Goal: Feedback & Contribution: Submit feedback/report problem

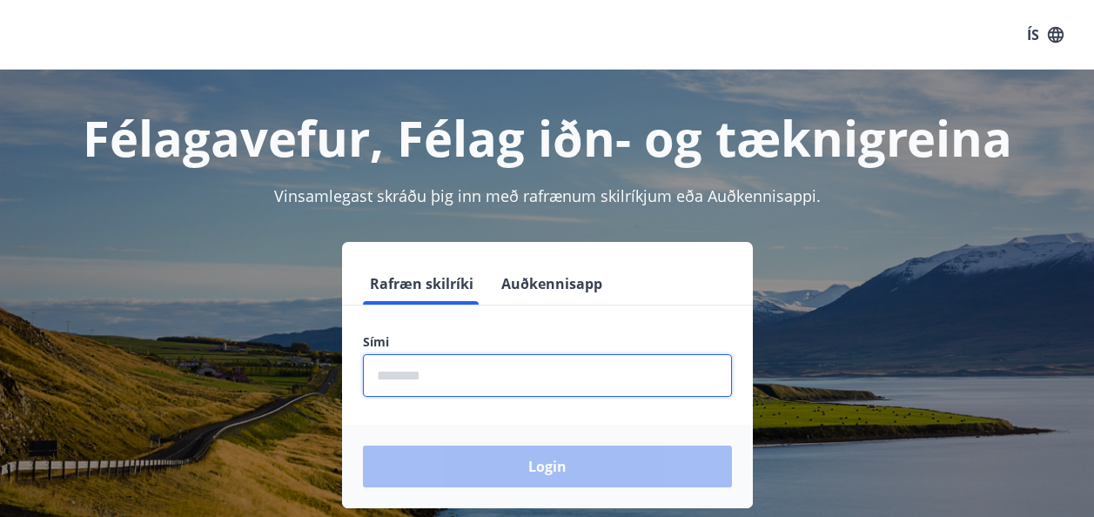
click at [476, 386] on input "phone" at bounding box center [547, 375] width 369 height 43
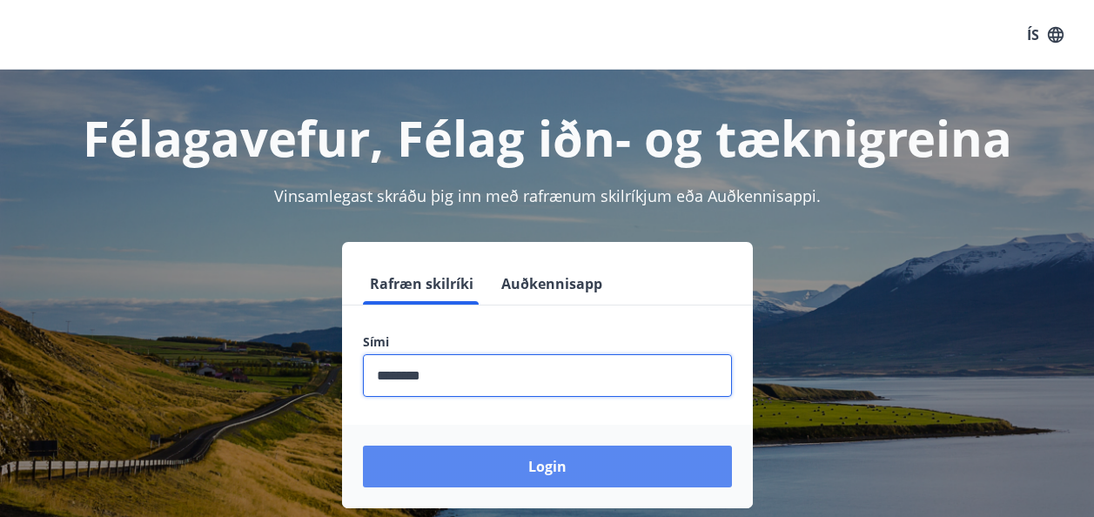
type input "********"
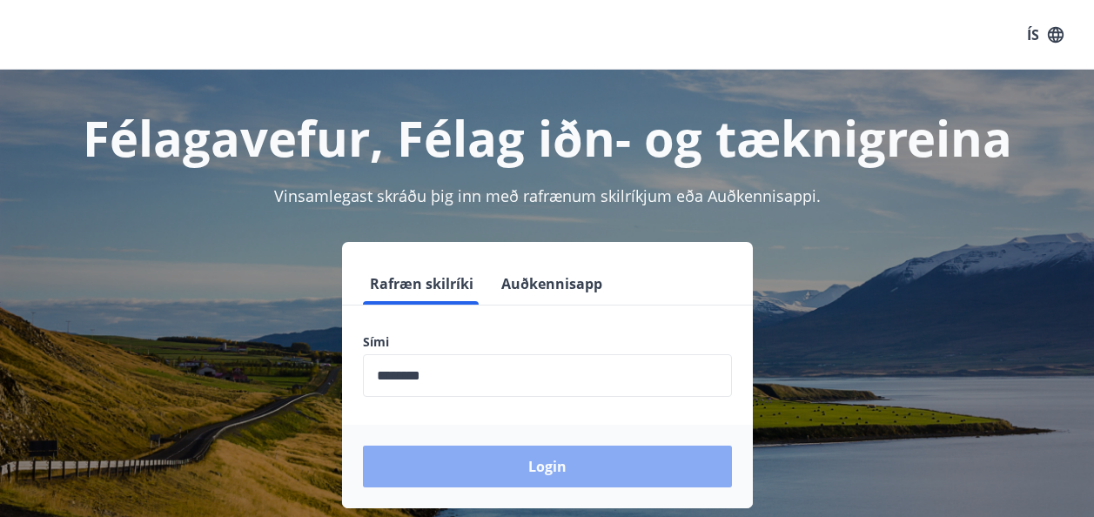
click at [547, 461] on button "Login" at bounding box center [547, 467] width 369 height 42
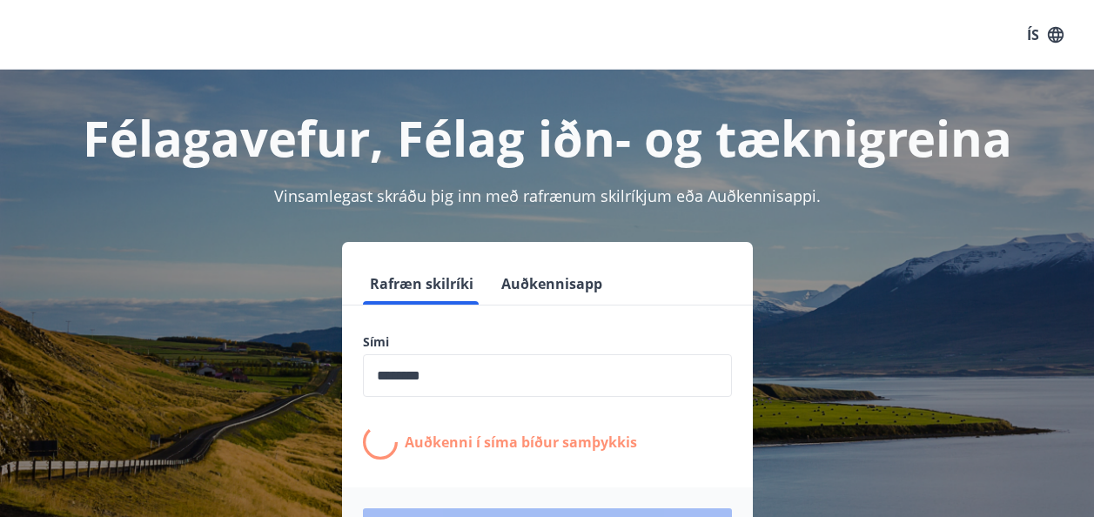
scroll to position [216, 0]
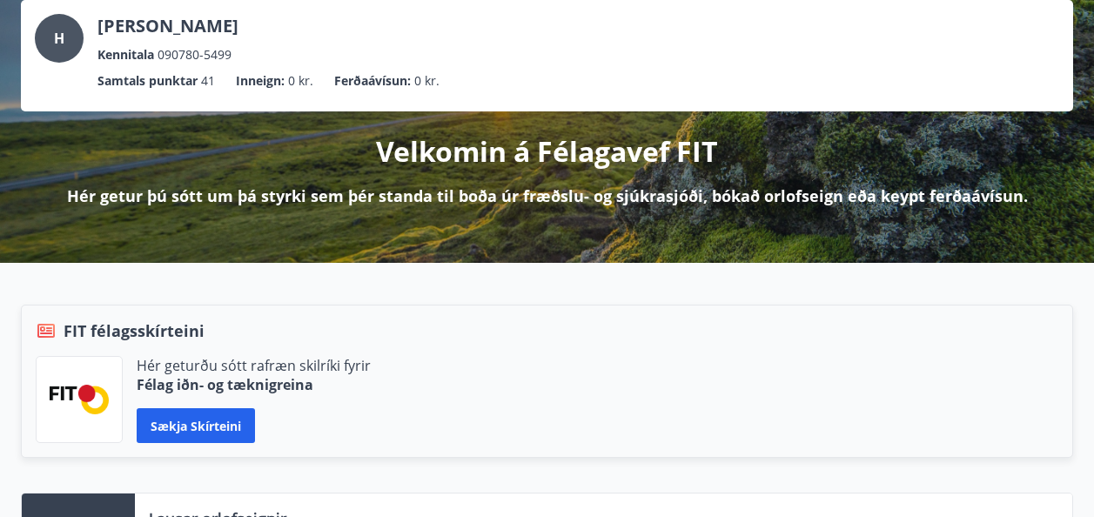
scroll to position [453, 0]
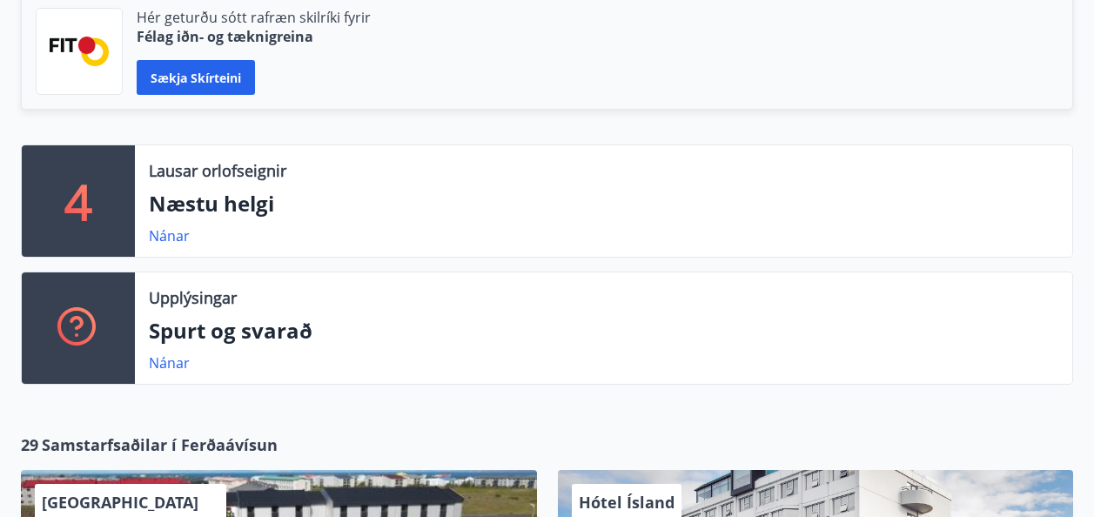
drag, startPoint x: 467, startPoint y: 132, endPoint x: 200, endPoint y: 212, distance: 278.9
click at [467, 132] on div "FIT félagsskírteini Hér geturðu sótt rafræn skilríki fyrir Félag iðn- og tæknig…" at bounding box center [536, 50] width 1073 height 188
click at [161, 238] on link "Nánar" at bounding box center [169, 235] width 41 height 19
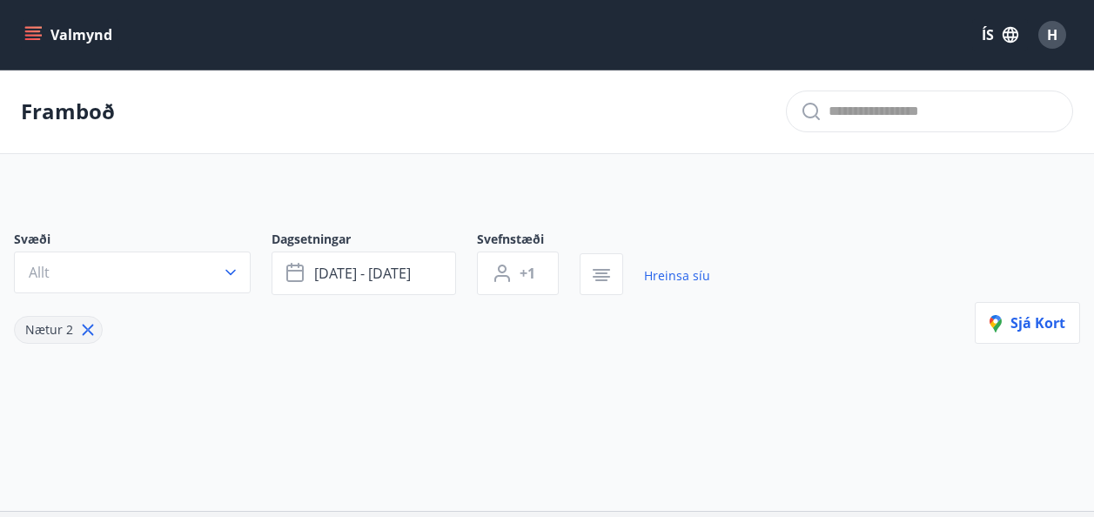
type input "*"
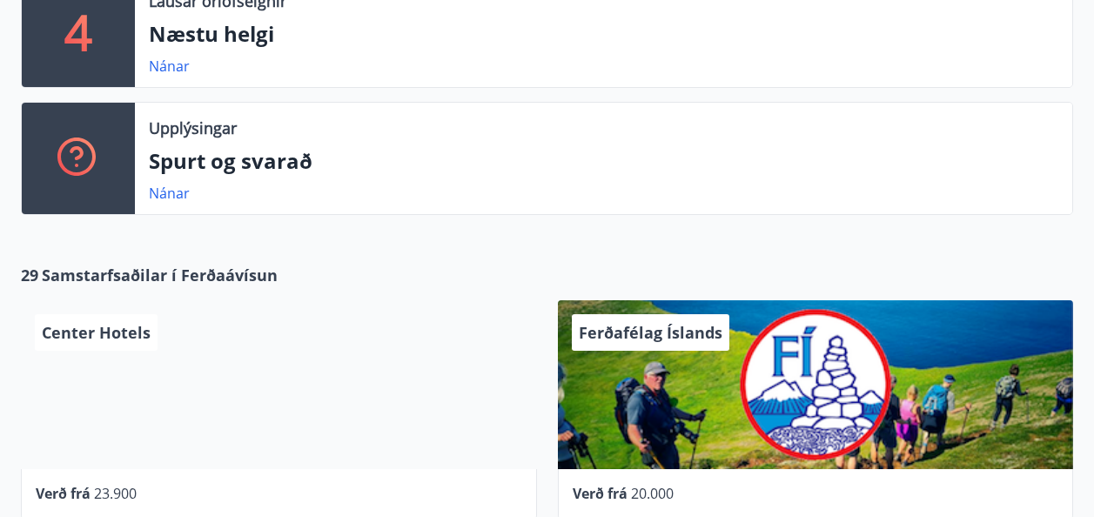
scroll to position [429, 0]
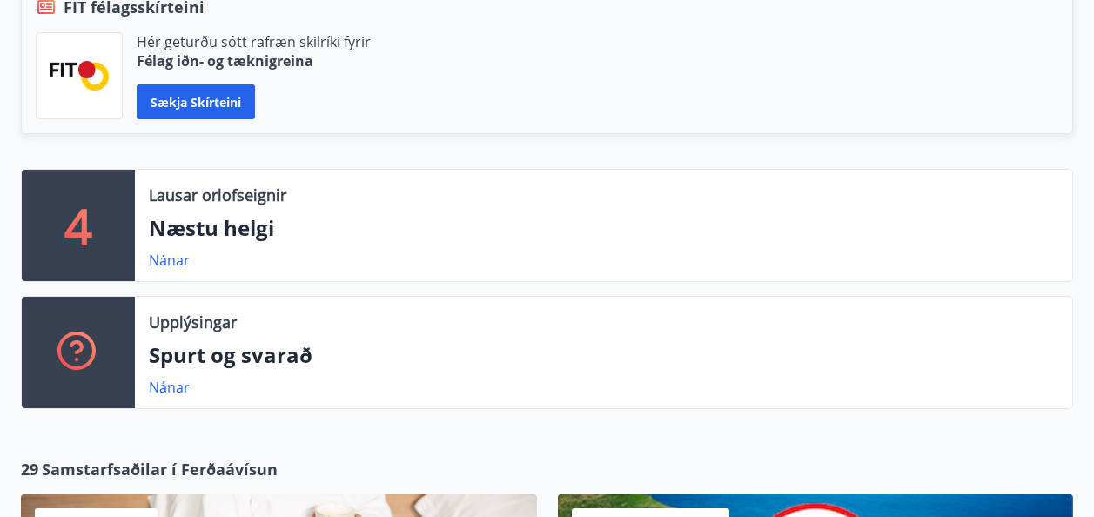
click at [204, 235] on p "Næstu helgi" at bounding box center [603, 228] width 909 height 30
click at [292, 231] on p "Næstu helgi" at bounding box center [603, 228] width 909 height 30
click at [315, 236] on p "Næstu helgi" at bounding box center [603, 228] width 909 height 30
click at [374, 215] on p "Næstu helgi" at bounding box center [603, 228] width 909 height 30
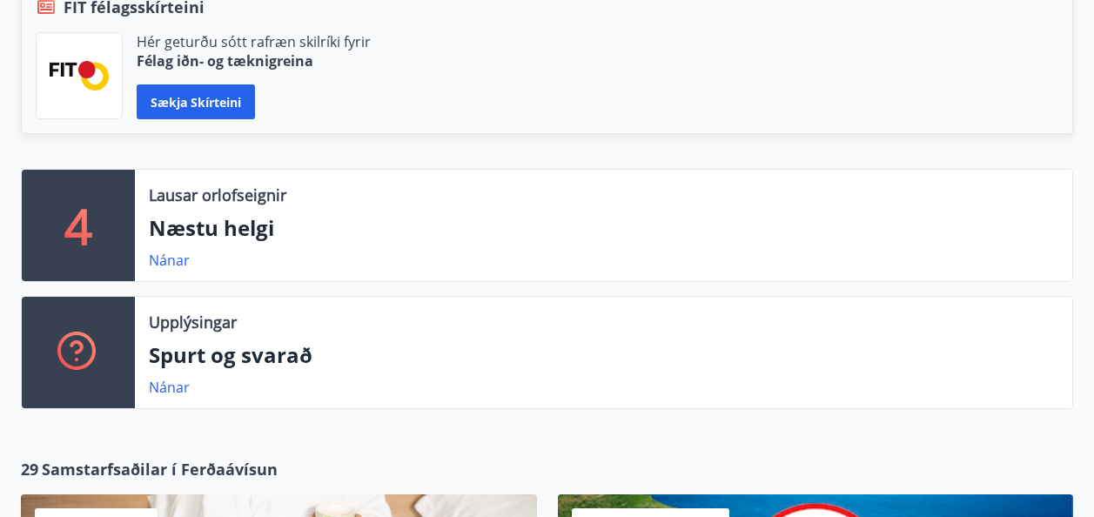
click at [426, 193] on div "Lausar orlofseignir" at bounding box center [603, 195] width 909 height 23
click at [169, 261] on link "Nánar" at bounding box center [169, 260] width 41 height 19
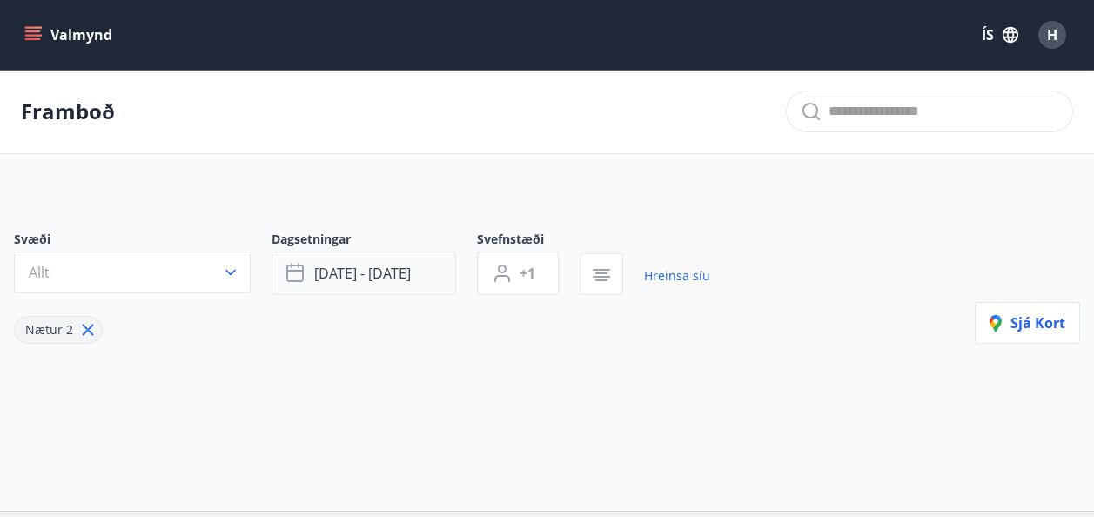
type input "*"
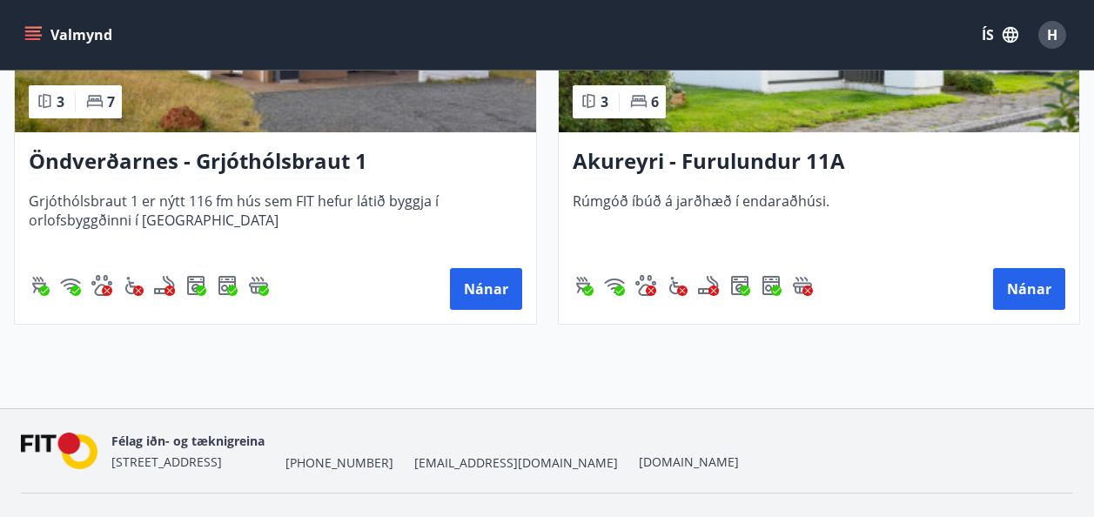
scroll to position [1062, 0]
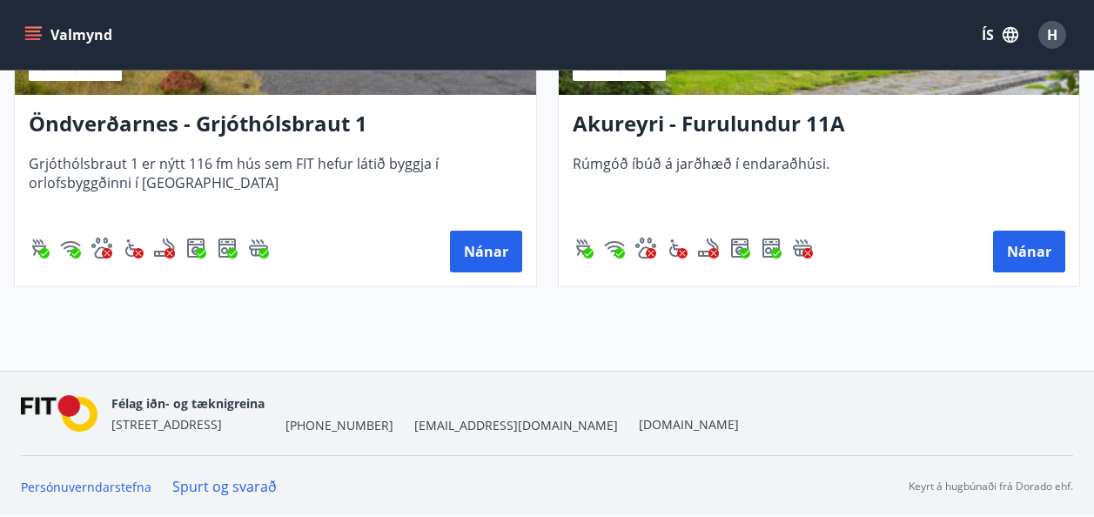
click at [614, 374] on div "Félag iðn- og tæknigreina Stórhöfða 31, 110 Reykjavík +354 535-6000 fit@fit.is …" at bounding box center [547, 414] width 1052 height 84
click at [468, 252] on button "Nánar" at bounding box center [486, 252] width 72 height 42
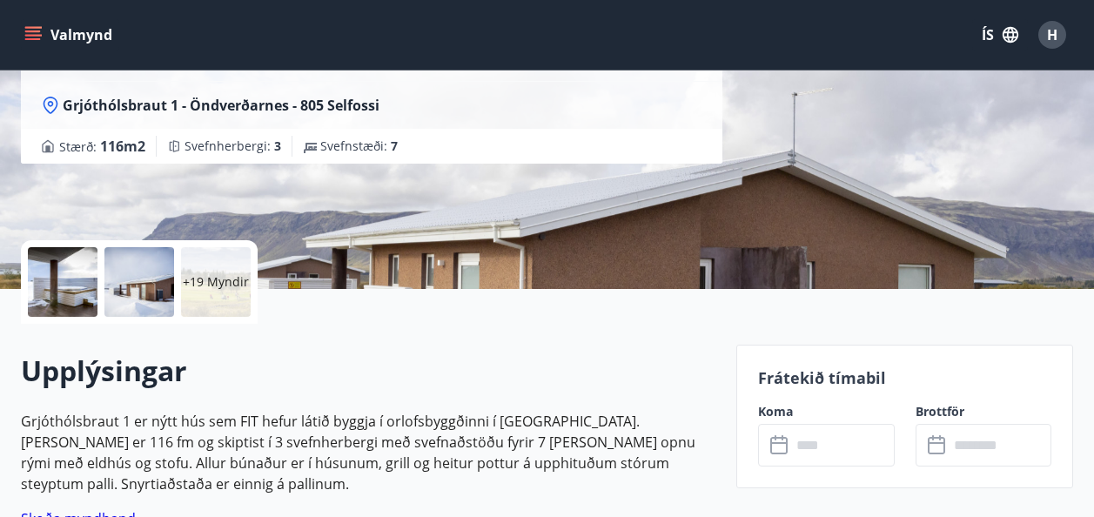
scroll to position [522, 0]
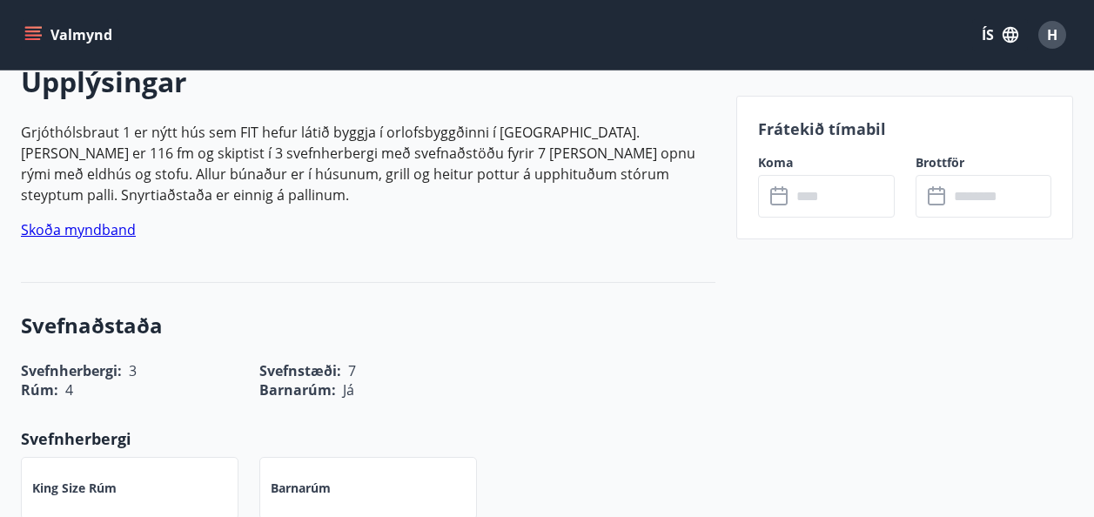
click at [799, 201] on input "text" at bounding box center [843, 196] width 104 height 43
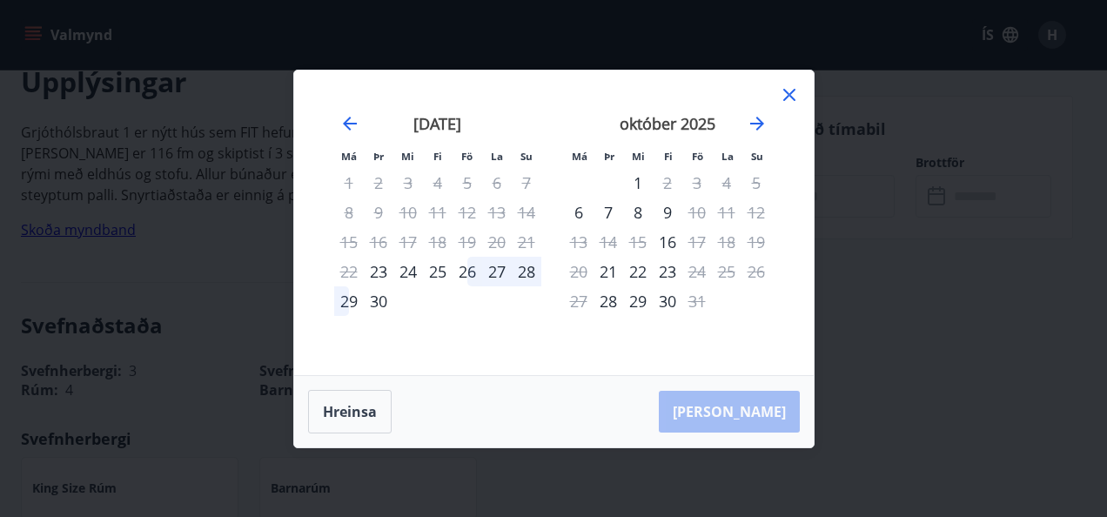
click at [468, 273] on div "26" at bounding box center [467, 272] width 30 height 30
click at [349, 300] on div "29" at bounding box center [349, 301] width 30 height 30
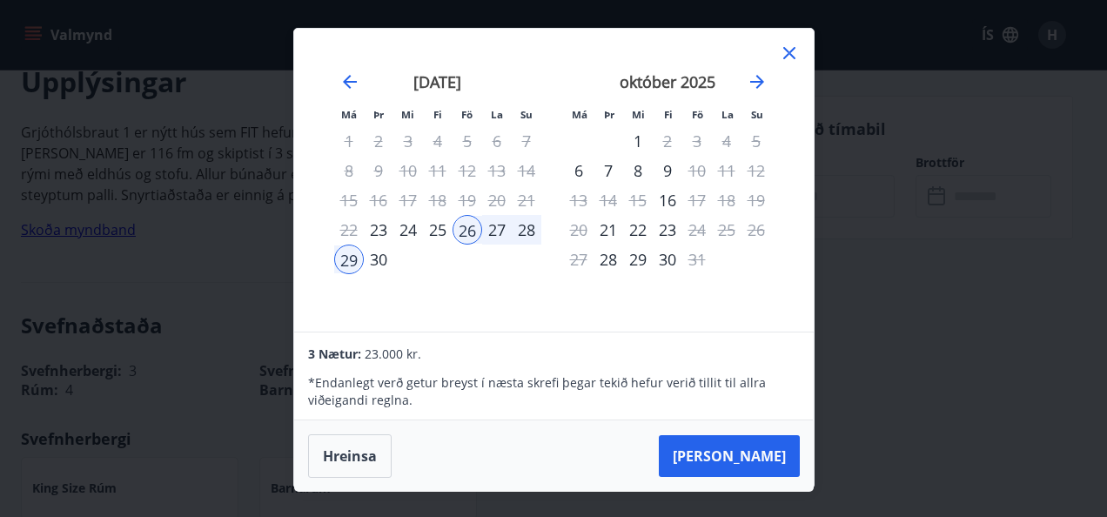
click at [484, 316] on div "Má Þr Mi Fi Fö La Su Má Þr Mi Fi Fö La Su ágúst 2025 1 2 3 4 5 6 7 8 9 10 11 12…" at bounding box center [553, 180] width 519 height 303
click at [517, 298] on div "september 2025 1 2 3 4 5 6 7 8 9 10 11 12 13 14 15 16 17 18 19 20 21 22 23 24 2…" at bounding box center [438, 192] width 230 height 285
drag, startPoint x: 313, startPoint y: 146, endPoint x: 439, endPoint y: 166, distance: 127.7
click at [315, 146] on div "Má Þr Mi Fi Fö La Su Má Þr Mi Fi Fö La Su ágúst 2025 1 2 3 4 5 6 7 8 9 10 11 12…" at bounding box center [553, 180] width 519 height 303
click at [769, 455] on button "[PERSON_NAME]" at bounding box center [729, 456] width 141 height 42
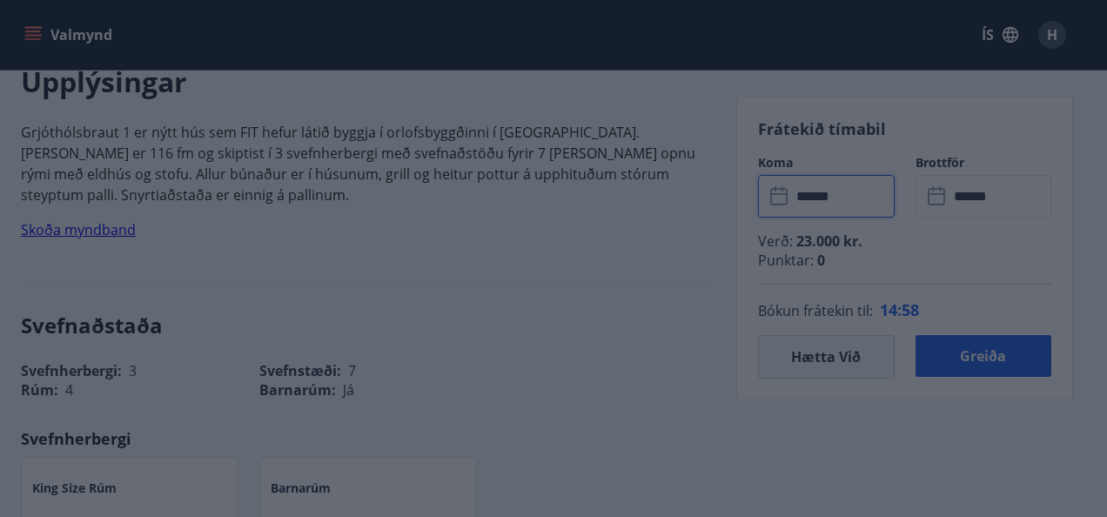
type input "******"
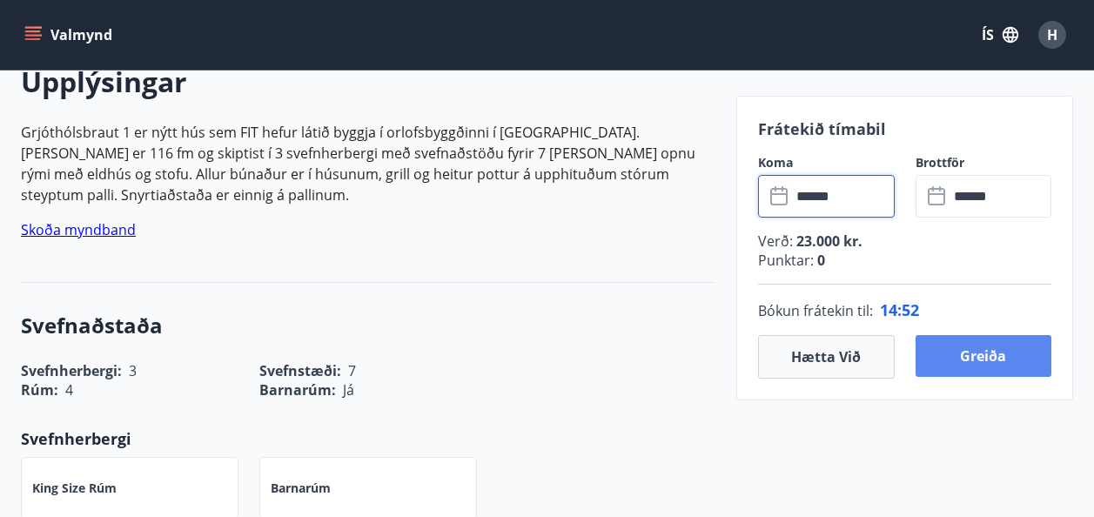
click at [970, 354] on button "Greiða" at bounding box center [983, 356] width 137 height 42
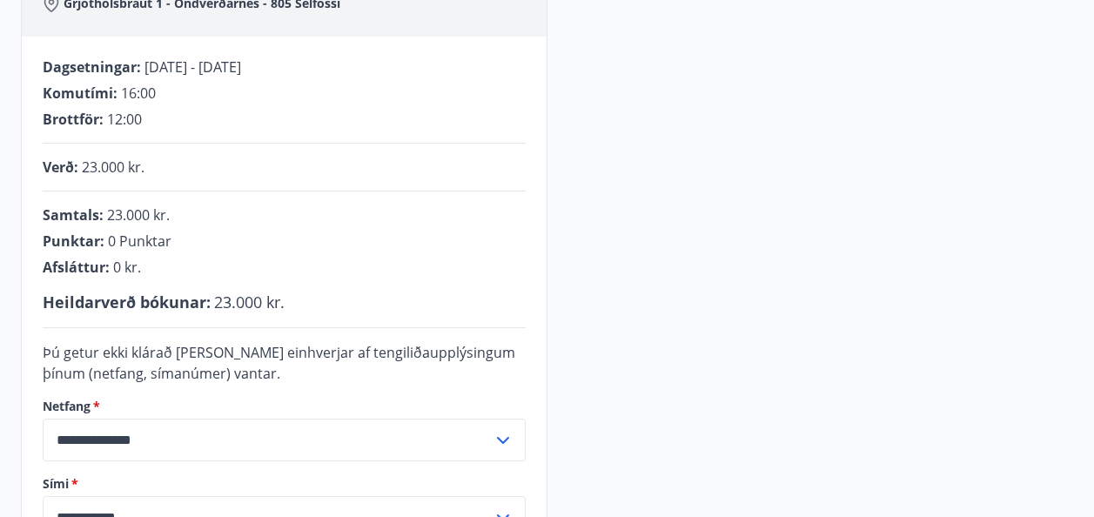
scroll to position [263, 0]
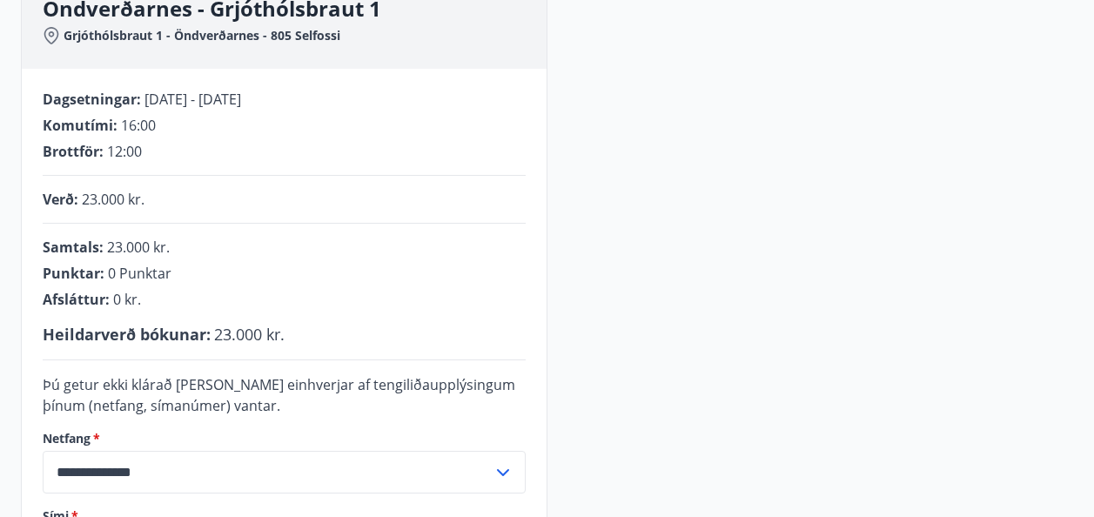
click at [747, 382] on div "**********" at bounding box center [547, 311] width 1052 height 678
click at [749, 263] on div "**********" at bounding box center [547, 311] width 1052 height 678
click at [759, 258] on div "**********" at bounding box center [547, 311] width 1052 height 678
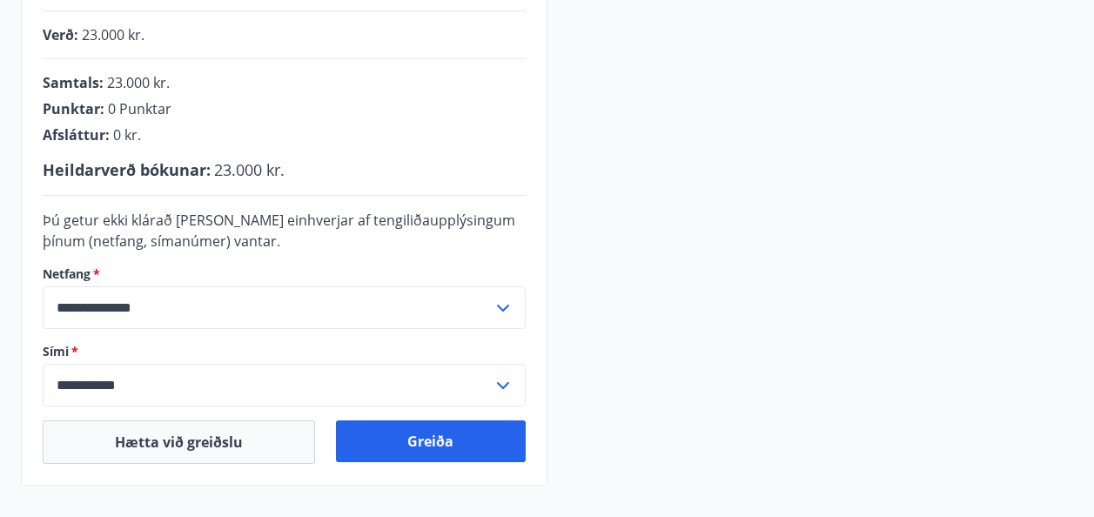
scroll to position [437, 0]
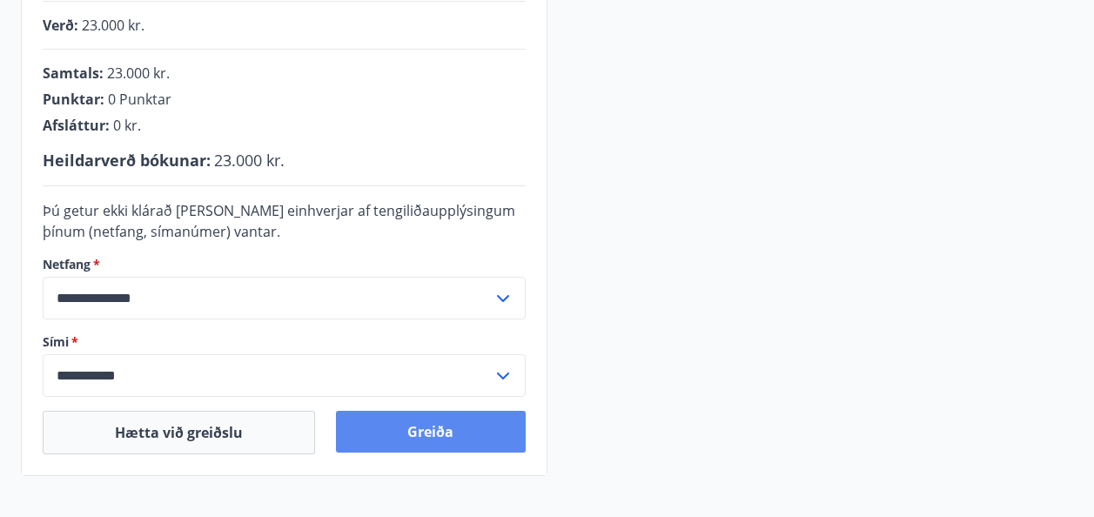
click at [448, 436] on button "Greiða" at bounding box center [430, 432] width 189 height 42
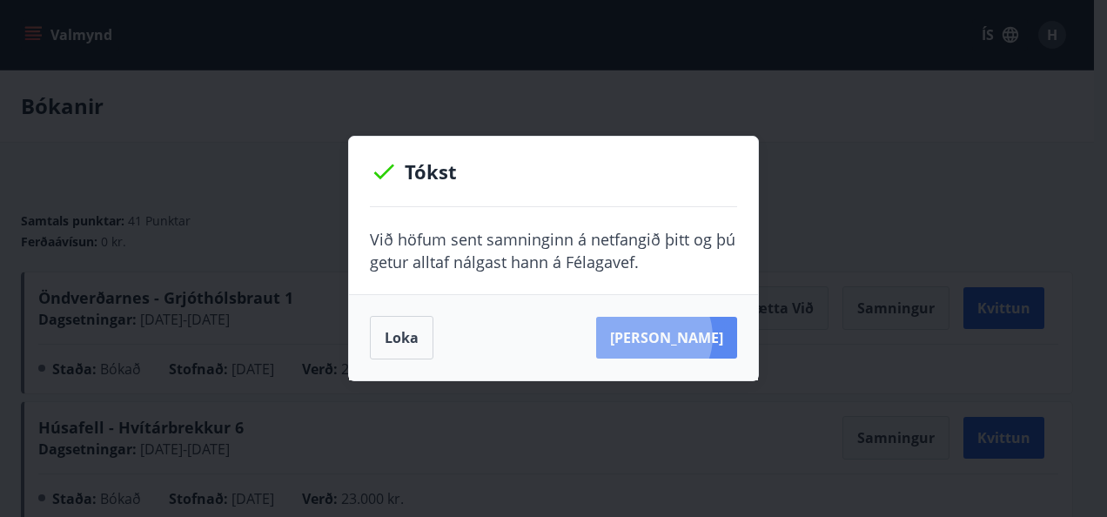
click at [674, 337] on button "[PERSON_NAME]" at bounding box center [666, 338] width 141 height 42
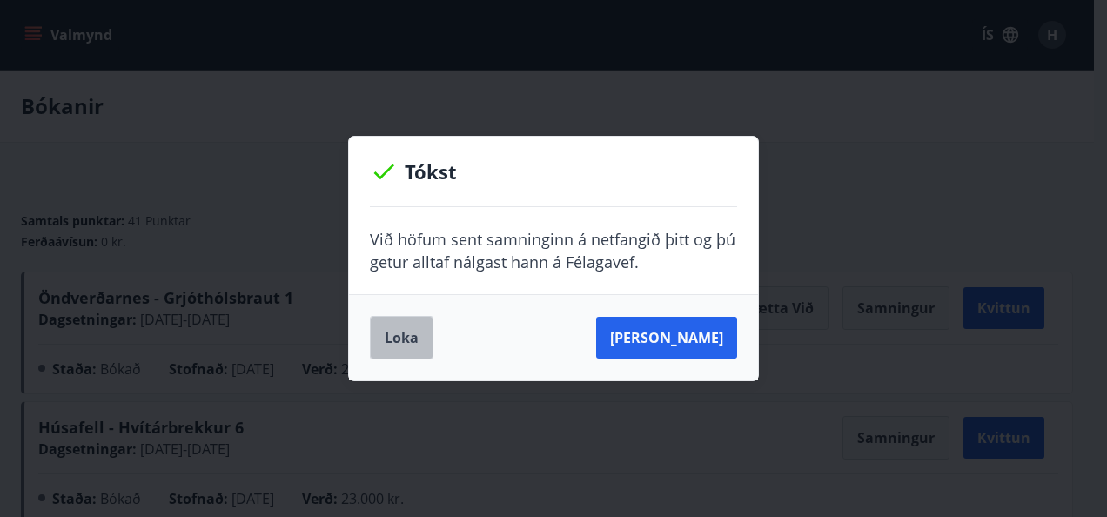
click at [407, 332] on button "Loka" at bounding box center [402, 338] width 64 height 44
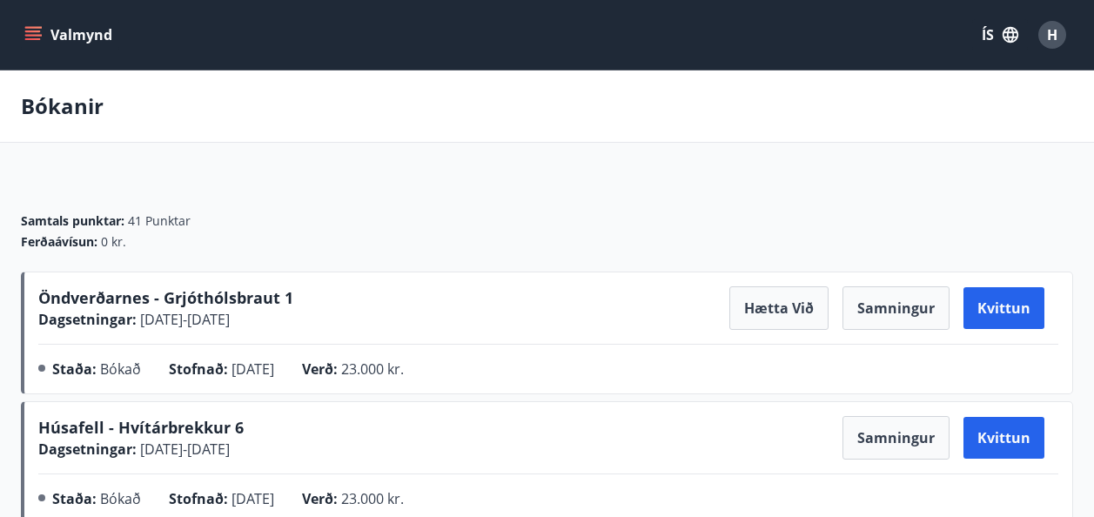
click at [505, 126] on div "Bókanir" at bounding box center [547, 106] width 1094 height 72
click at [563, 43] on div "Valmynd ÍS H" at bounding box center [547, 35] width 1052 height 42
click at [46, 42] on button "Valmynd" at bounding box center [70, 34] width 98 height 31
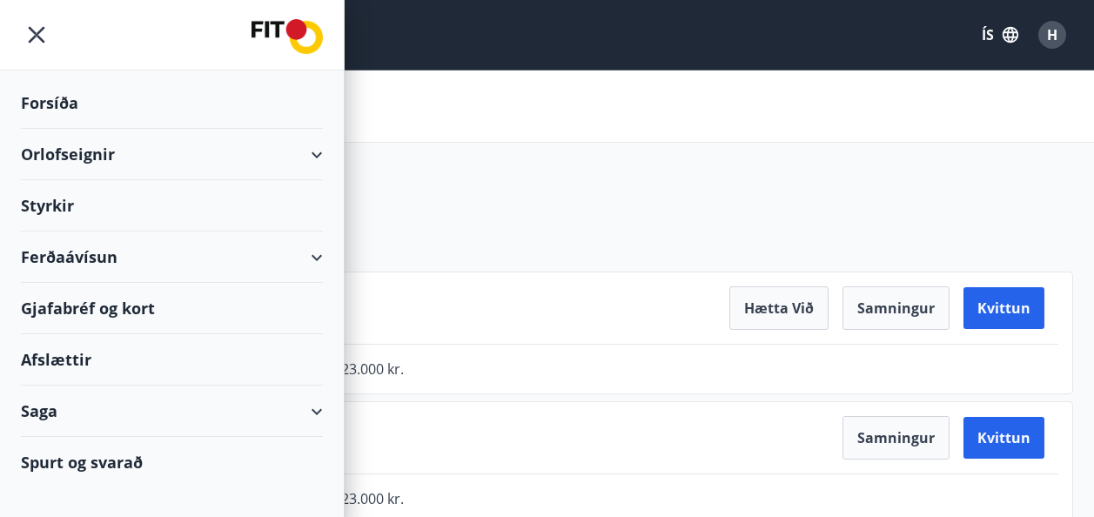
click at [97, 159] on div "Orlofseignir" at bounding box center [172, 154] width 302 height 51
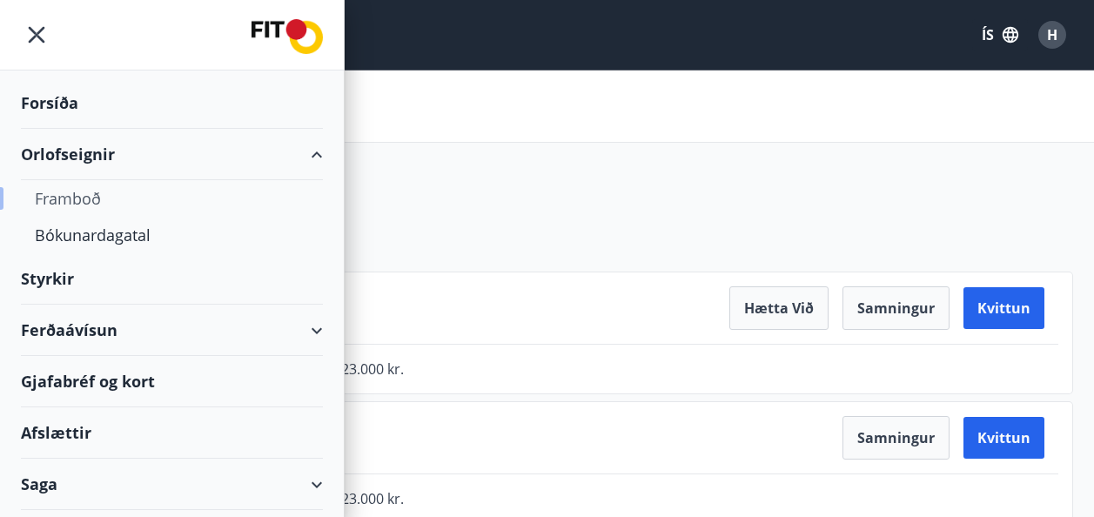
click at [73, 203] on div "Framboð" at bounding box center [172, 198] width 274 height 37
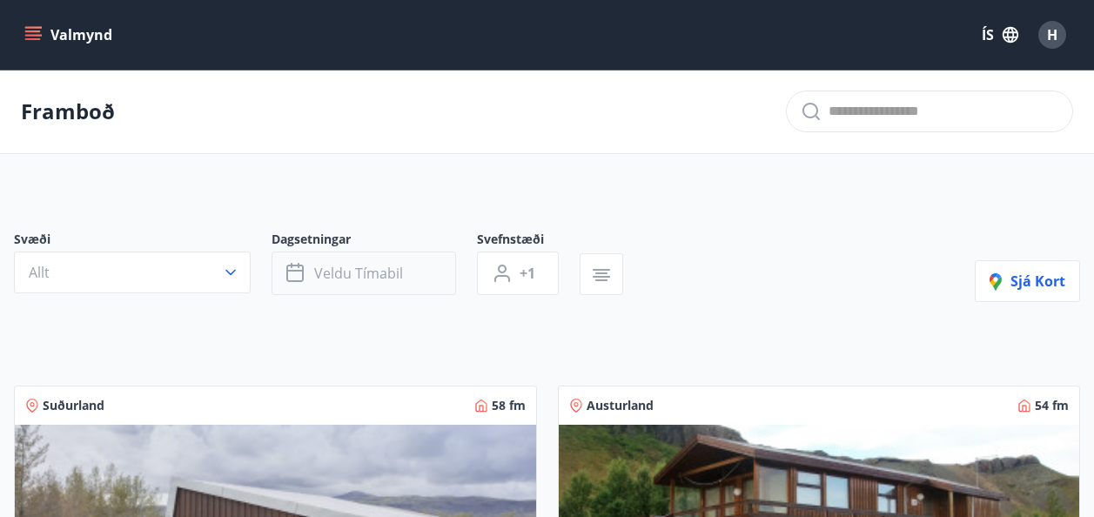
click at [379, 274] on span "Veldu tímabil" at bounding box center [358, 273] width 89 height 19
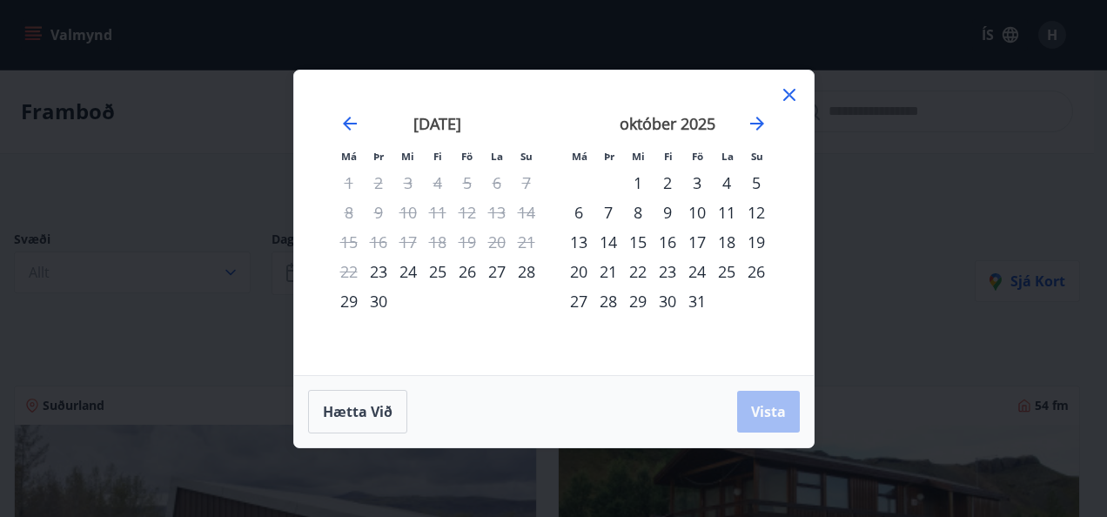
click at [793, 98] on icon at bounding box center [789, 95] width 12 height 12
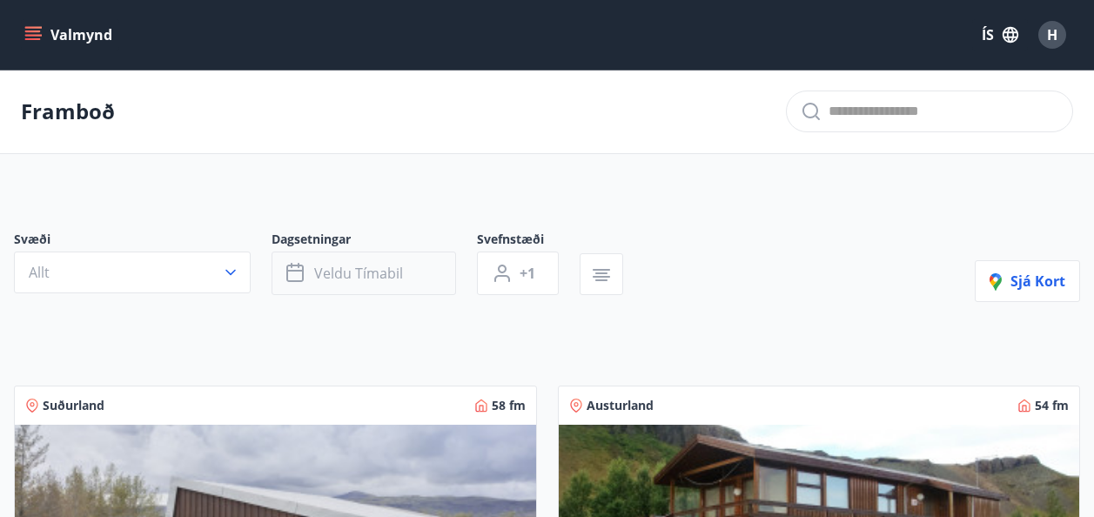
click at [400, 280] on span "Veldu tímabil" at bounding box center [358, 273] width 89 height 19
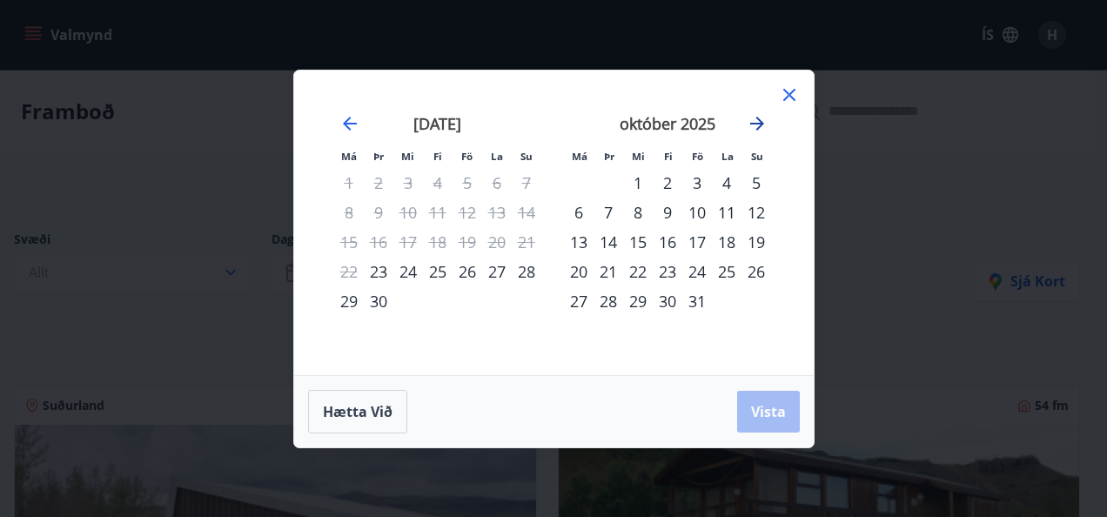
click at [759, 128] on icon "Move forward to switch to the next month." at bounding box center [757, 123] width 21 height 21
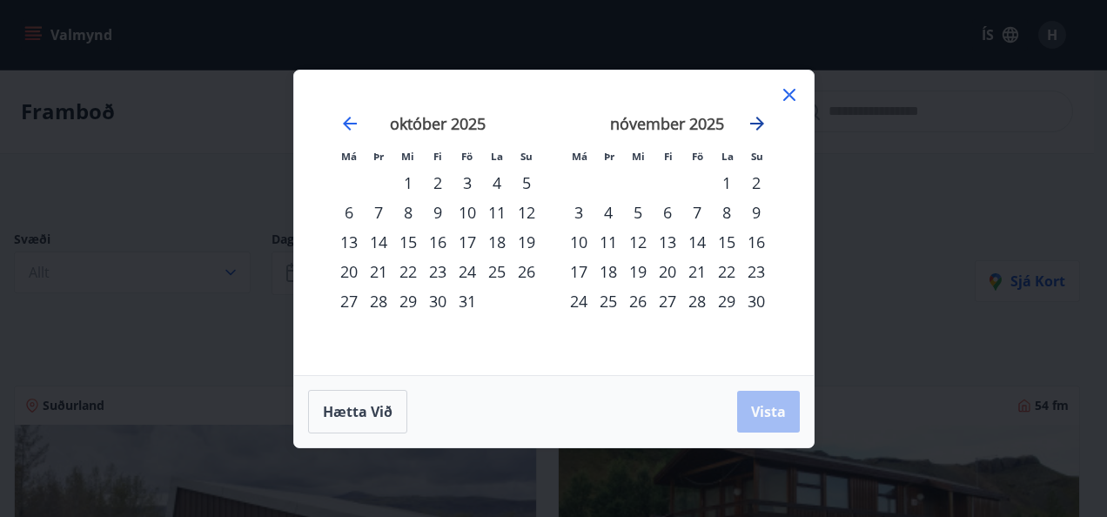
click at [759, 128] on icon "Move forward to switch to the next month." at bounding box center [757, 123] width 21 height 21
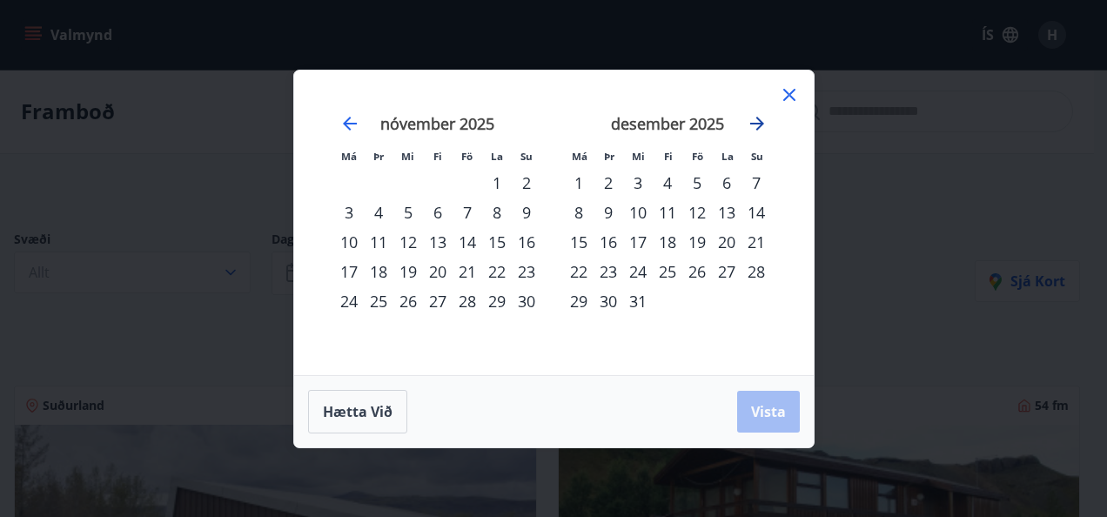
click at [759, 128] on icon "Move forward to switch to the next month." at bounding box center [757, 123] width 21 height 21
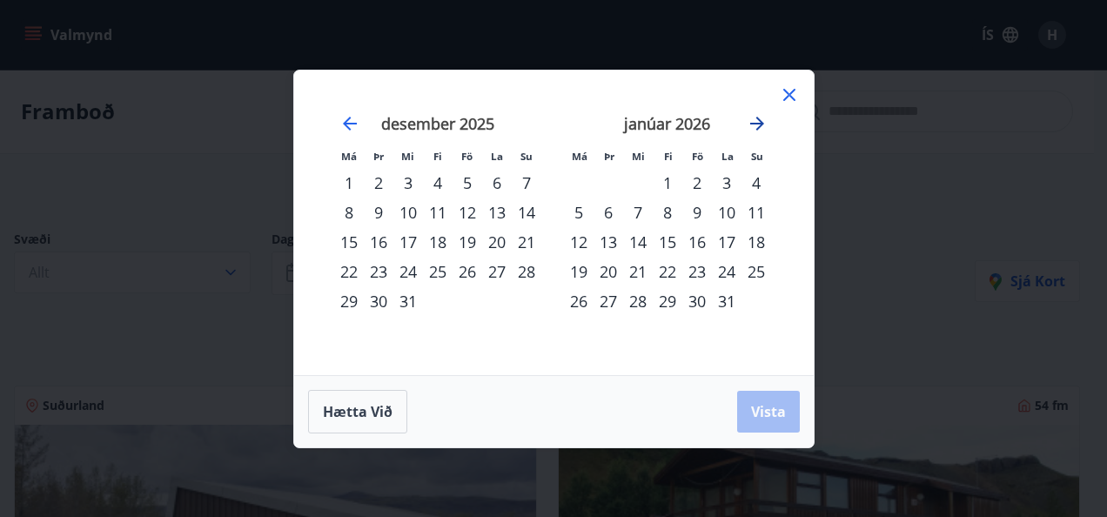
click at [759, 128] on icon "Move forward to switch to the next month." at bounding box center [757, 123] width 21 height 21
click at [701, 269] on div "20" at bounding box center [697, 272] width 30 height 30
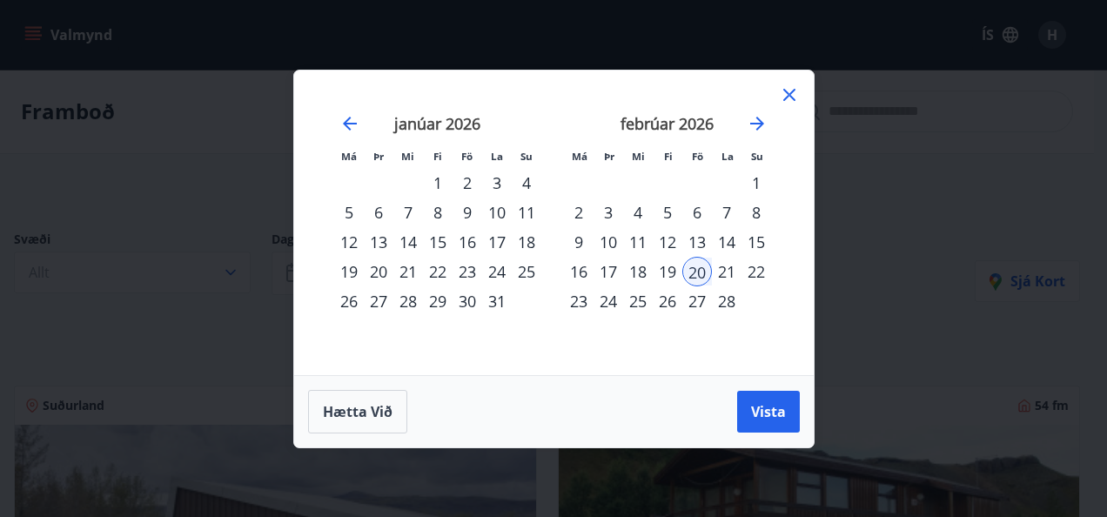
click at [585, 302] on div "23" at bounding box center [579, 301] width 30 height 30
click at [749, 421] on button "Vista" at bounding box center [768, 412] width 63 height 42
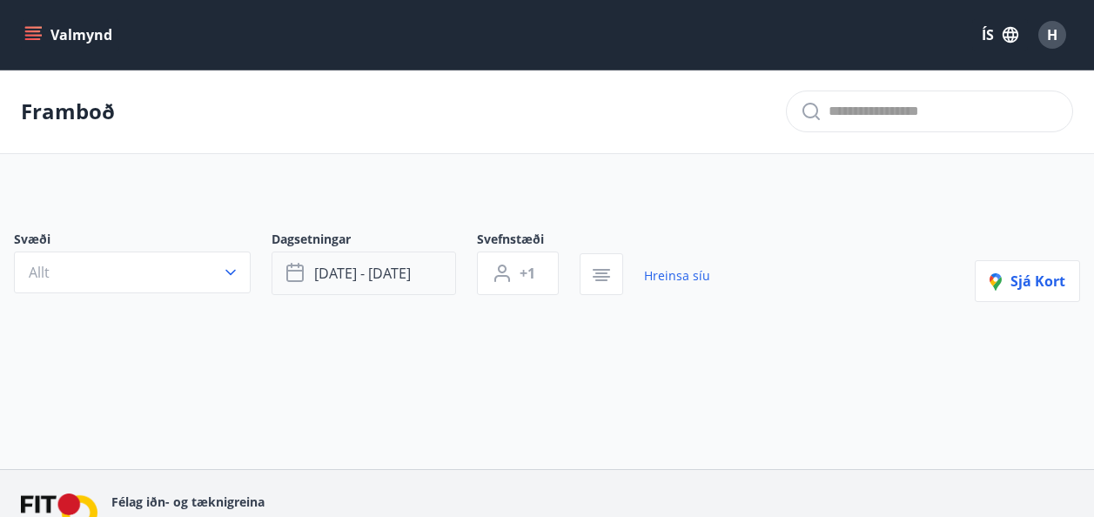
click at [412, 276] on button "[DATE] - [DATE]" at bounding box center [363, 273] width 184 height 44
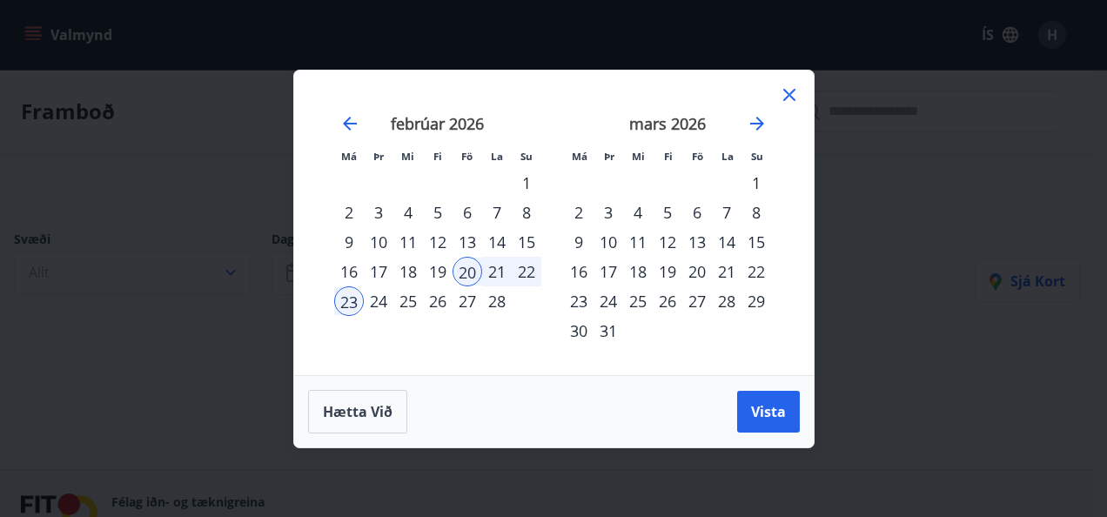
click at [465, 234] on div "13" at bounding box center [467, 242] width 30 height 30
click at [350, 270] on div "16" at bounding box center [349, 272] width 30 height 30
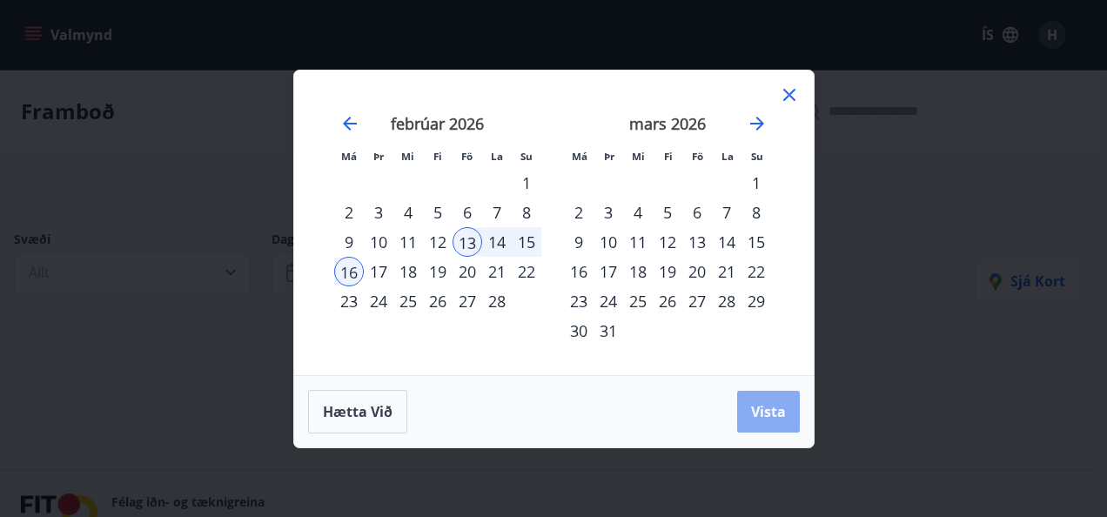
click at [767, 415] on span "Vista" at bounding box center [768, 411] width 35 height 19
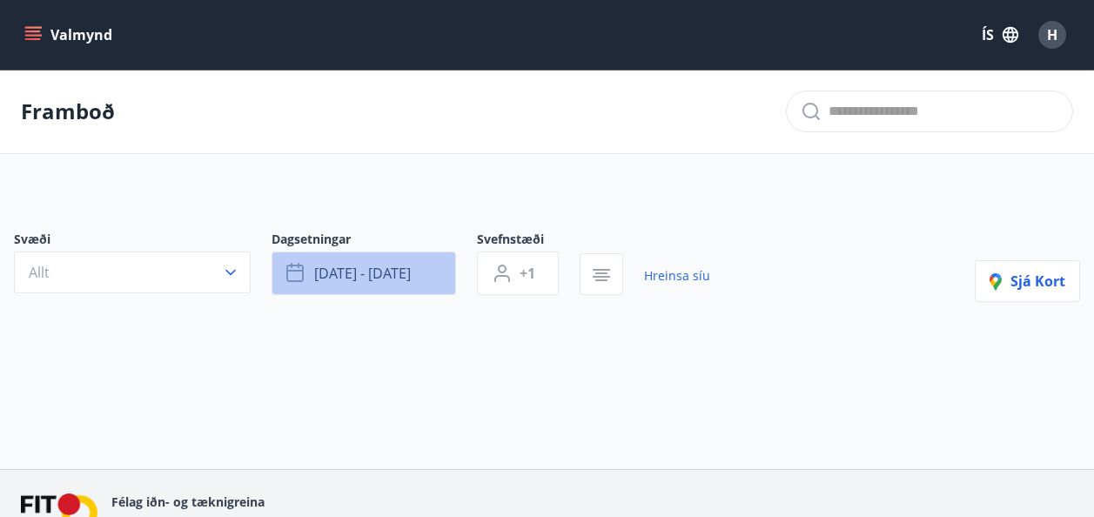
click at [431, 270] on button "[DATE] - [DATE]" at bounding box center [363, 273] width 184 height 44
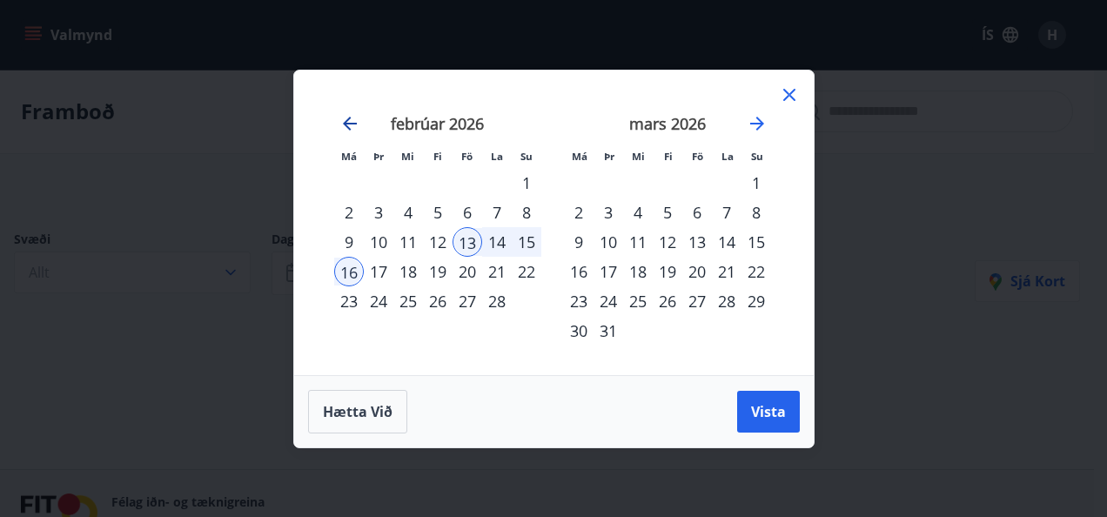
click at [351, 124] on icon "Move backward to switch to the previous month." at bounding box center [350, 124] width 14 height 14
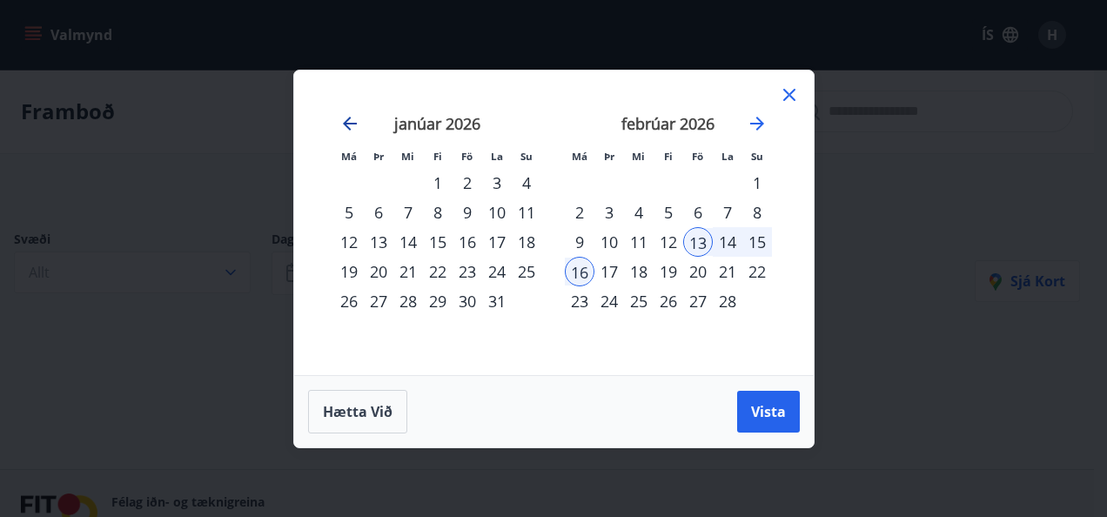
click at [351, 124] on icon "Move backward to switch to the previous month." at bounding box center [350, 124] width 14 height 14
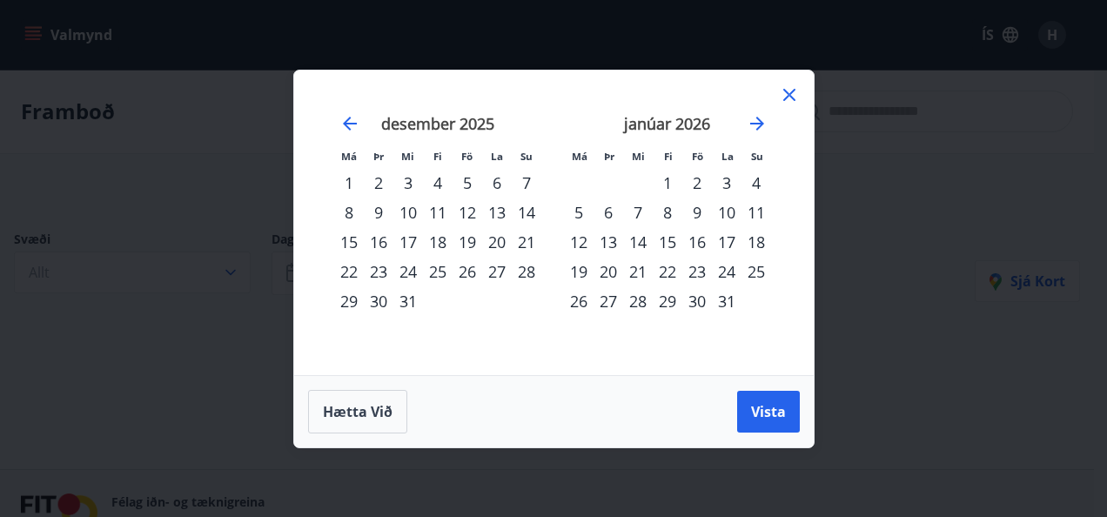
click at [500, 188] on div "6" at bounding box center [497, 183] width 30 height 30
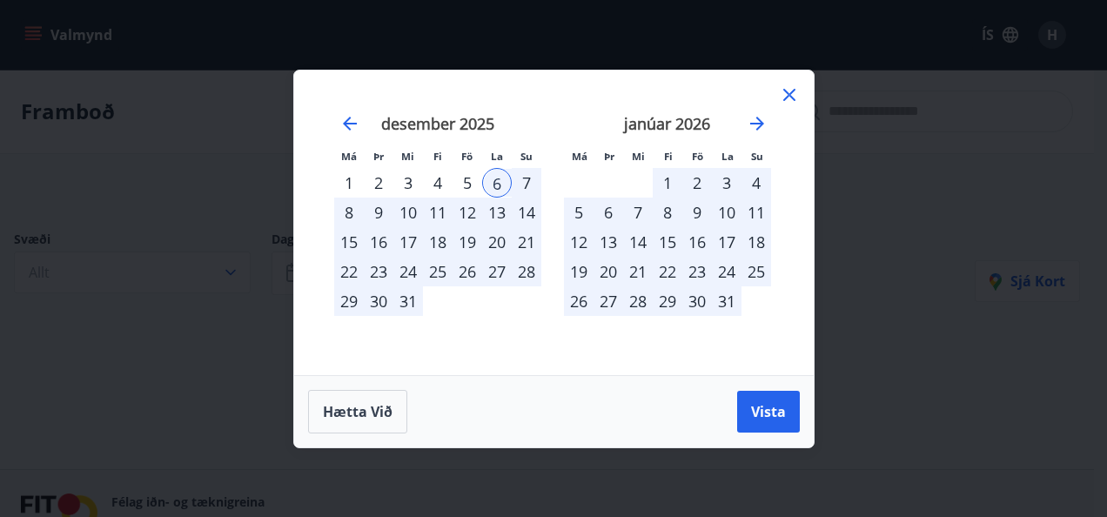
click at [339, 209] on div "8" at bounding box center [349, 213] width 30 height 30
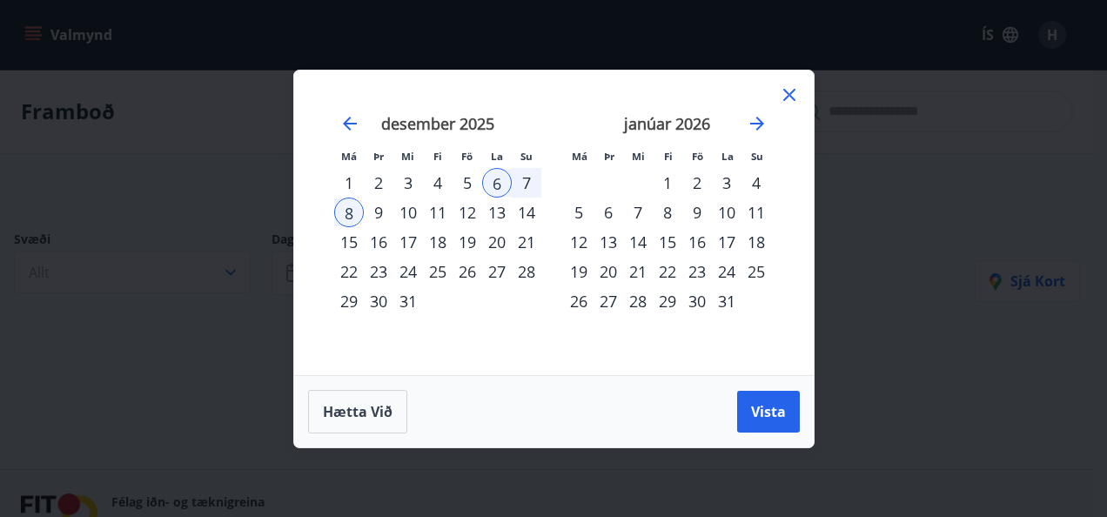
click at [470, 177] on div "5" at bounding box center [467, 183] width 30 height 30
click at [774, 402] on span "Vista" at bounding box center [768, 411] width 35 height 19
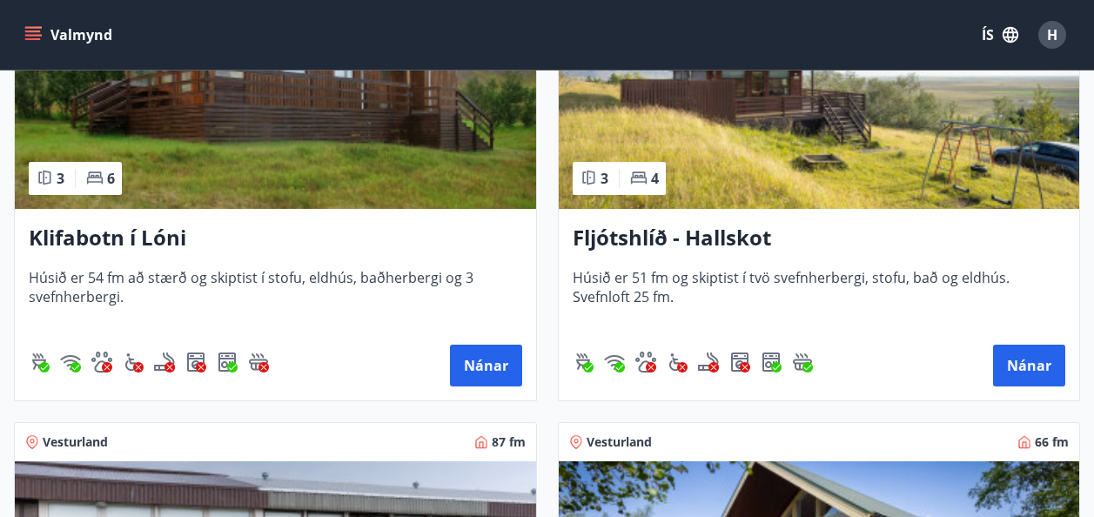
scroll to position [87, 0]
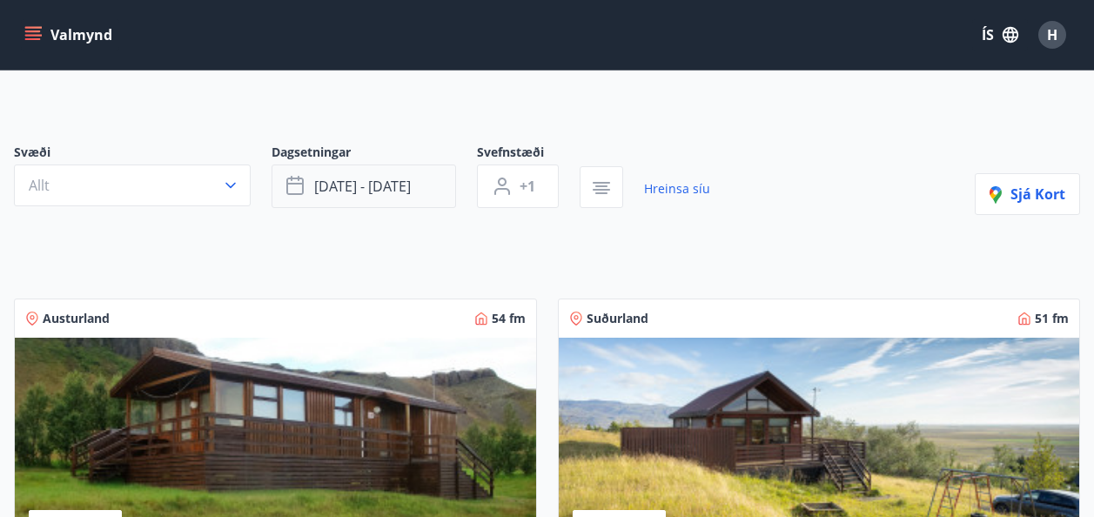
click at [443, 194] on button "[DATE] - [DATE]" at bounding box center [363, 186] width 184 height 44
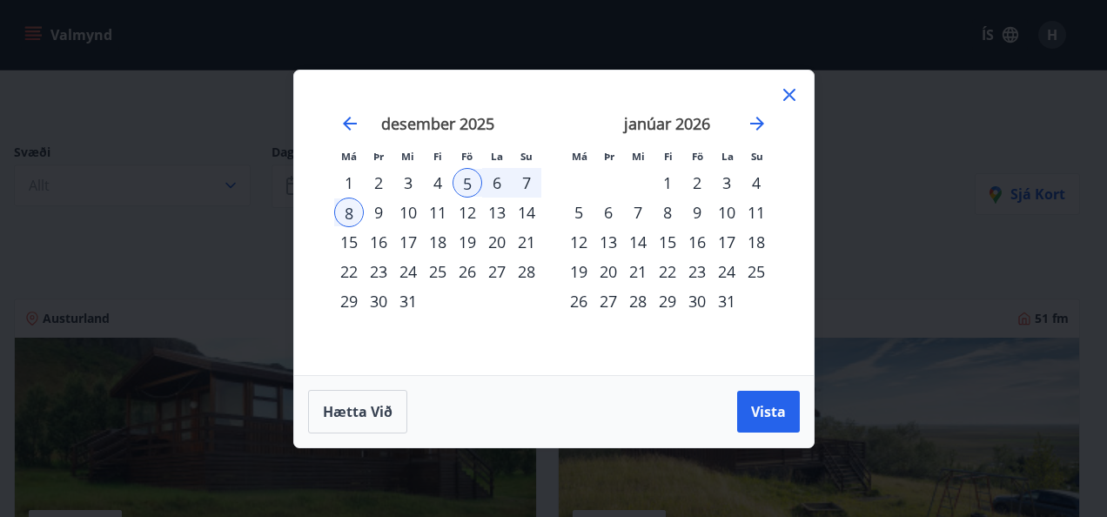
click at [698, 267] on div "23" at bounding box center [697, 272] width 30 height 30
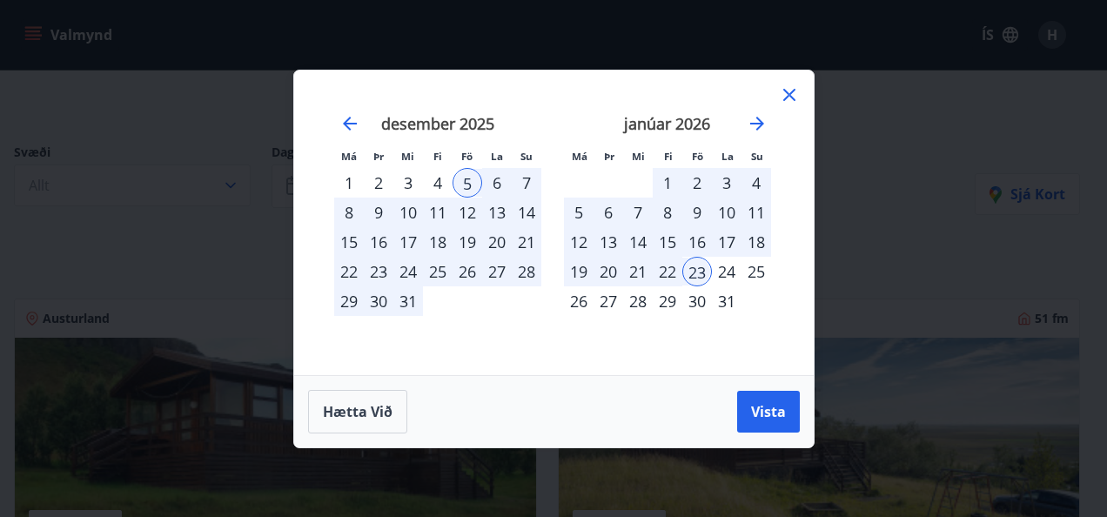
click at [581, 298] on div "26" at bounding box center [579, 301] width 30 height 30
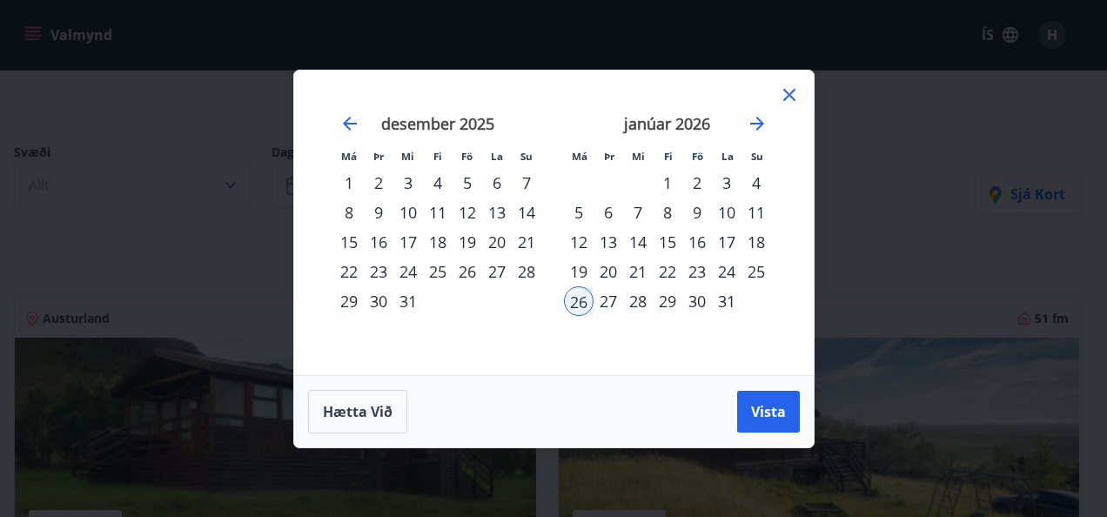
click at [700, 268] on div "23" at bounding box center [697, 272] width 30 height 30
click at [579, 295] on div "26" at bounding box center [579, 301] width 30 height 30
click at [780, 409] on span "Vista" at bounding box center [768, 411] width 35 height 19
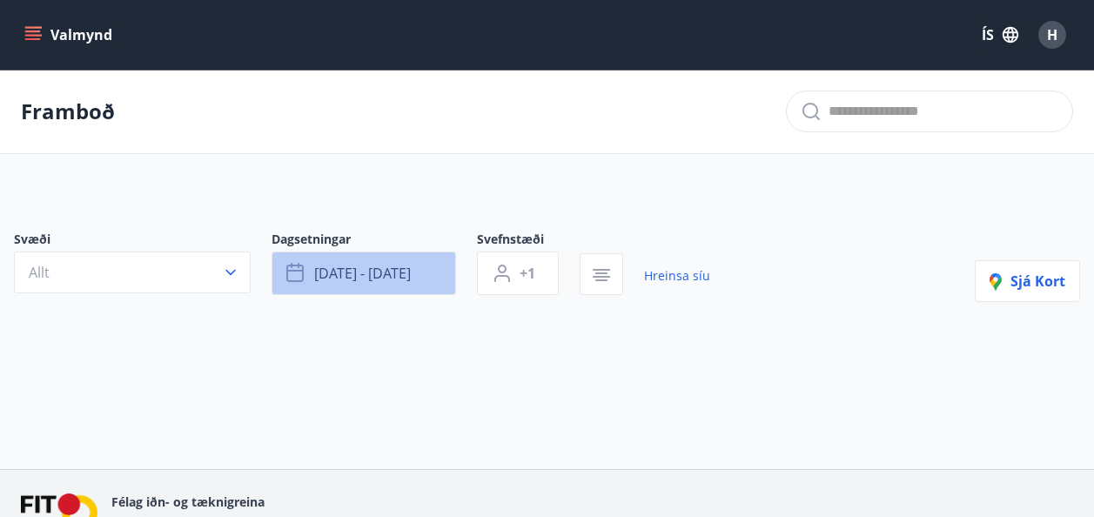
click at [432, 274] on button "[DATE] - [DATE]" at bounding box center [363, 273] width 184 height 44
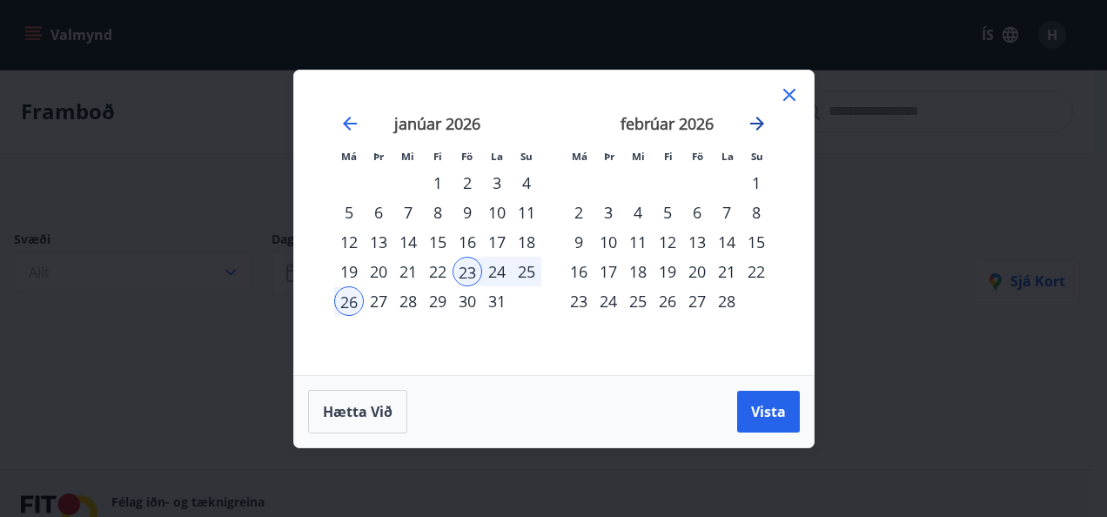
click at [752, 118] on icon "Move forward to switch to the next month." at bounding box center [757, 123] width 21 height 21
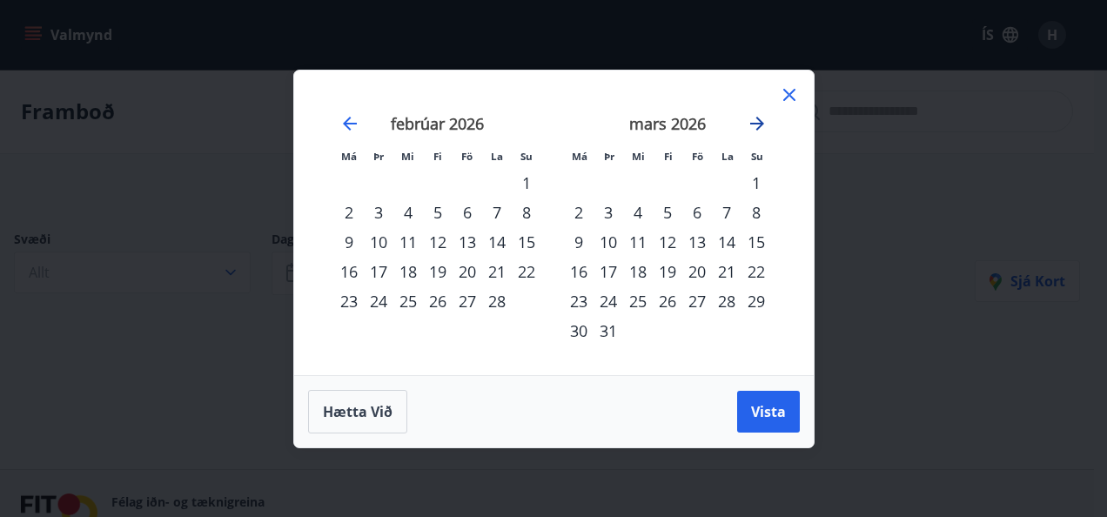
click at [748, 122] on icon "Move forward to switch to the next month." at bounding box center [757, 123] width 21 height 21
click at [638, 177] on div "1" at bounding box center [638, 183] width 30 height 30
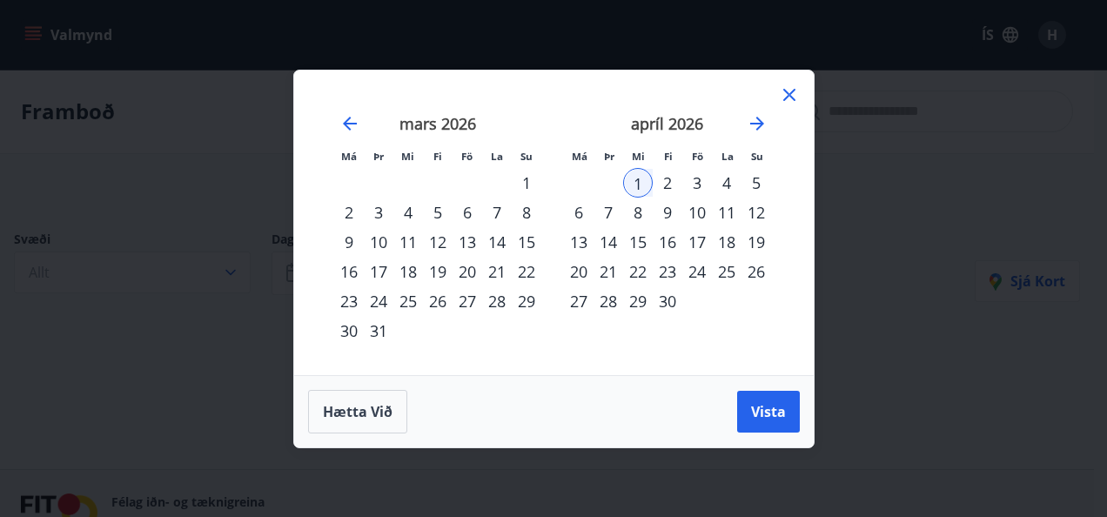
click at [584, 209] on div "6" at bounding box center [579, 213] width 30 height 30
click at [779, 418] on span "Vista" at bounding box center [768, 411] width 35 height 19
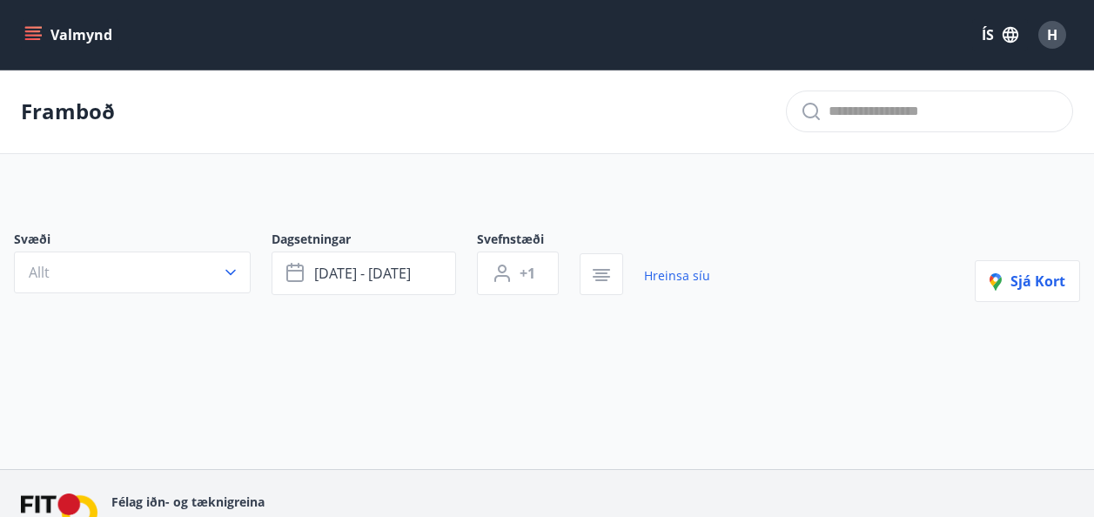
scroll to position [98, 0]
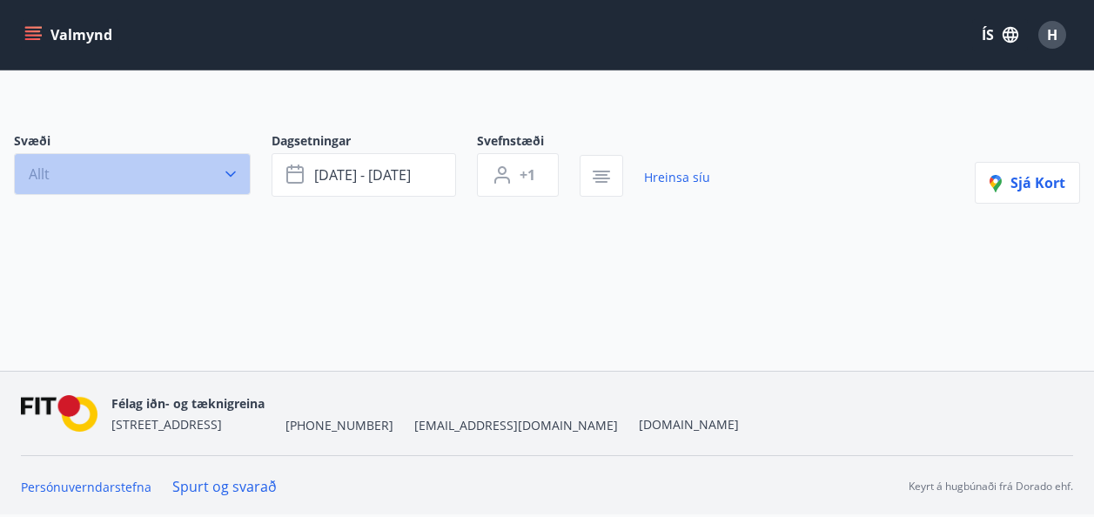
click at [238, 185] on button "Allt" at bounding box center [132, 174] width 237 height 42
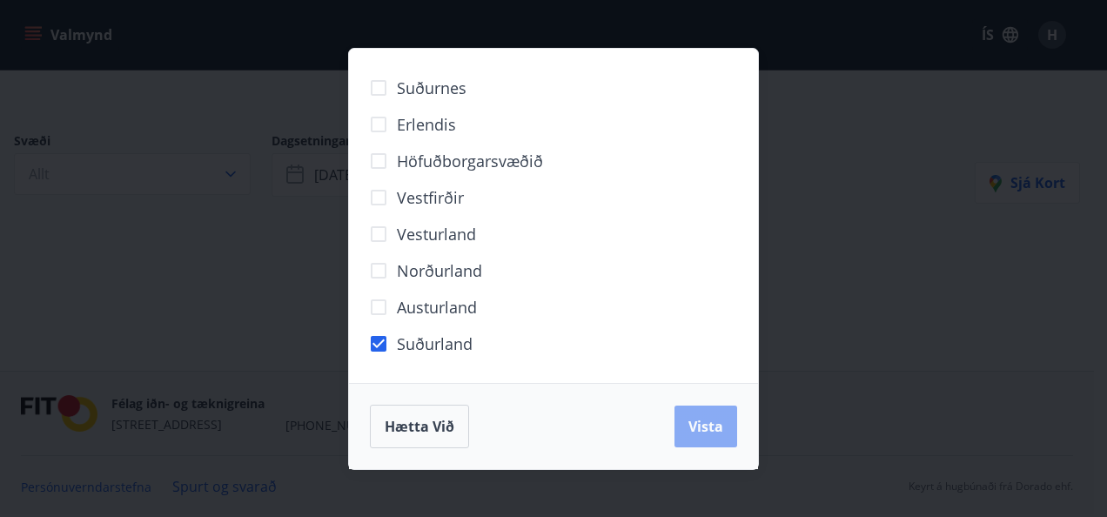
click at [691, 429] on span "Vista" at bounding box center [705, 426] width 35 height 19
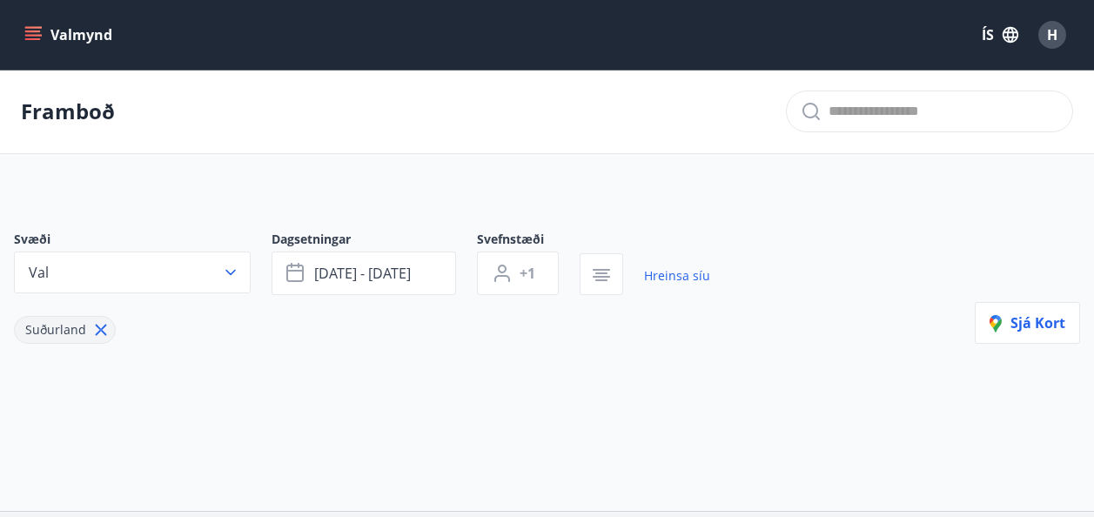
click at [96, 329] on icon at bounding box center [100, 329] width 19 height 19
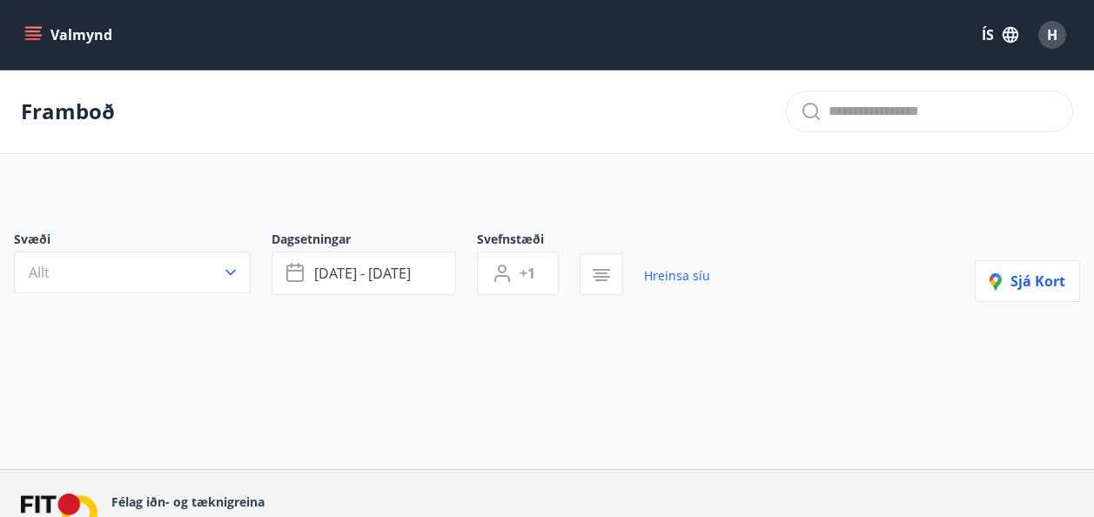
click at [53, 30] on button "Valmynd" at bounding box center [70, 34] width 98 height 31
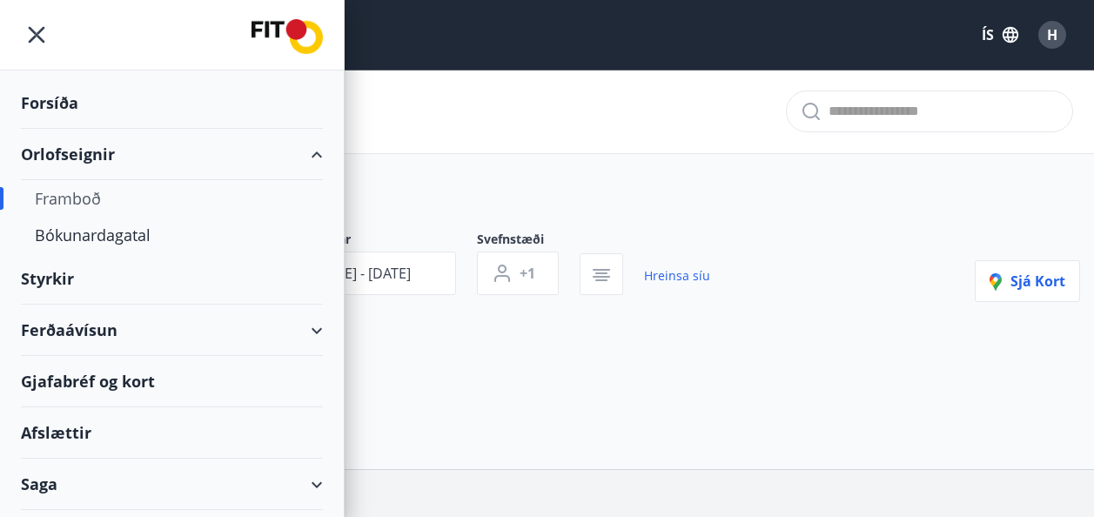
click at [151, 323] on div "Ferðaávísun" at bounding box center [172, 330] width 302 height 51
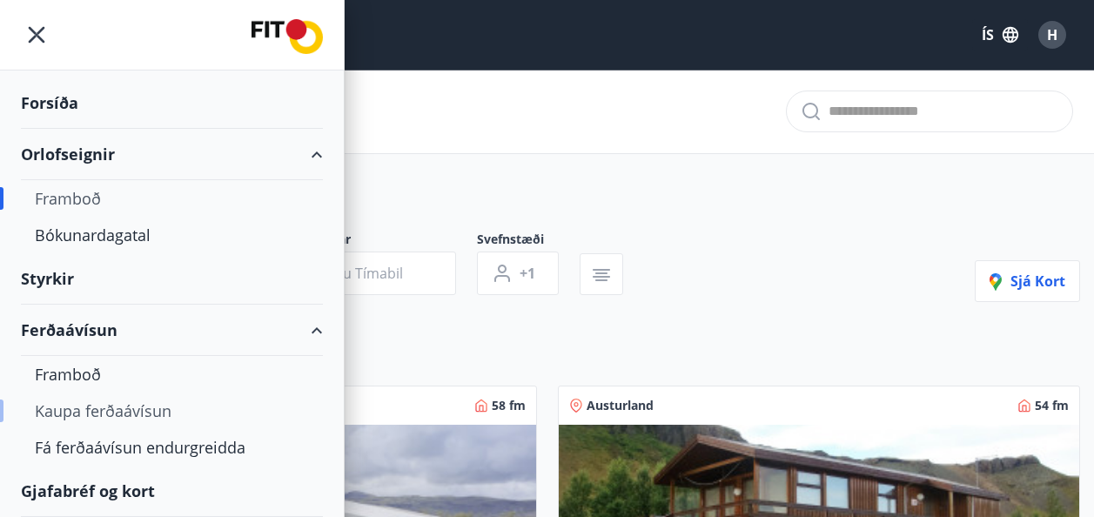
click at [118, 403] on div "Kaupa ferðaávísun" at bounding box center [172, 410] width 274 height 37
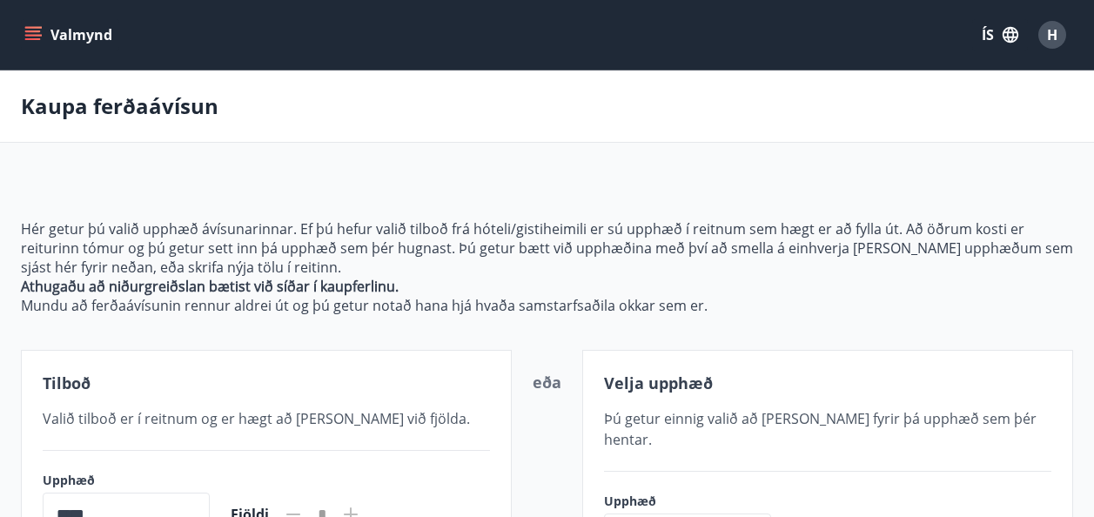
click at [34, 40] on icon "menu" at bounding box center [32, 34] width 17 height 17
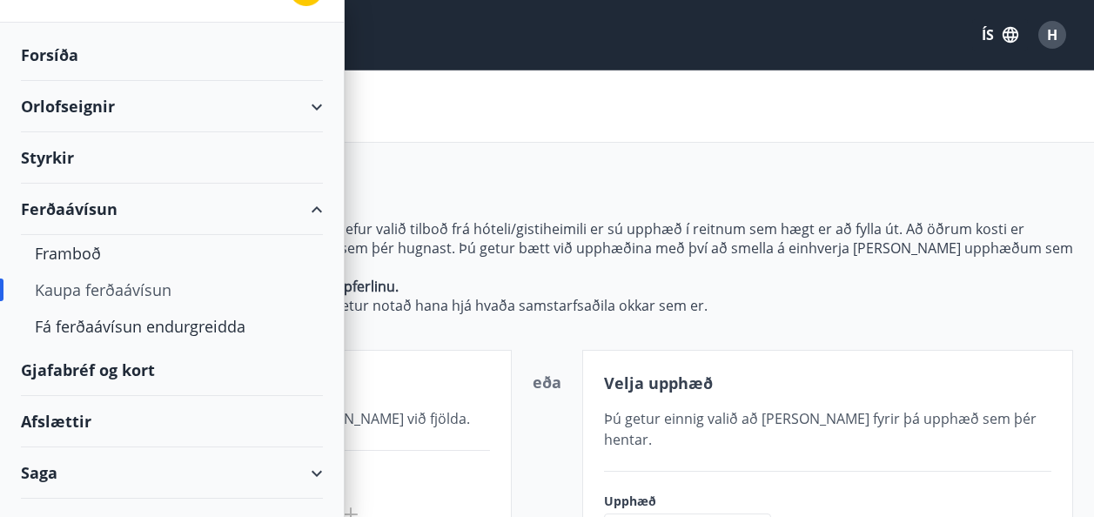
scroll to position [80, 0]
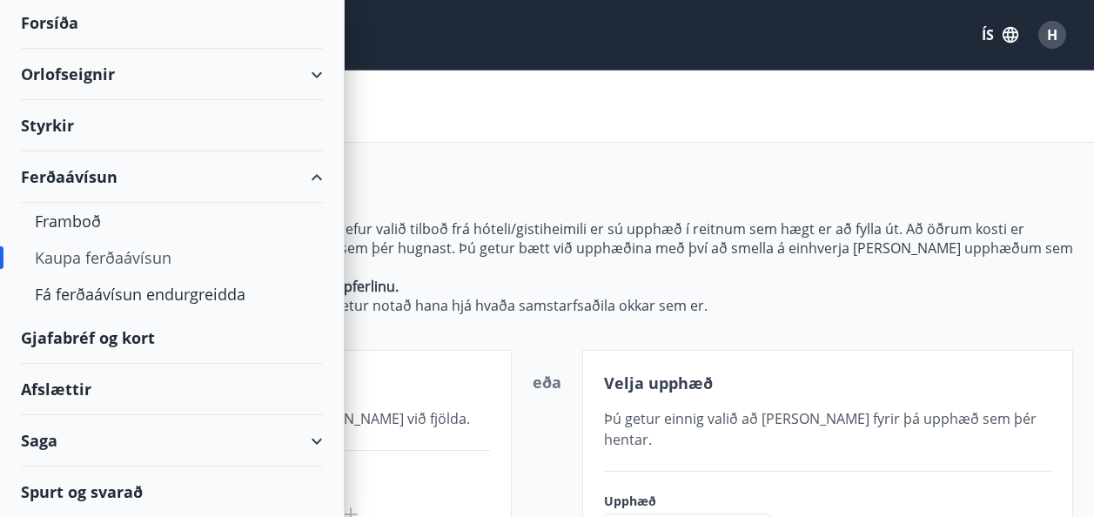
click at [298, 66] on div "Orlofseignir" at bounding box center [172, 74] width 302 height 51
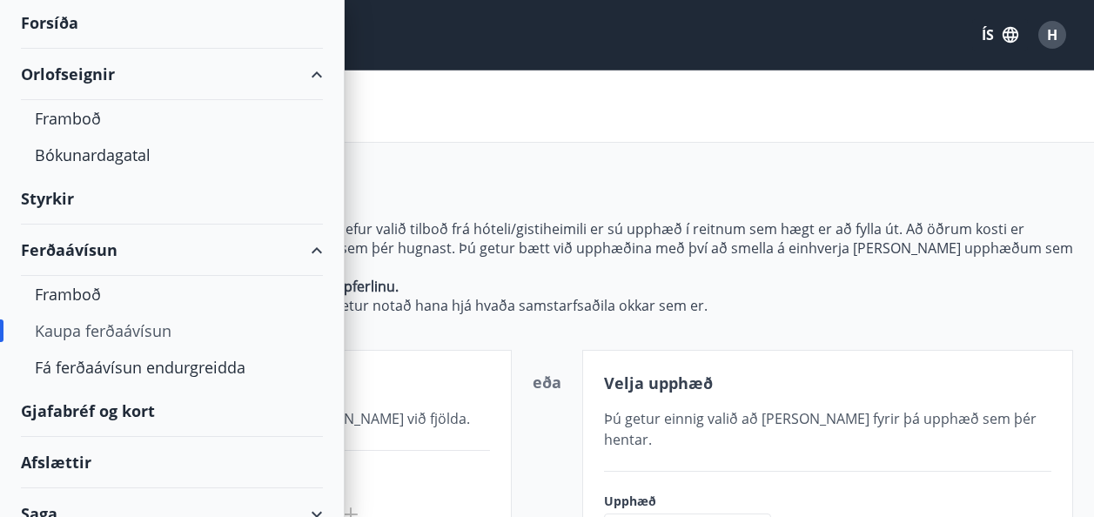
click at [404, 110] on div "Kaupa ferðaávísun" at bounding box center [547, 106] width 1094 height 72
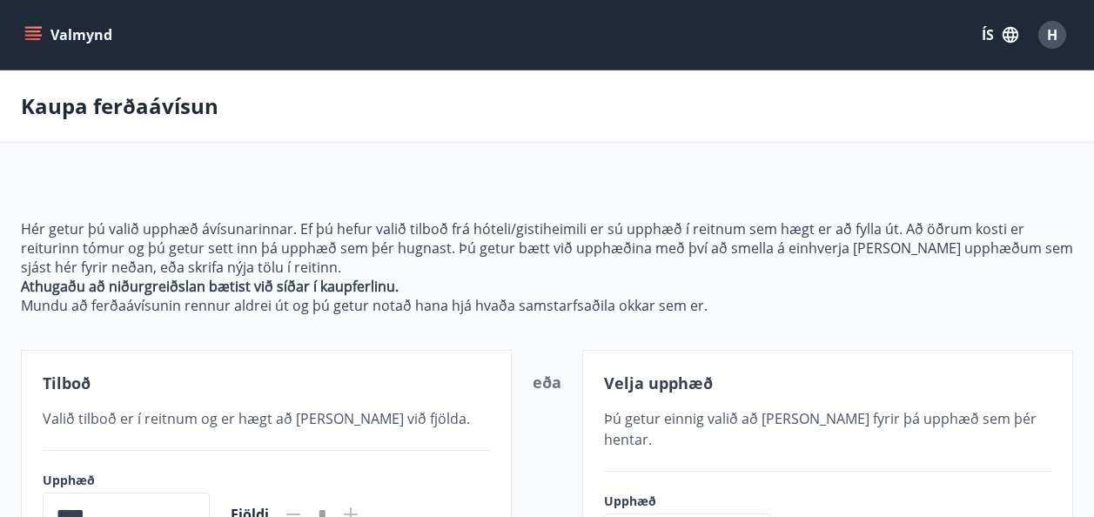
click at [44, 33] on button "Valmynd" at bounding box center [70, 34] width 98 height 31
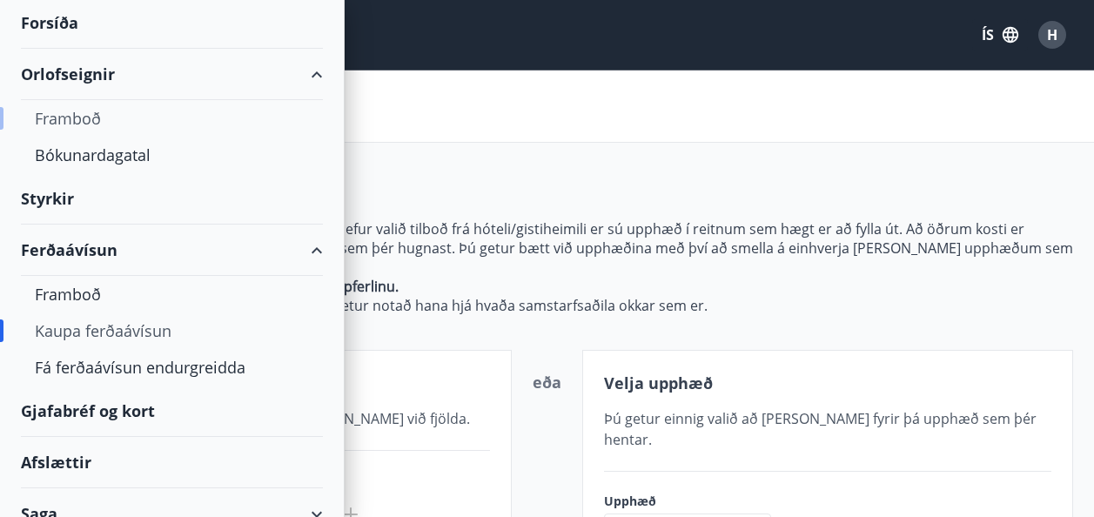
click at [103, 119] on div "Framboð" at bounding box center [172, 118] width 274 height 37
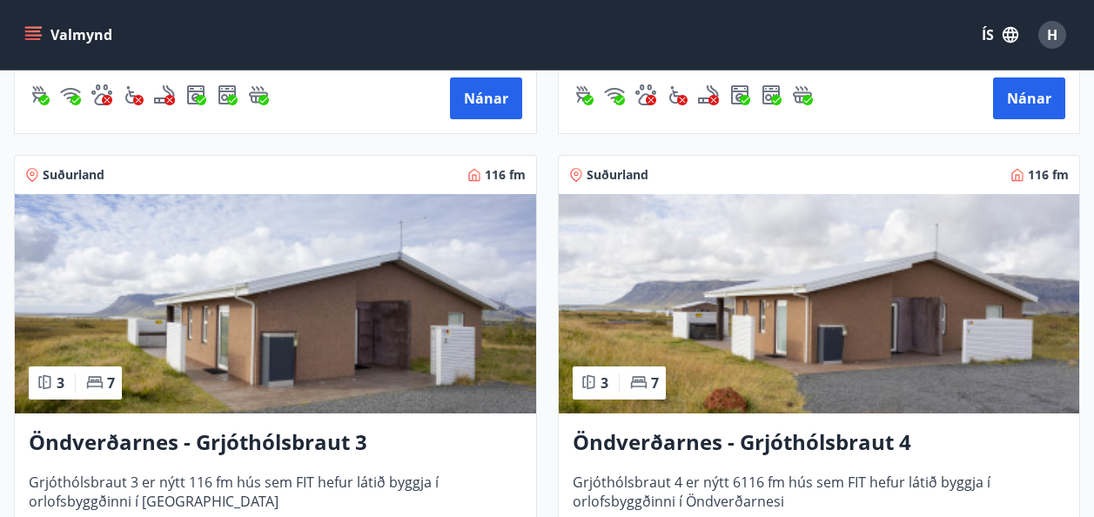
scroll to position [5100, 0]
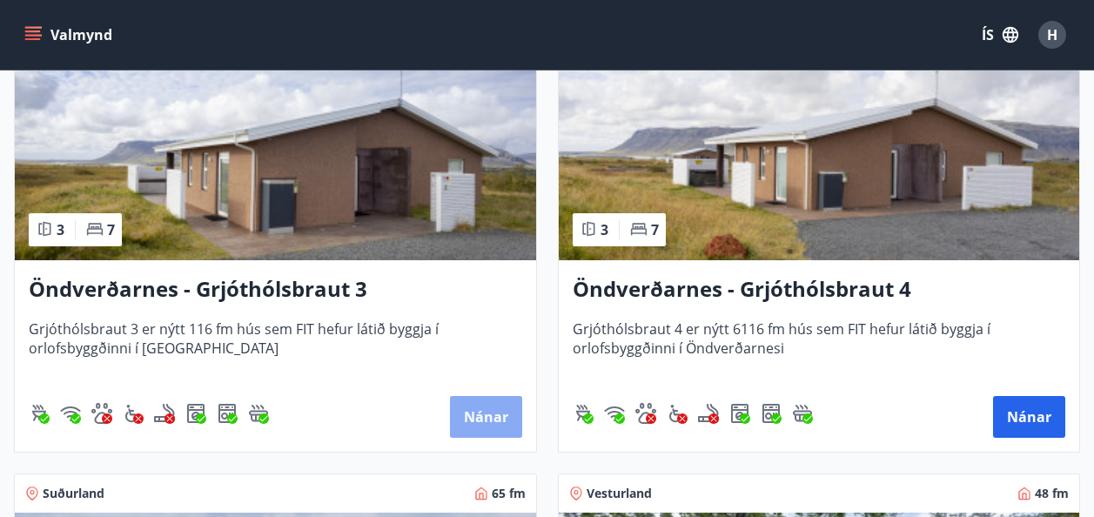
click at [478, 419] on button "Nánar" at bounding box center [486, 417] width 72 height 42
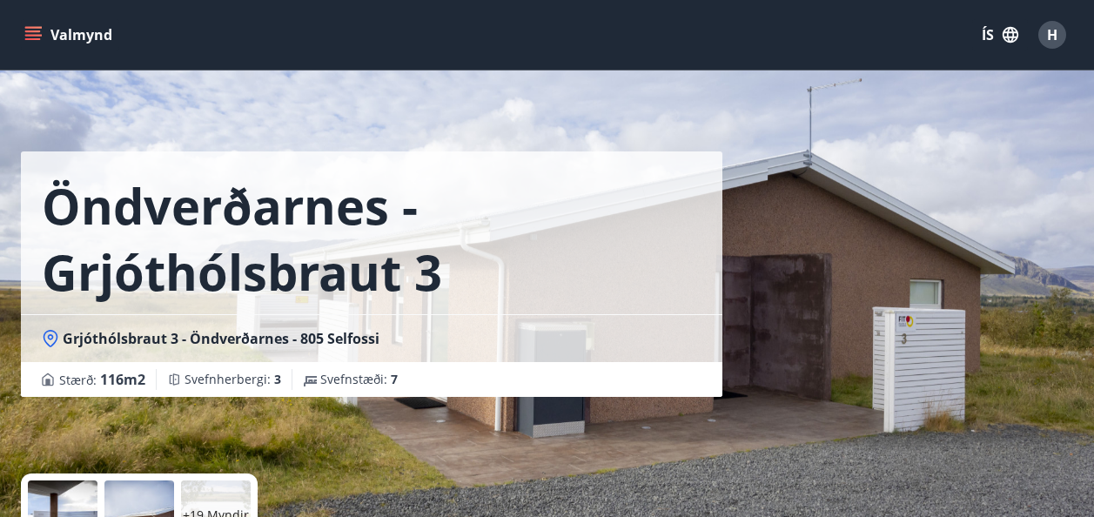
scroll to position [261, 0]
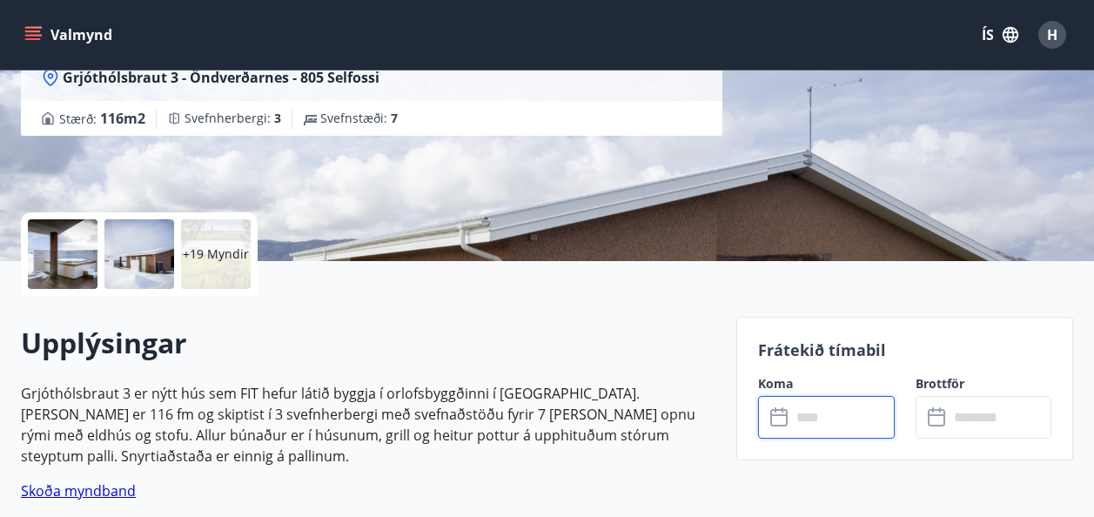
click at [854, 425] on input "text" at bounding box center [843, 417] width 104 height 43
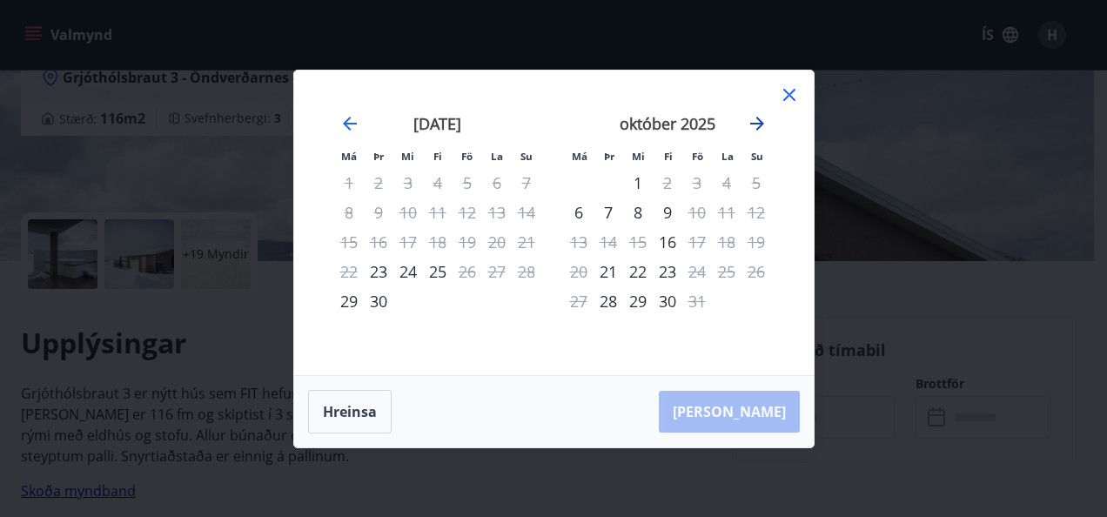
click at [761, 121] on icon "Move forward to switch to the next month." at bounding box center [757, 124] width 14 height 14
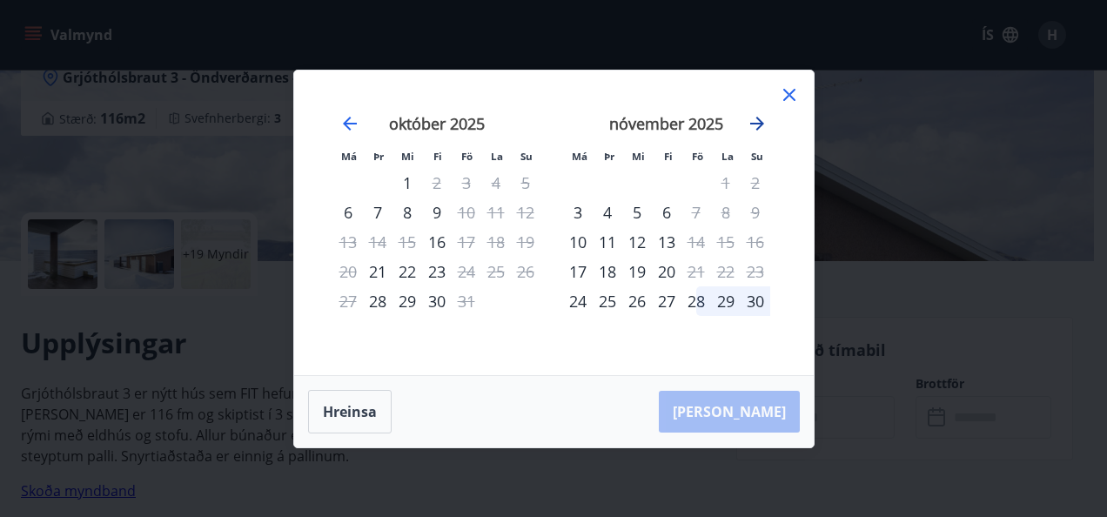
click at [761, 121] on icon "Move forward to switch to the next month." at bounding box center [757, 124] width 14 height 14
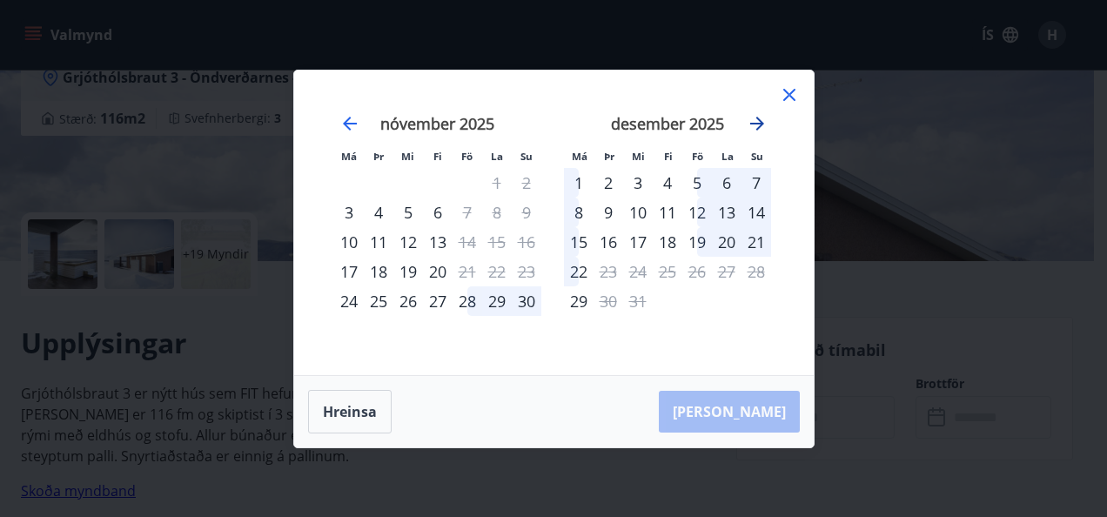
click at [761, 121] on icon "Move forward to switch to the next month." at bounding box center [757, 124] width 14 height 14
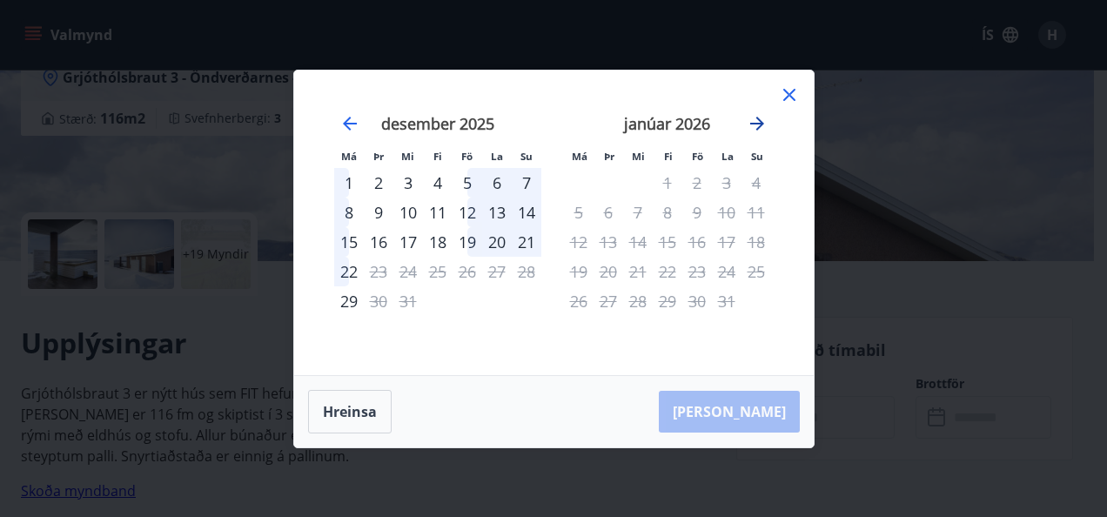
click at [761, 121] on icon "Move forward to switch to the next month." at bounding box center [757, 124] width 14 height 14
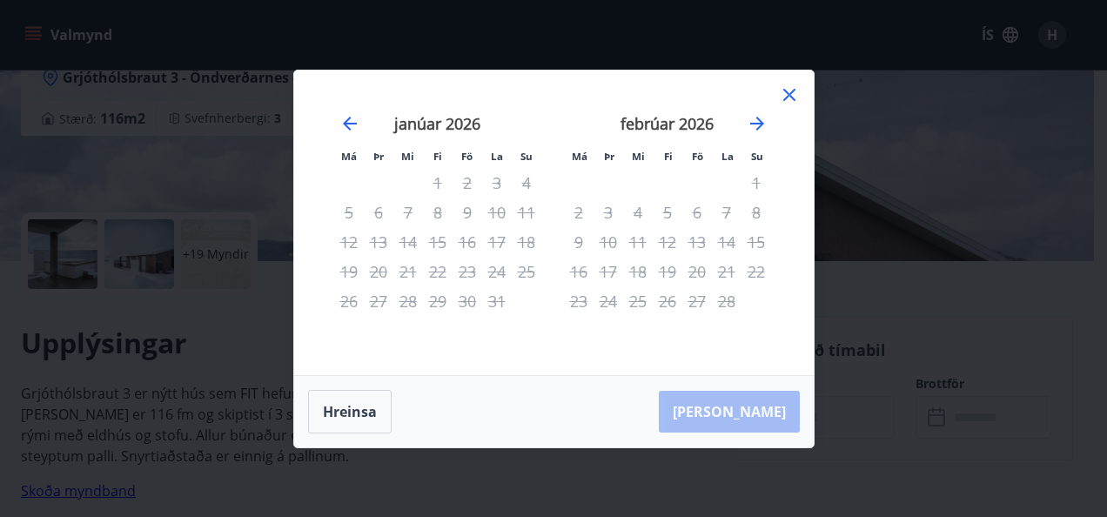
click at [799, 84] on div "Má Þr Mi Fi Fö La Su Má Þr Mi Fi Fö La Su [DATE] 1 2 3 4 5 6 7 8 9 10 11 12 13 …" at bounding box center [553, 222] width 519 height 305
click at [791, 95] on icon at bounding box center [789, 94] width 21 height 21
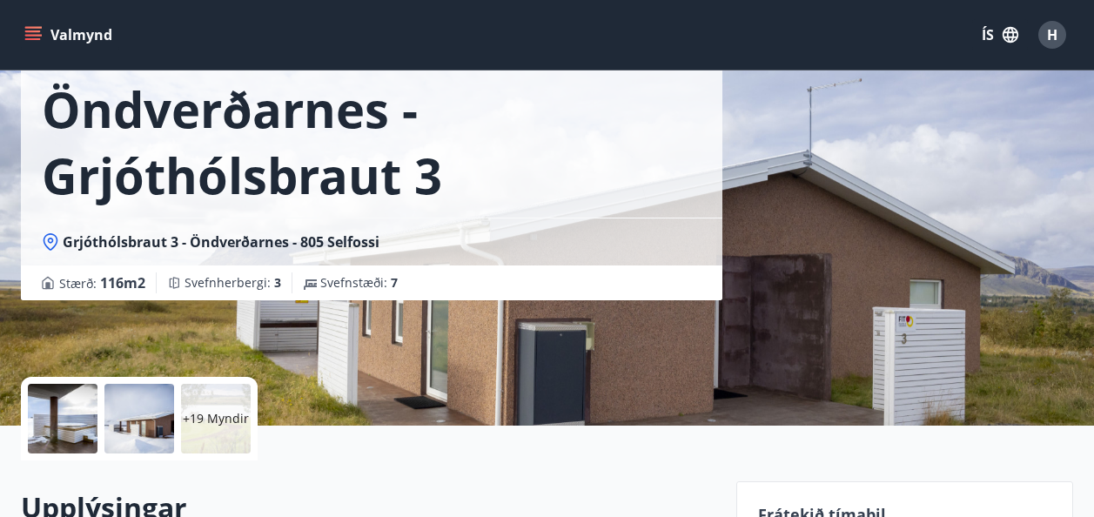
scroll to position [0, 0]
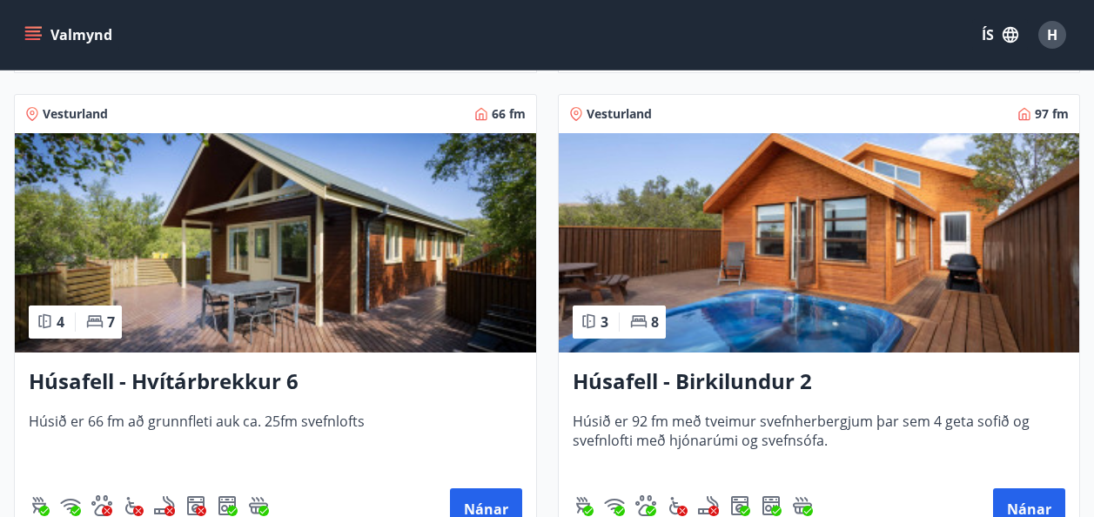
scroll to position [1305, 0]
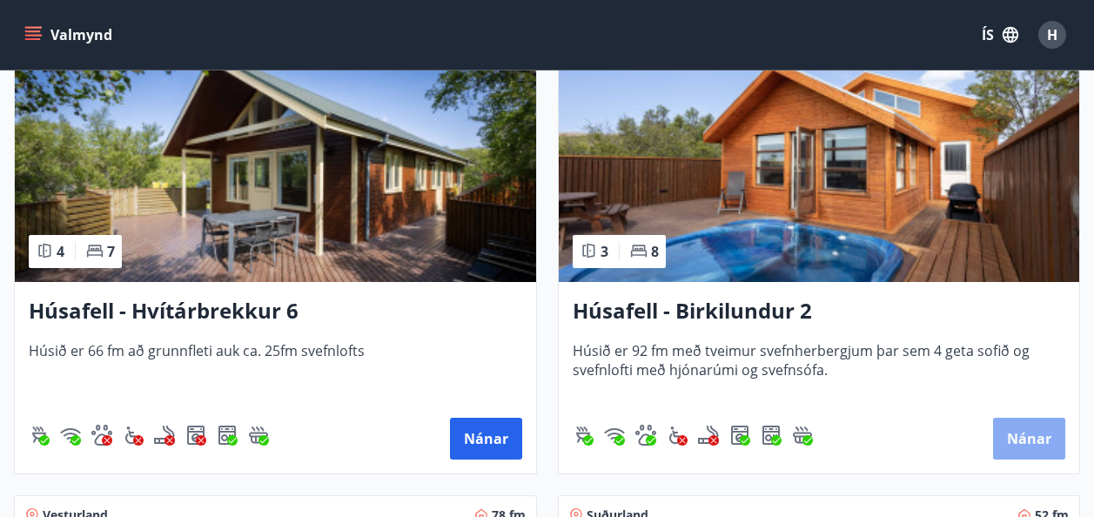
click at [1039, 433] on button "Nánar" at bounding box center [1029, 439] width 72 height 42
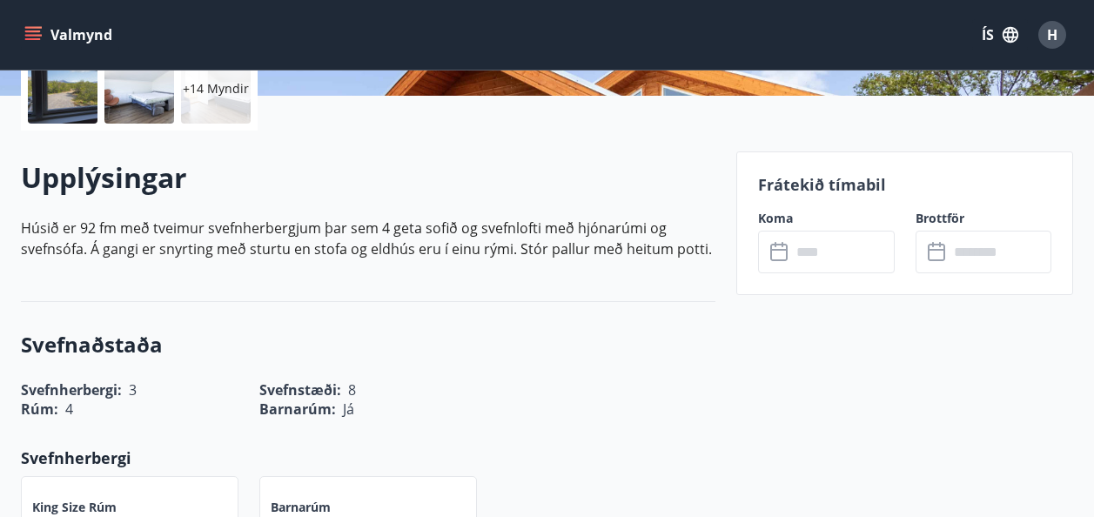
scroll to position [435, 0]
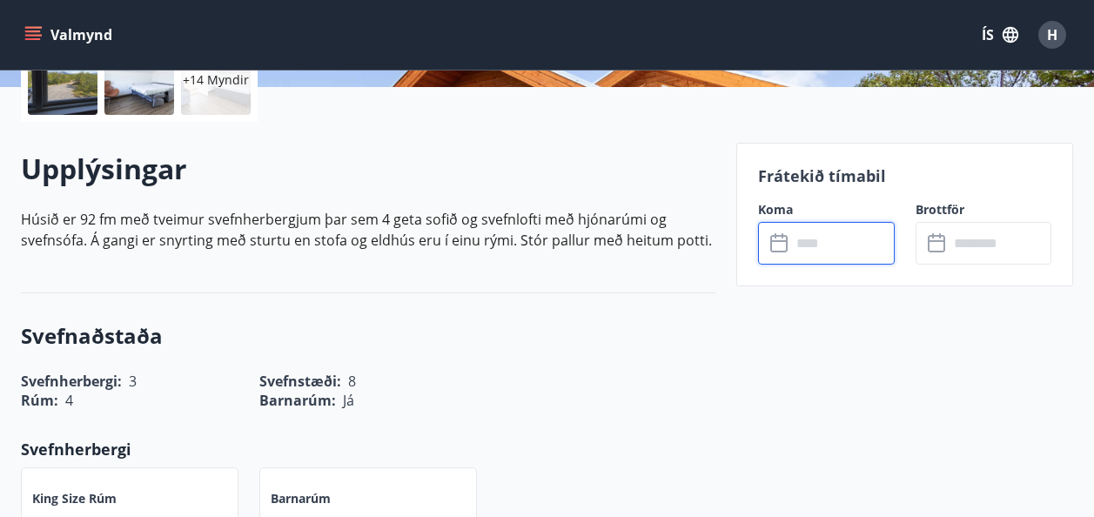
click at [847, 245] on input "text" at bounding box center [843, 243] width 104 height 43
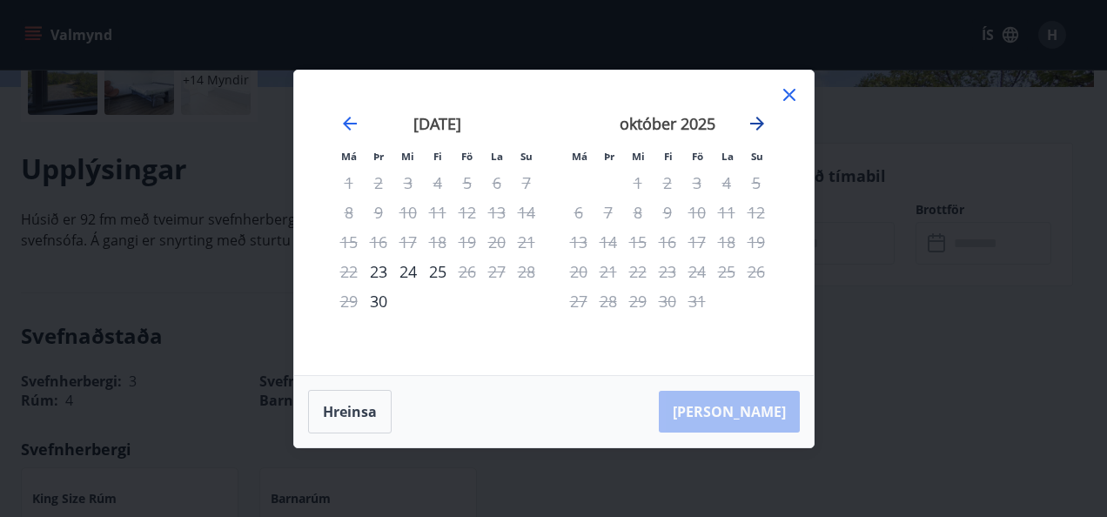
click at [761, 122] on icon "Move forward to switch to the next month." at bounding box center [757, 124] width 14 height 14
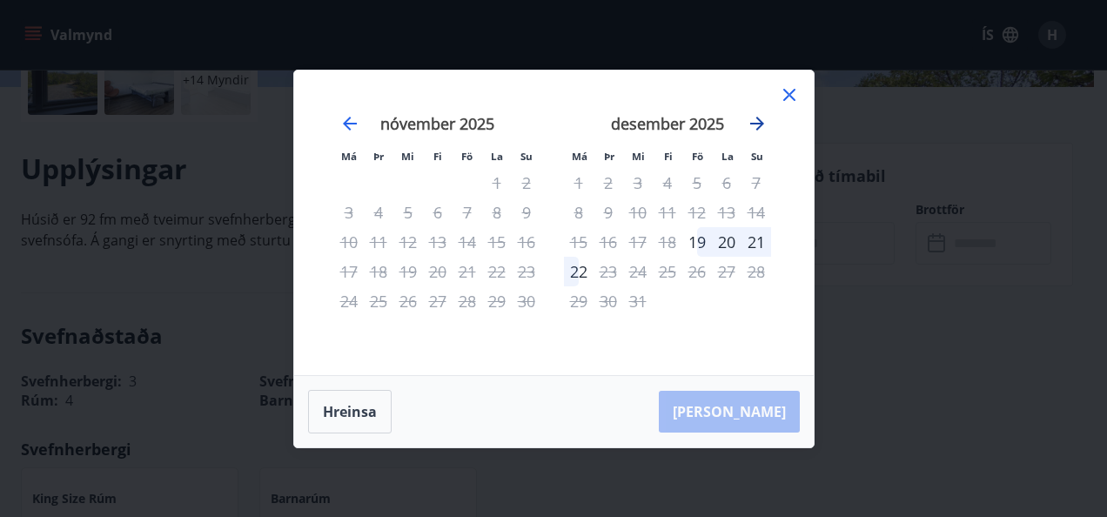
click at [761, 122] on icon "Move forward to switch to the next month." at bounding box center [757, 124] width 14 height 14
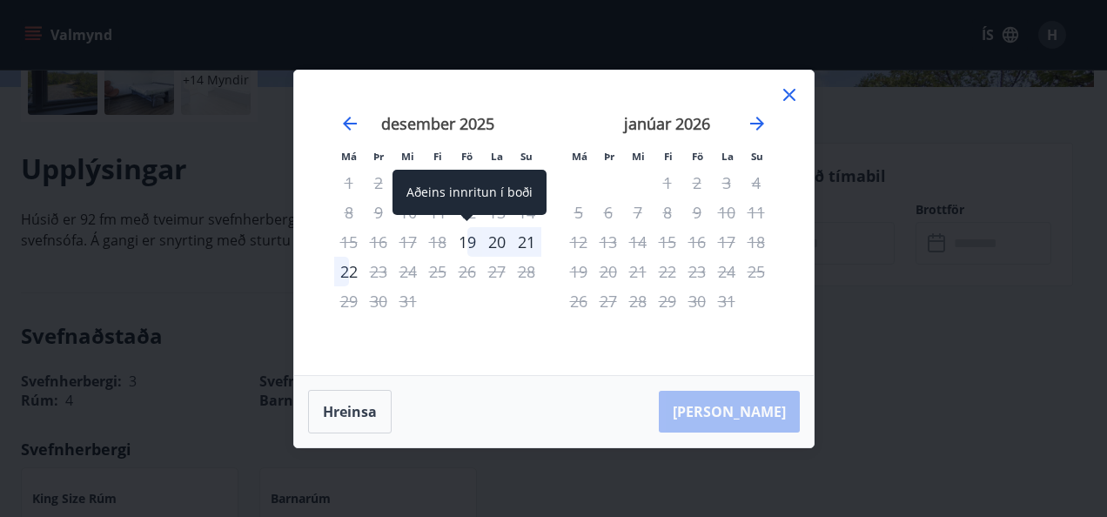
click at [466, 239] on div "19" at bounding box center [467, 242] width 30 height 30
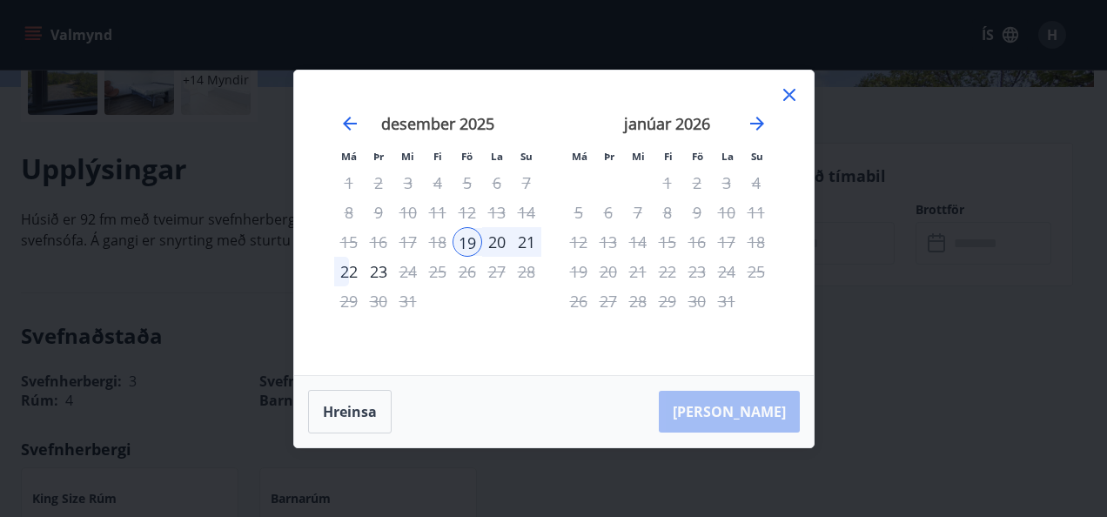
click at [346, 272] on div "22" at bounding box center [349, 272] width 30 height 30
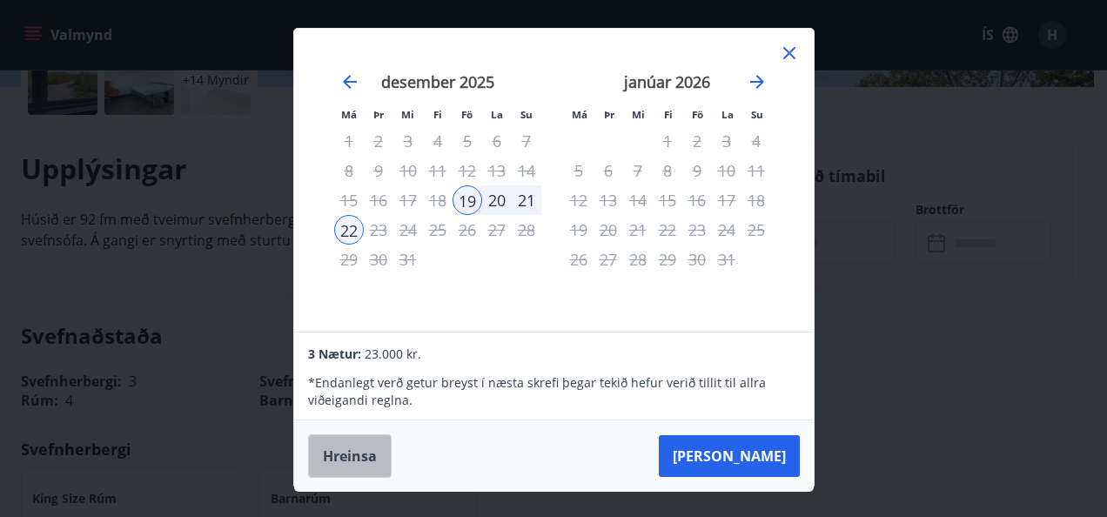
click at [356, 452] on button "Hreinsa" at bounding box center [350, 456] width 84 height 44
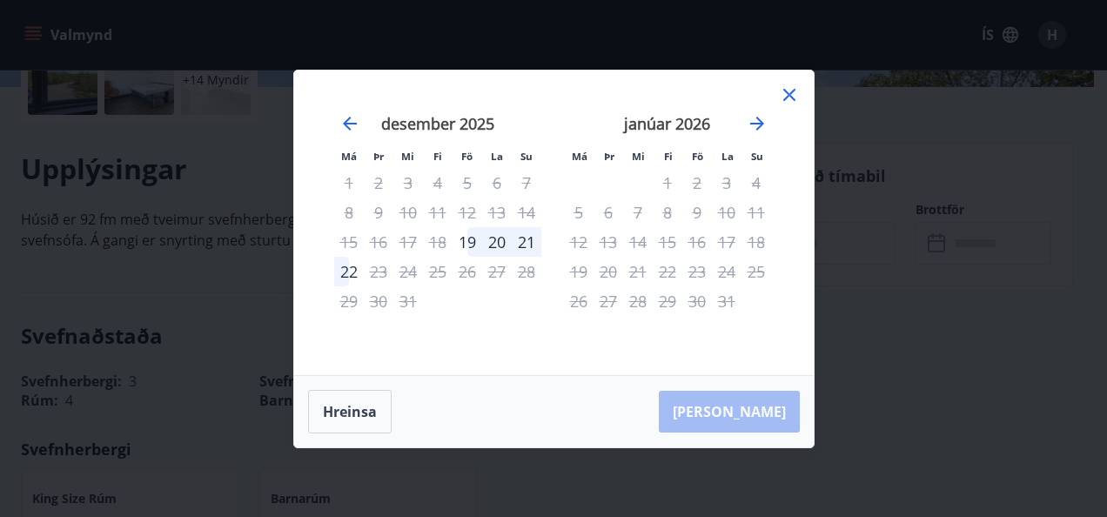
click at [792, 93] on icon at bounding box center [789, 94] width 21 height 21
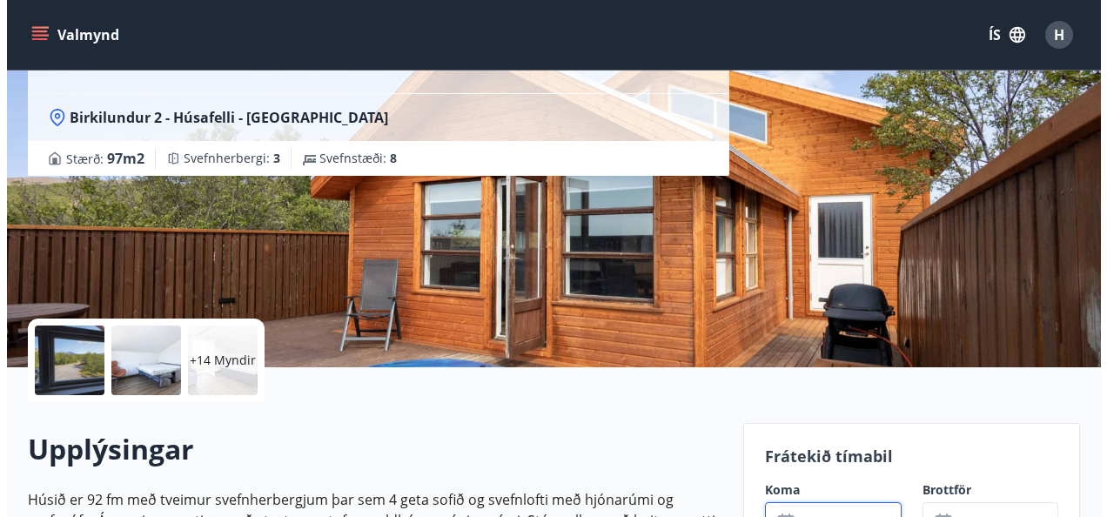
scroll to position [70, 0]
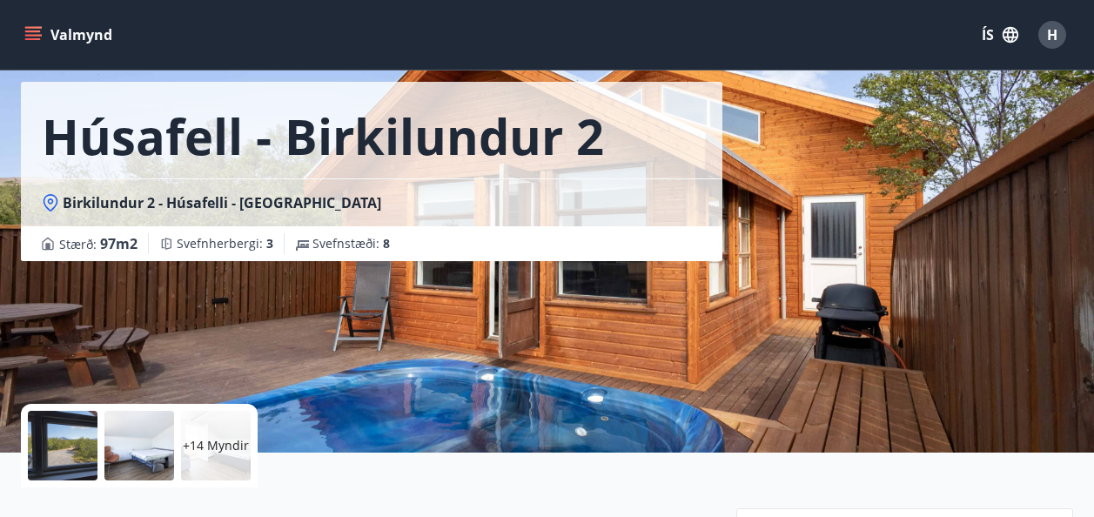
click at [79, 448] on div at bounding box center [63, 446] width 70 height 70
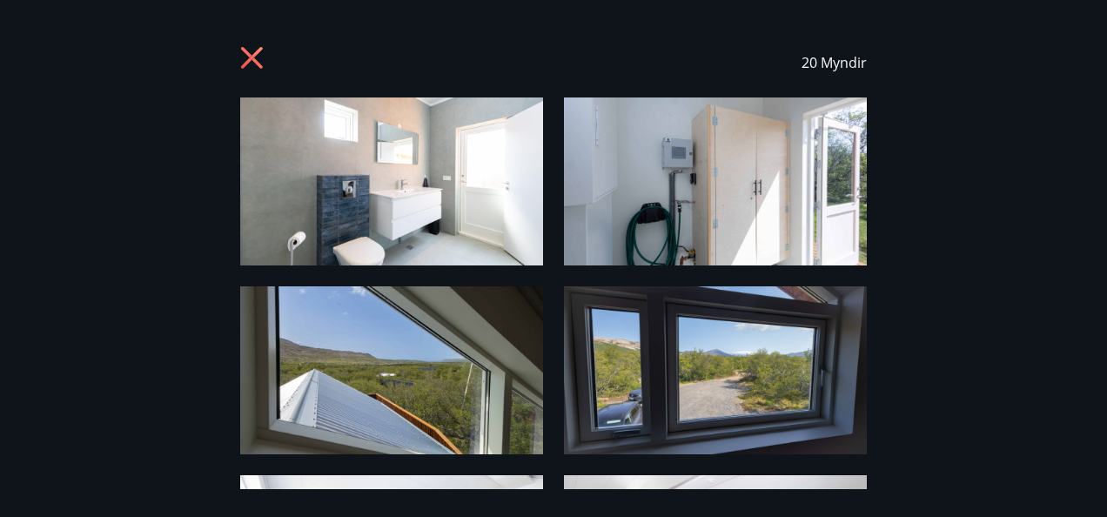
click at [444, 178] on img at bounding box center [391, 181] width 303 height 168
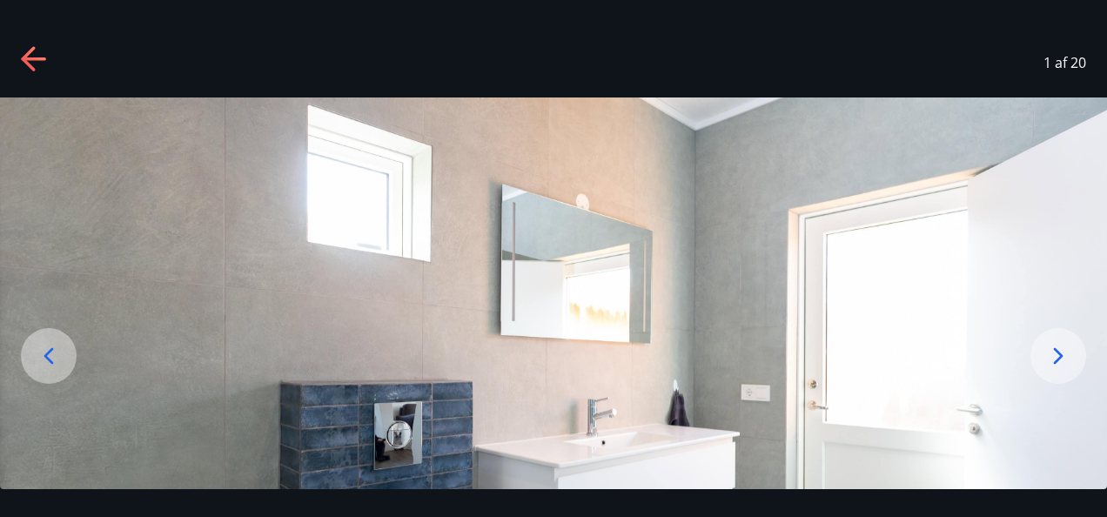
click at [1062, 361] on icon at bounding box center [1058, 356] width 28 height 28
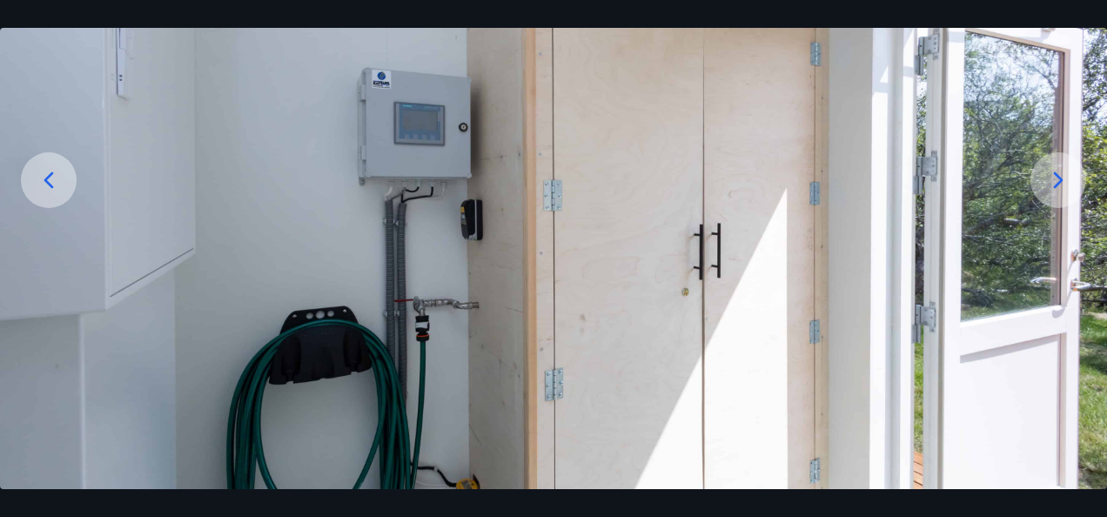
scroll to position [224, 0]
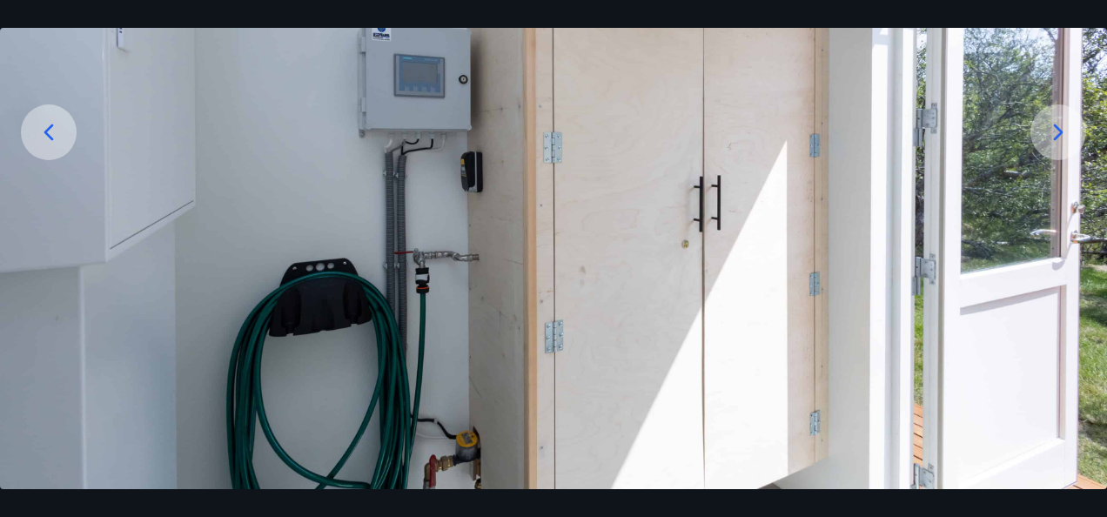
click at [1058, 137] on icon at bounding box center [1059, 132] width 10 height 17
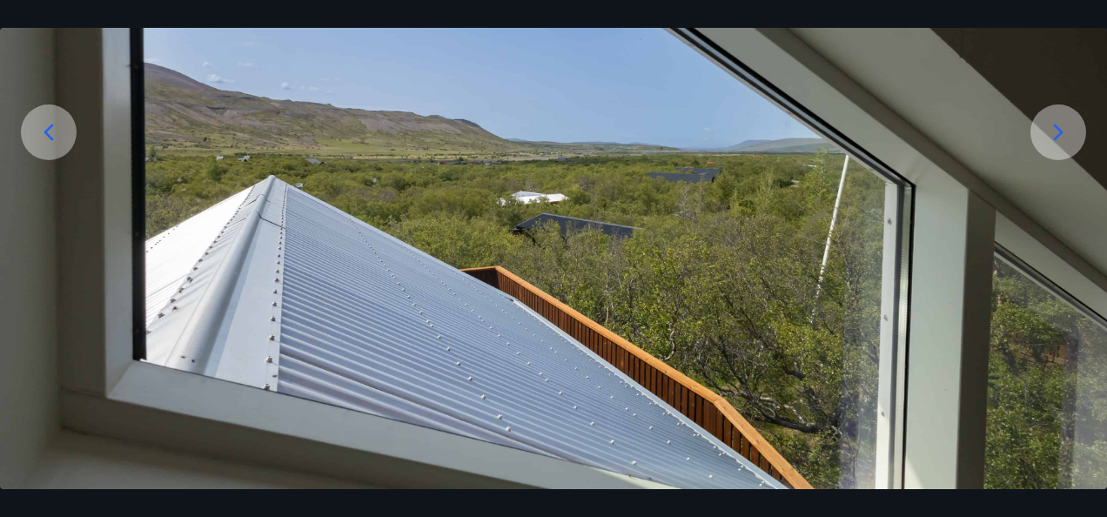
click at [1058, 137] on icon at bounding box center [1059, 132] width 10 height 17
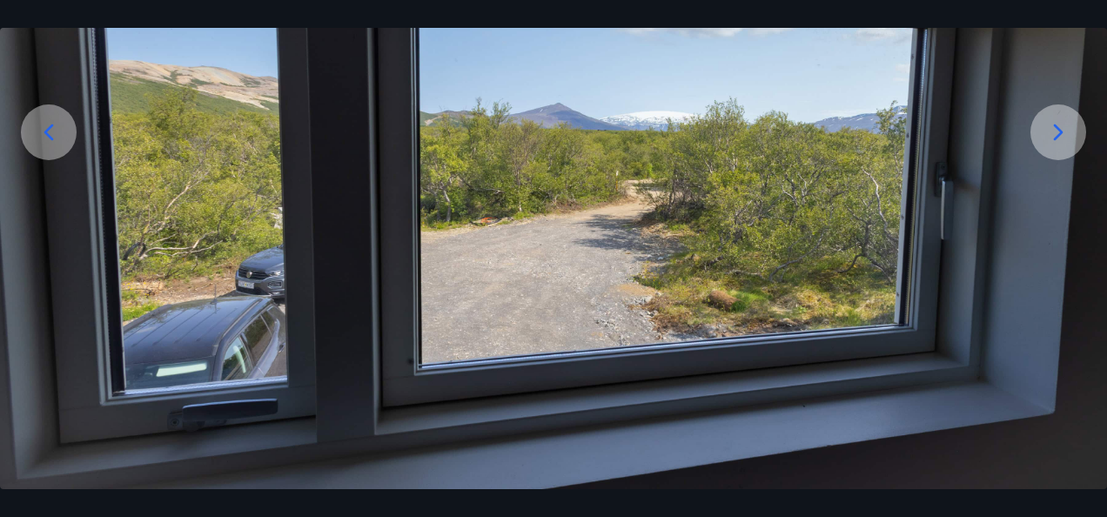
click at [1058, 137] on icon at bounding box center [1059, 132] width 10 height 17
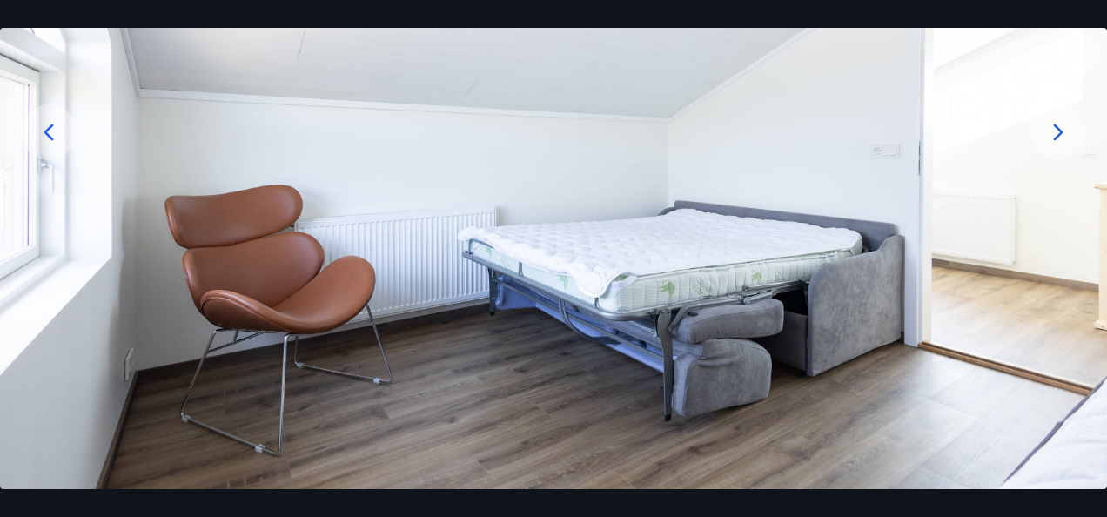
click at [1058, 137] on icon at bounding box center [1059, 132] width 10 height 17
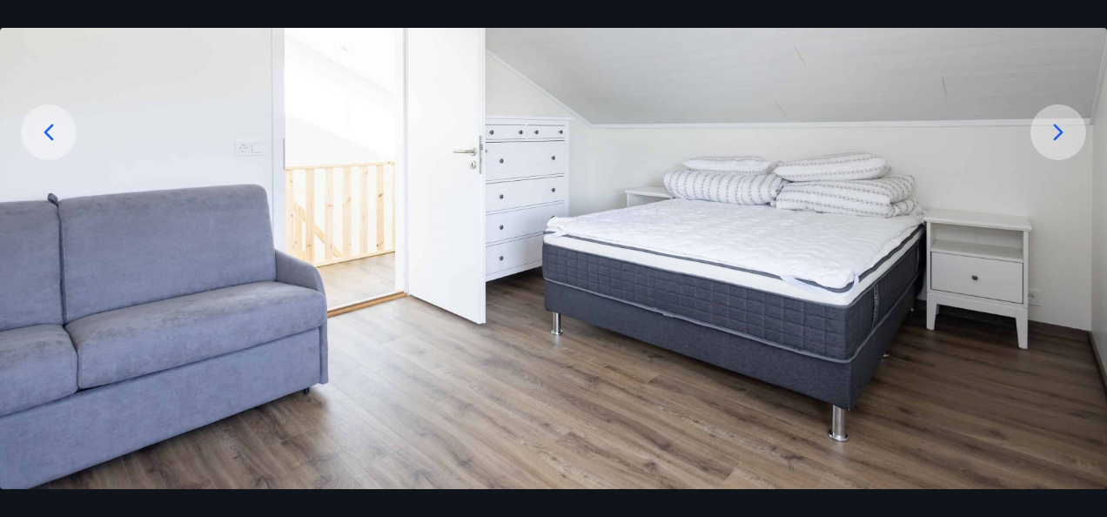
click at [1058, 137] on icon at bounding box center [1059, 132] width 10 height 17
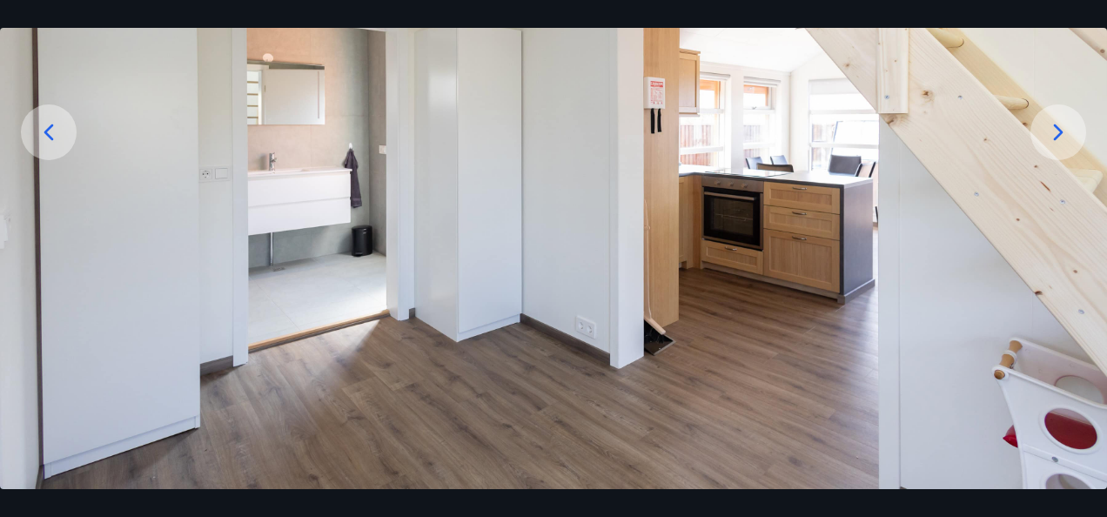
click at [1058, 137] on icon at bounding box center [1059, 132] width 10 height 17
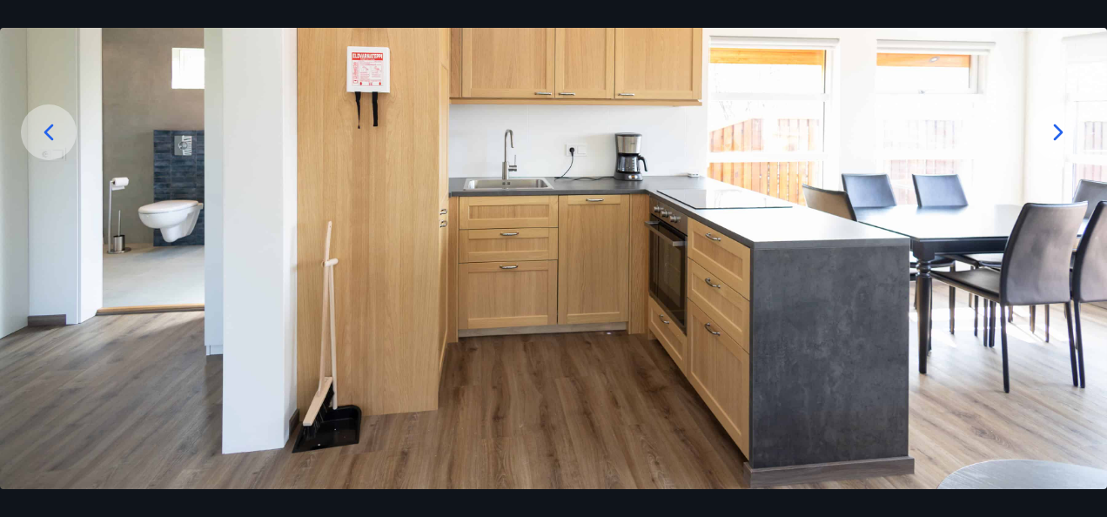
click at [1058, 137] on icon at bounding box center [1059, 132] width 10 height 17
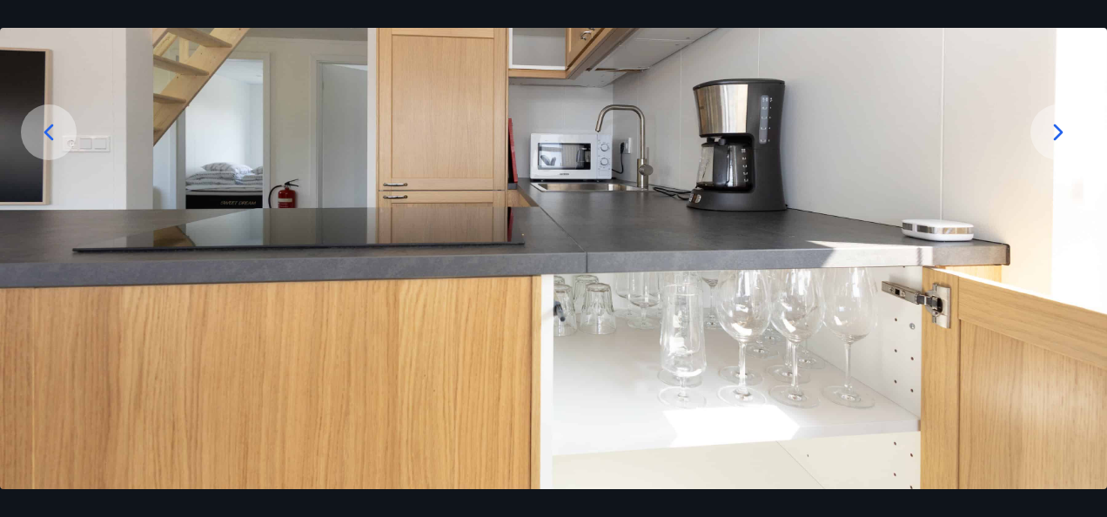
click at [1058, 137] on icon at bounding box center [1059, 132] width 10 height 17
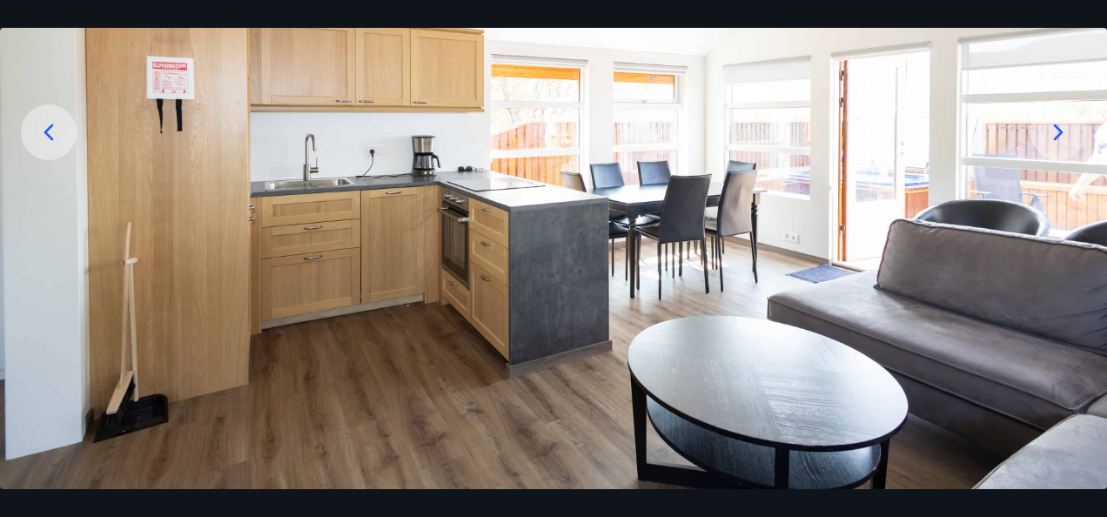
click at [1058, 137] on icon at bounding box center [1059, 132] width 10 height 17
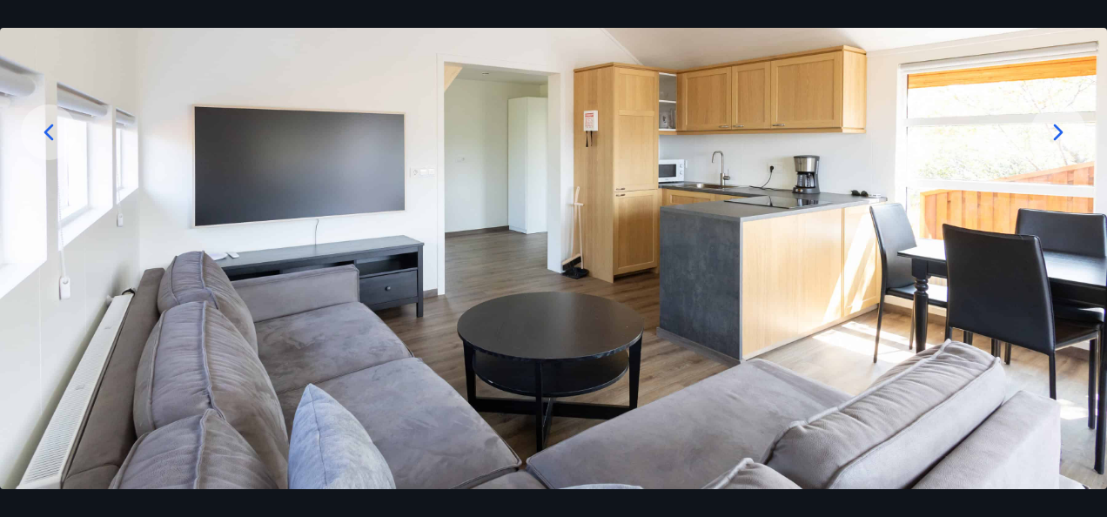
click at [1058, 137] on icon at bounding box center [1059, 132] width 10 height 17
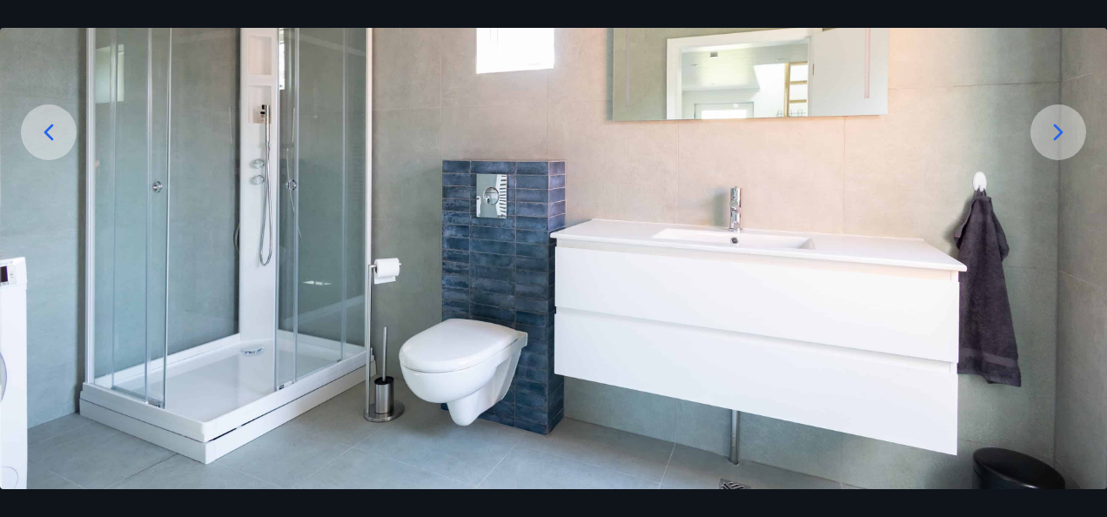
click at [1058, 137] on icon at bounding box center [1059, 132] width 10 height 17
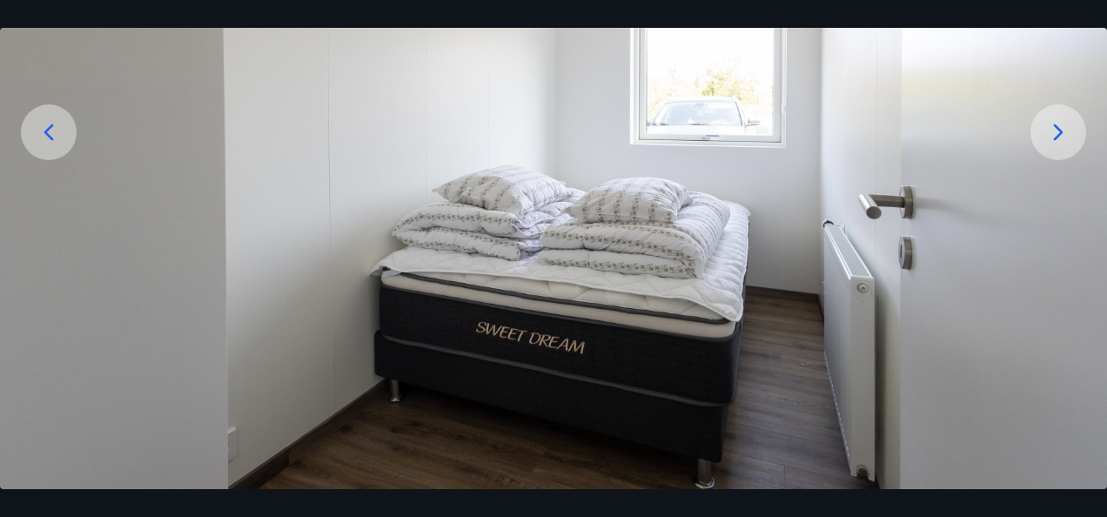
click at [1058, 137] on icon at bounding box center [1059, 132] width 10 height 17
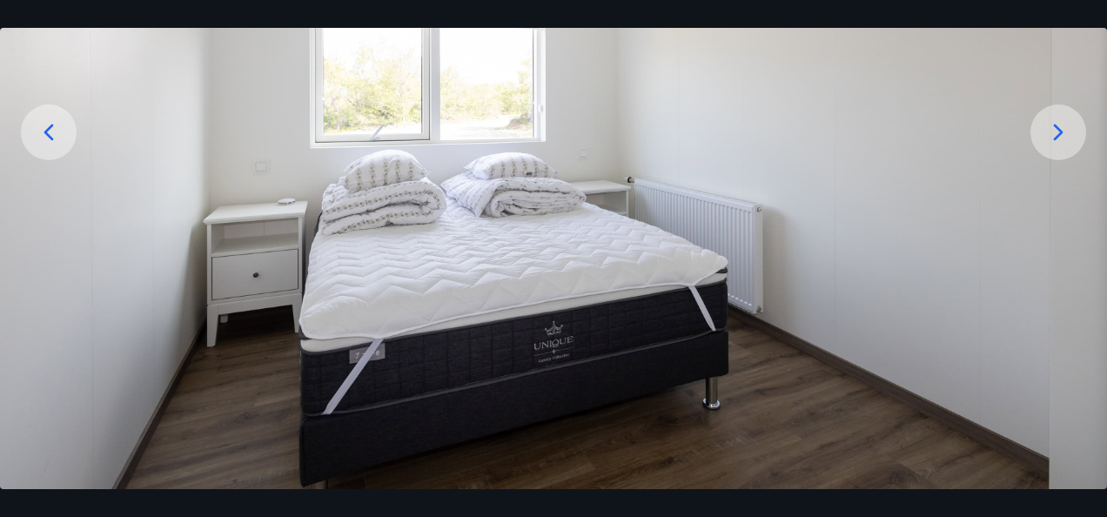
click at [1058, 137] on icon at bounding box center [1059, 132] width 10 height 17
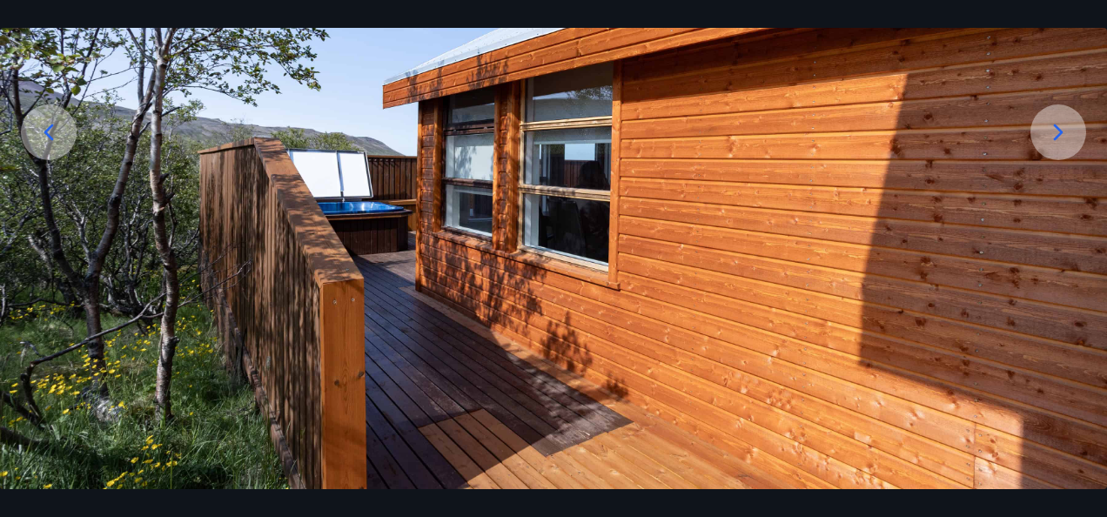
click at [1058, 137] on icon at bounding box center [1059, 132] width 10 height 17
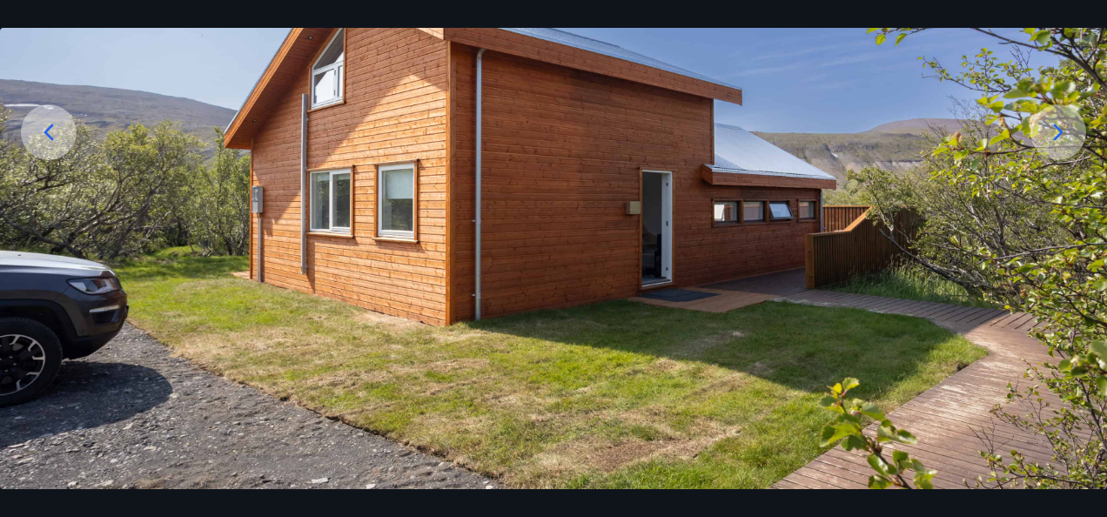
click at [1058, 137] on icon at bounding box center [1059, 132] width 10 height 17
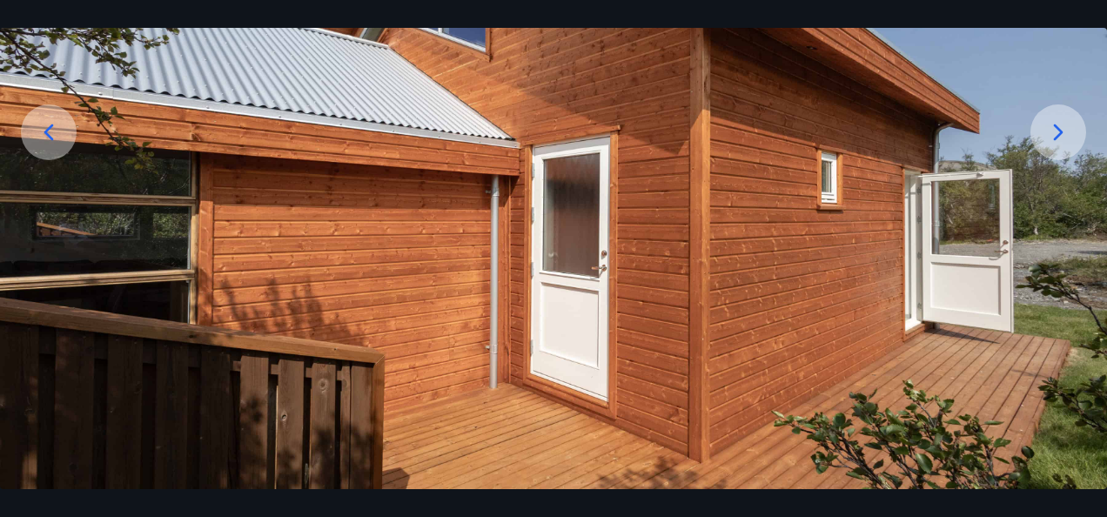
click at [1058, 137] on icon at bounding box center [1059, 132] width 10 height 17
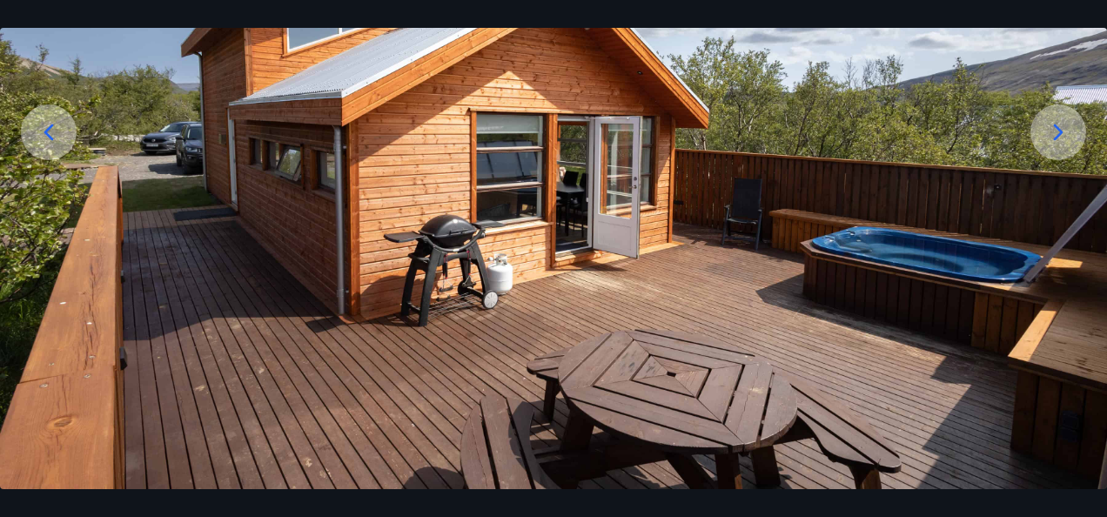
click at [1058, 137] on icon at bounding box center [1059, 132] width 10 height 17
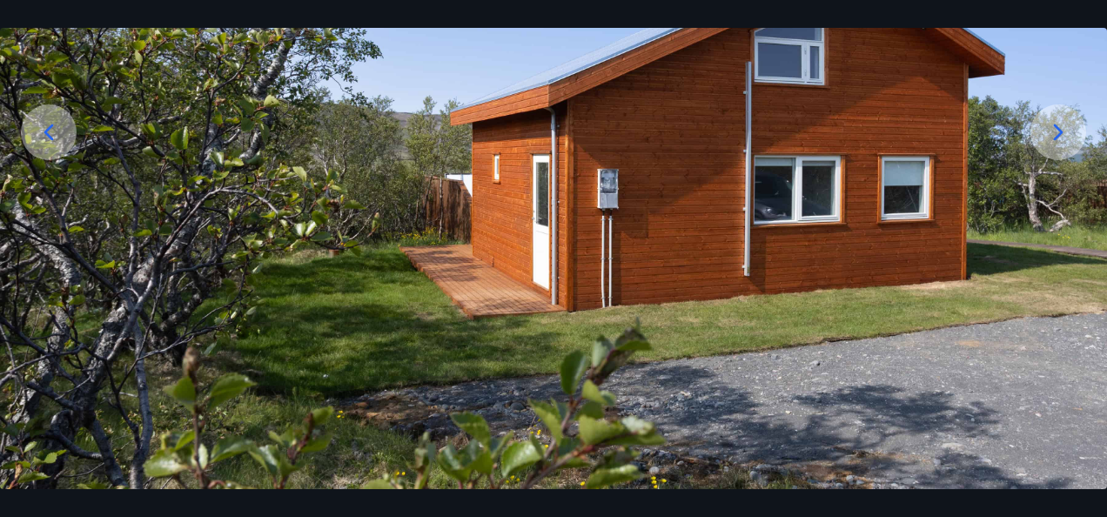
click at [1058, 137] on icon at bounding box center [1059, 132] width 10 height 17
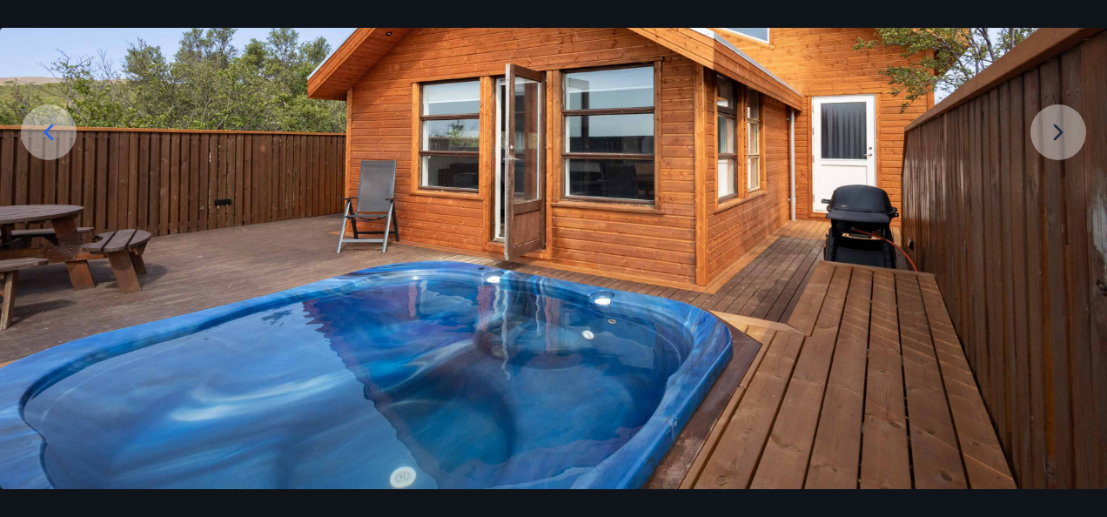
click at [1058, 137] on img at bounding box center [553, 181] width 1107 height 615
click at [1058, 137] on img at bounding box center [553, 182] width 1107 height 615
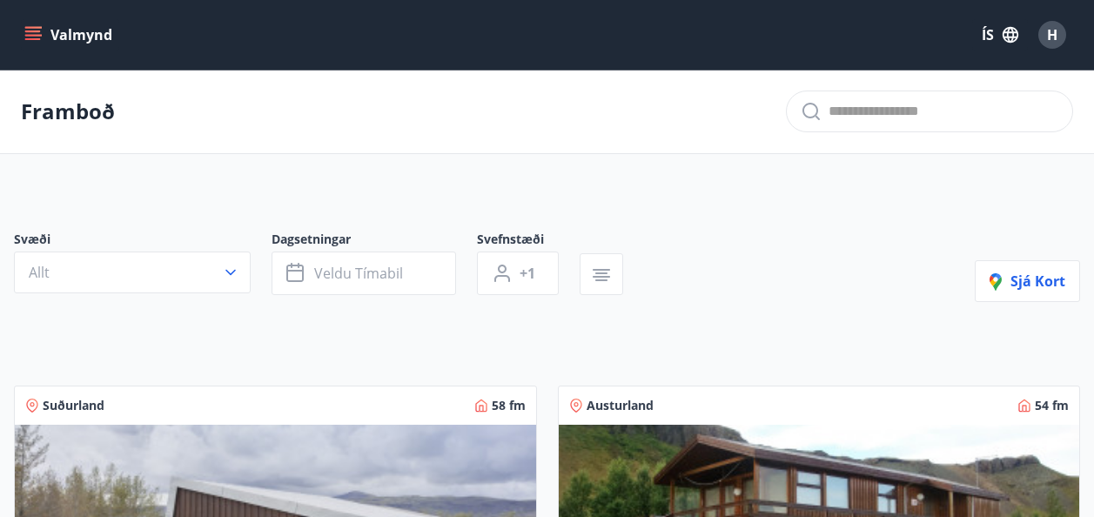
click at [716, 124] on div "Framboð" at bounding box center [547, 112] width 1094 height 84
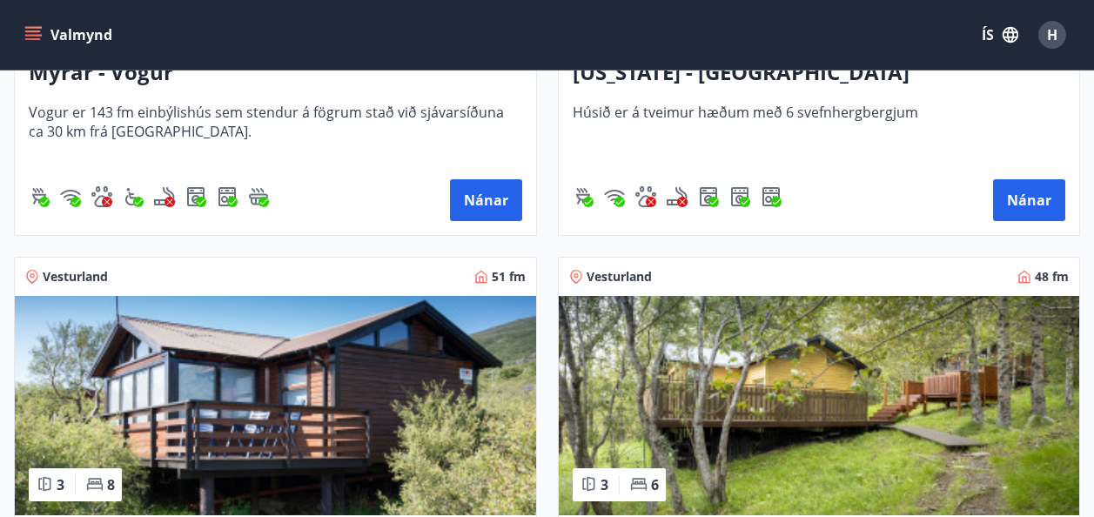
scroll to position [2784, 0]
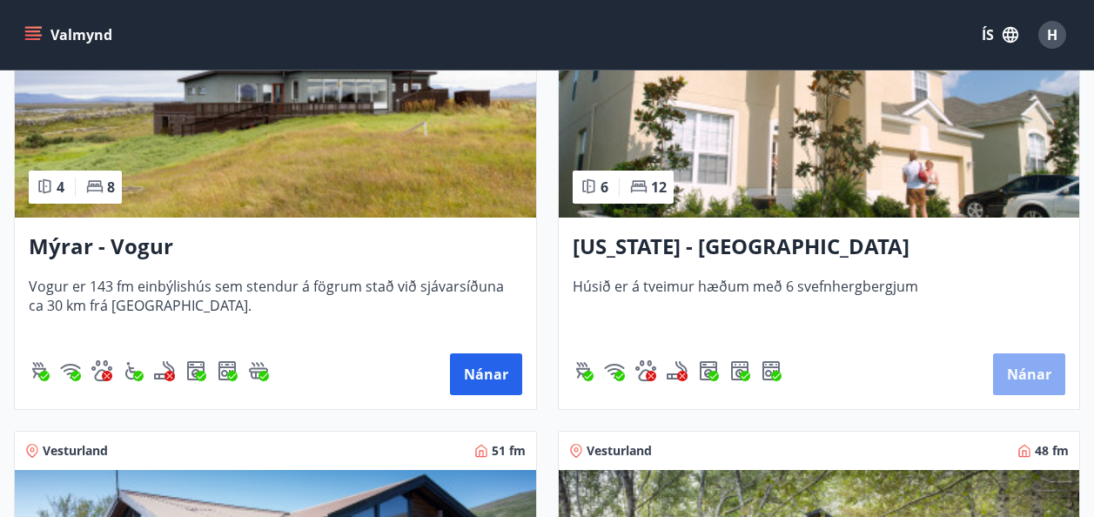
click at [1025, 379] on button "Nánar" at bounding box center [1029, 374] width 72 height 42
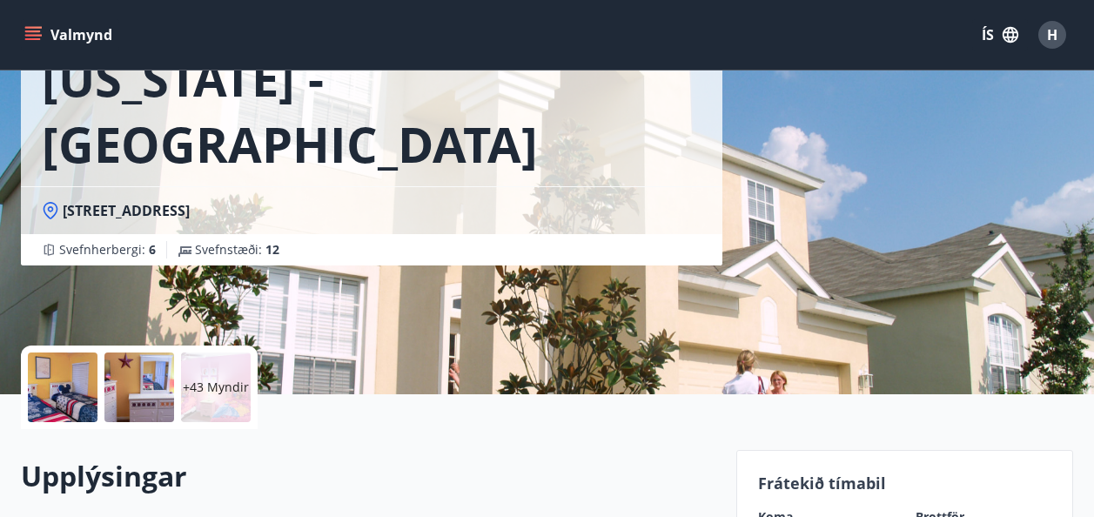
scroll to position [261, 0]
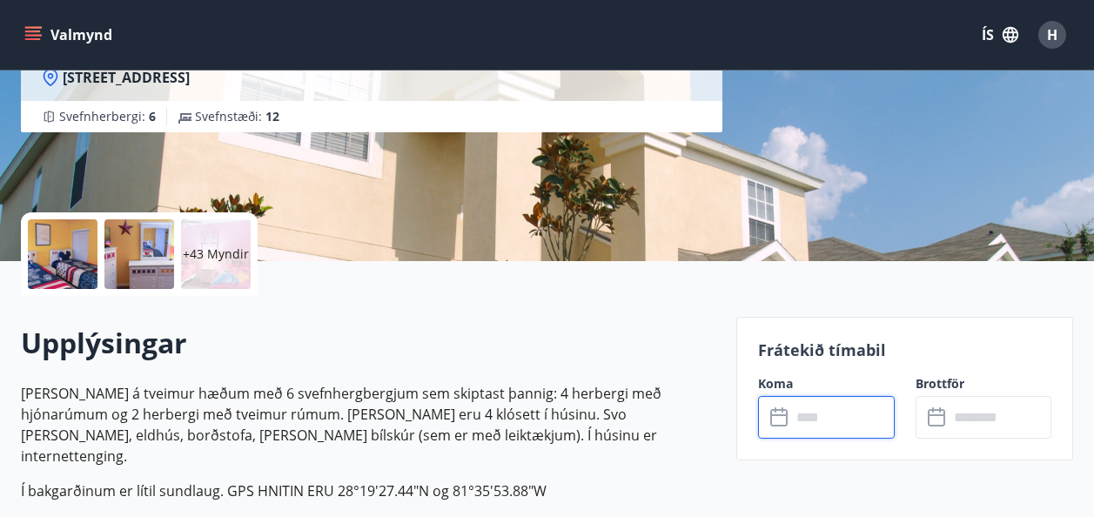
click at [862, 426] on input "text" at bounding box center [843, 417] width 104 height 43
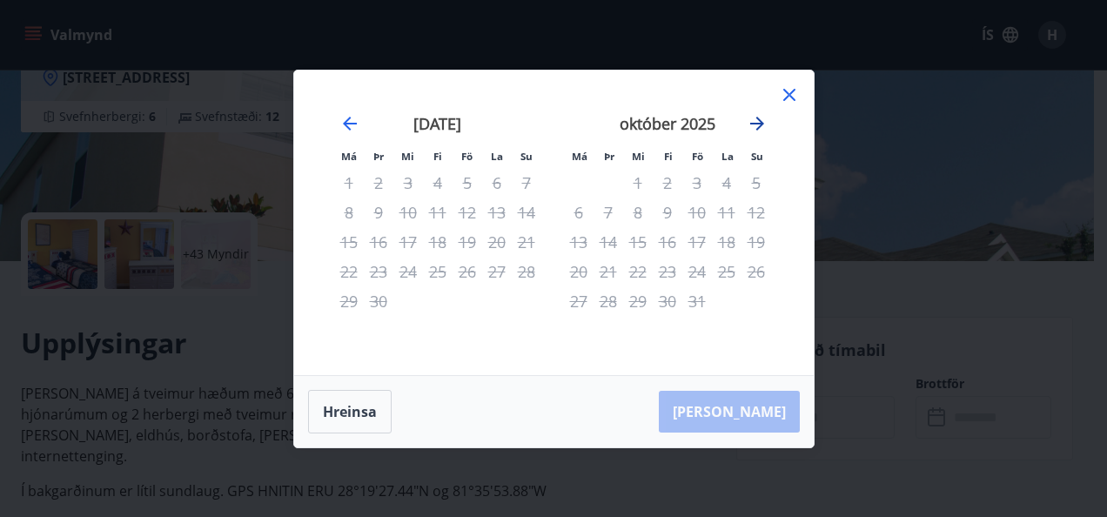
click at [761, 123] on icon "Move forward to switch to the next month." at bounding box center [757, 123] width 21 height 21
click at [761, 123] on icon "Move forward to switch to the next month." at bounding box center [757, 124] width 14 height 14
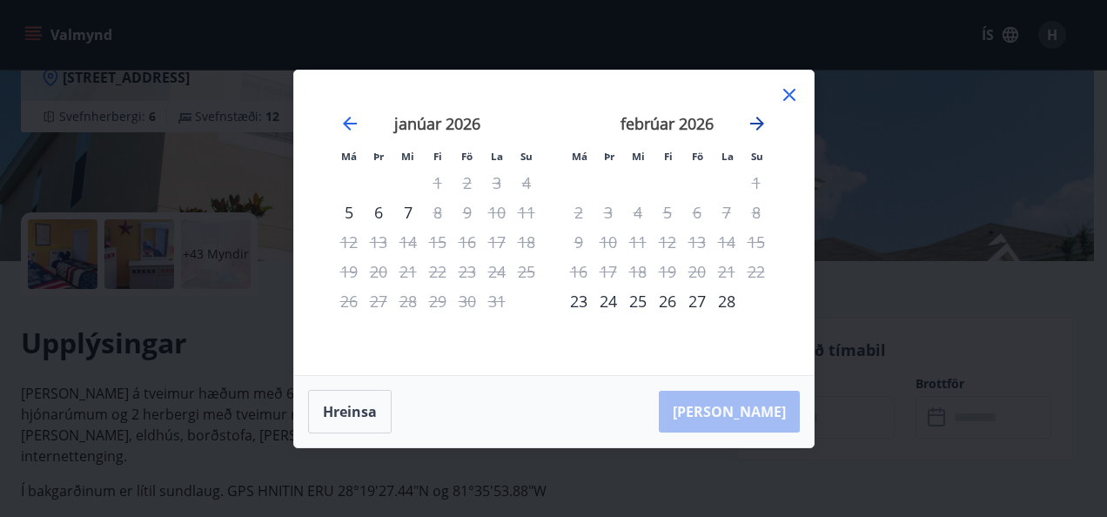
click at [761, 123] on icon "Move forward to switch to the next month." at bounding box center [757, 124] width 14 height 14
click at [760, 123] on icon "Move forward to switch to the next month." at bounding box center [757, 124] width 14 height 14
click at [751, 124] on icon "Move forward to switch to the next month." at bounding box center [757, 124] width 14 height 14
click at [791, 95] on icon at bounding box center [789, 94] width 21 height 21
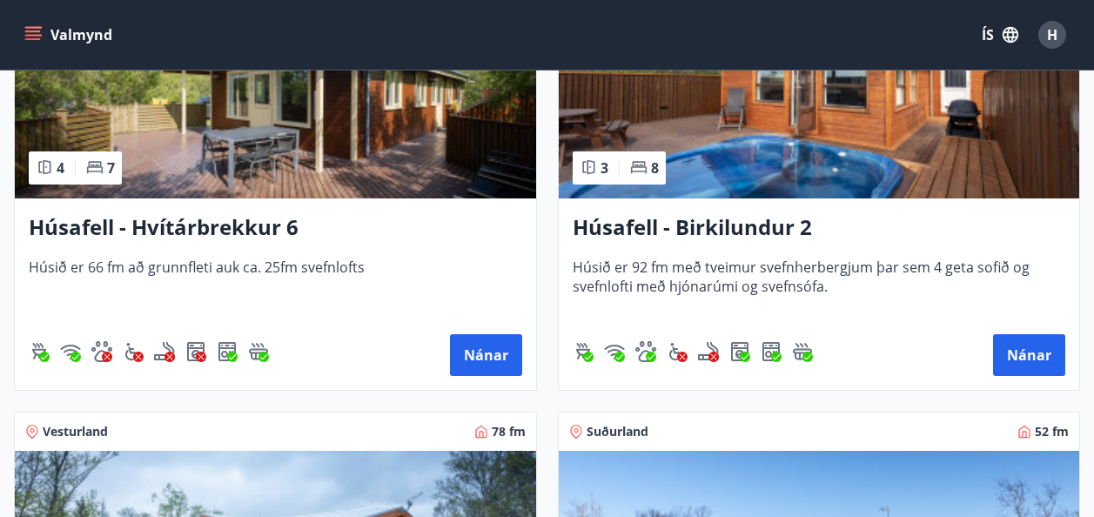
scroll to position [1392, 0]
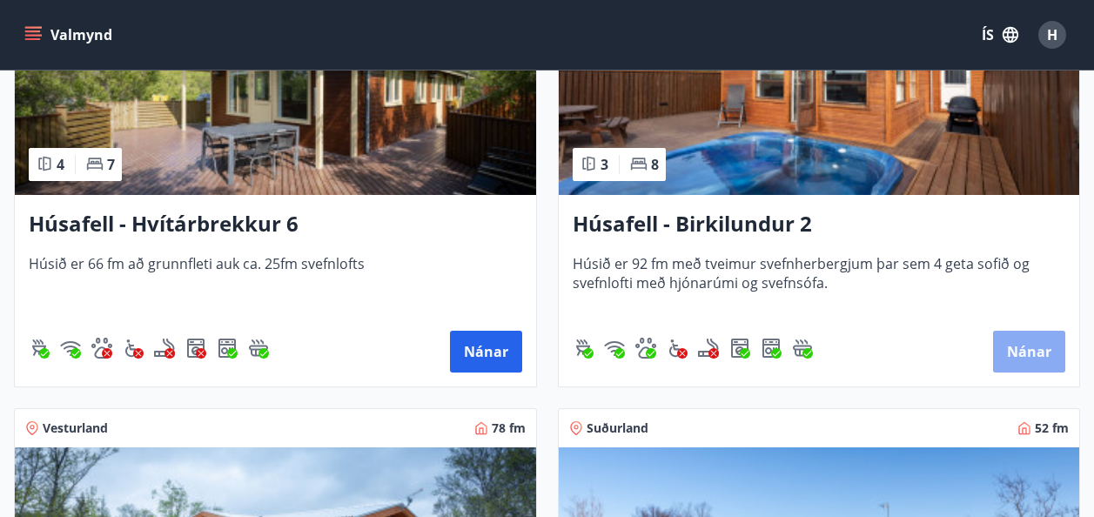
click at [1009, 346] on button "Nánar" at bounding box center [1029, 352] width 72 height 42
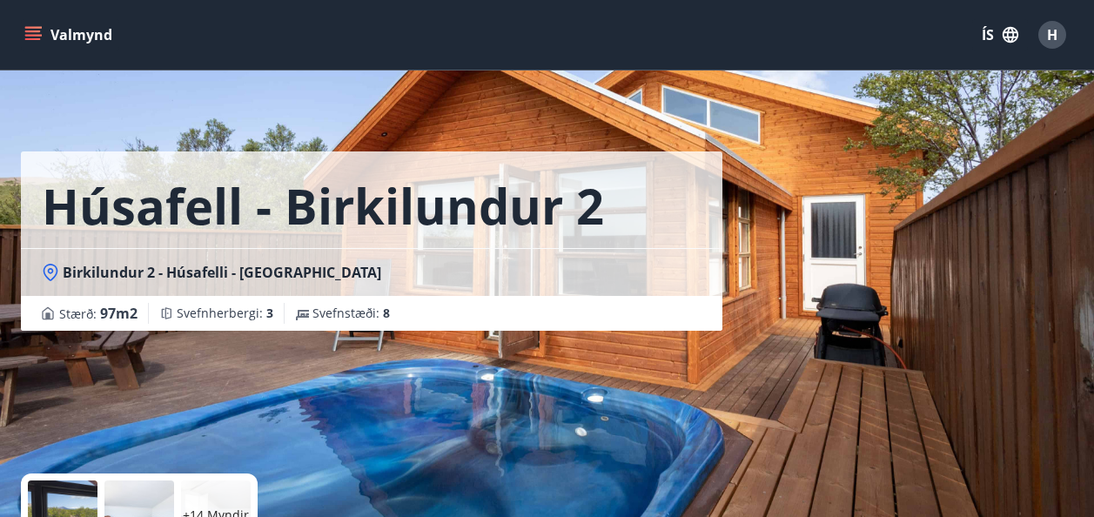
scroll to position [435, 0]
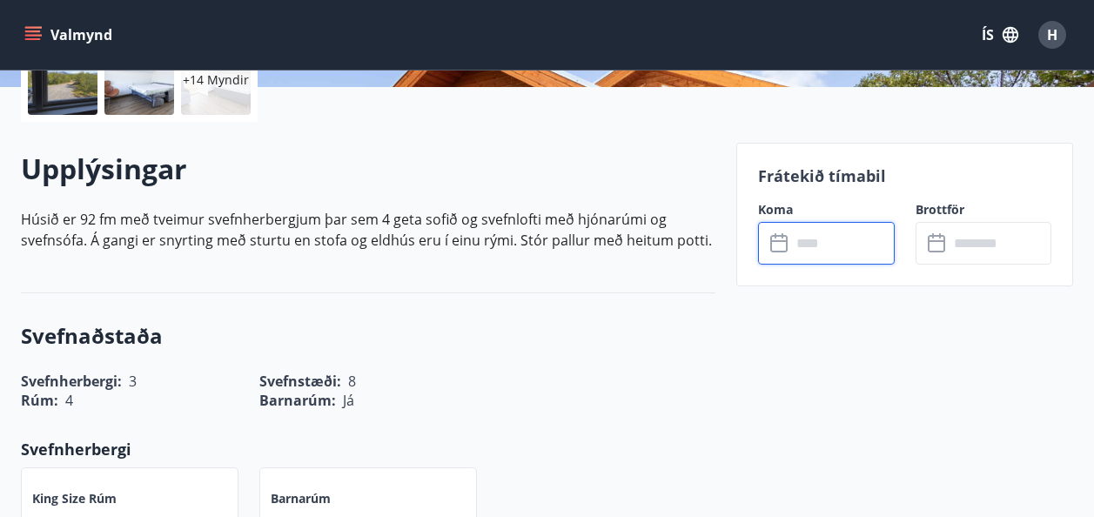
click at [846, 246] on input "text" at bounding box center [843, 243] width 104 height 43
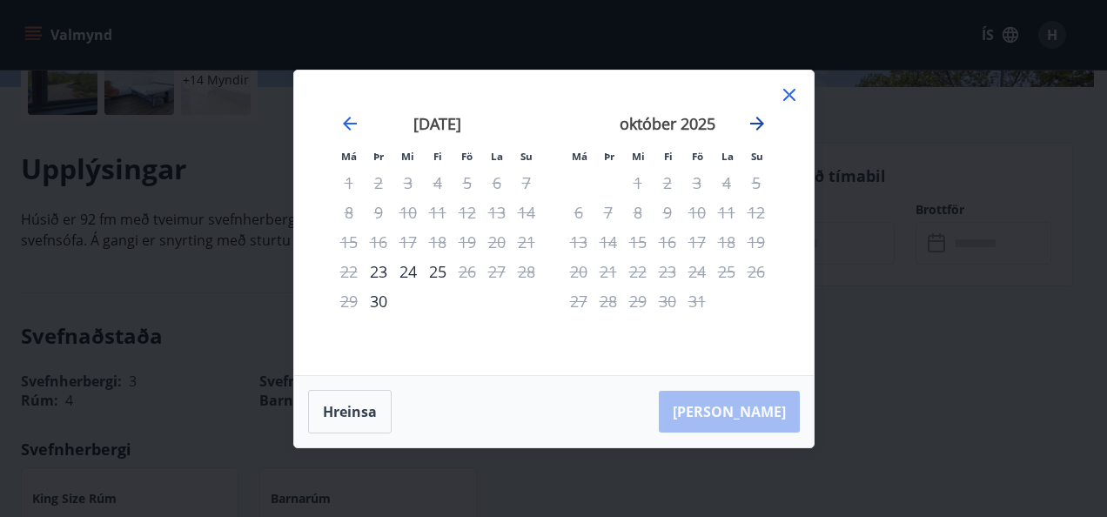
click at [755, 123] on icon "Move forward to switch to the next month." at bounding box center [757, 124] width 14 height 14
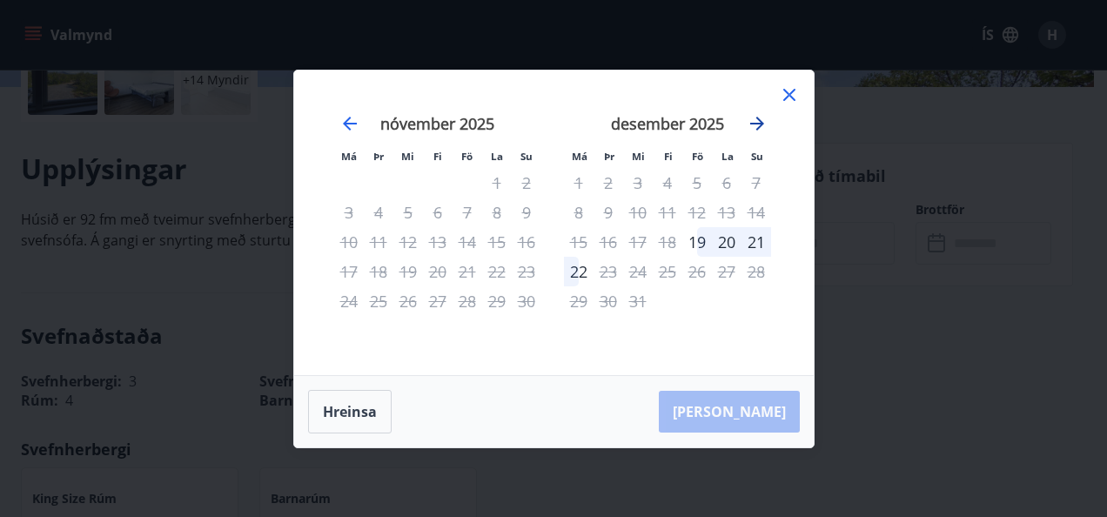
click at [755, 123] on icon "Move forward to switch to the next month." at bounding box center [757, 124] width 14 height 14
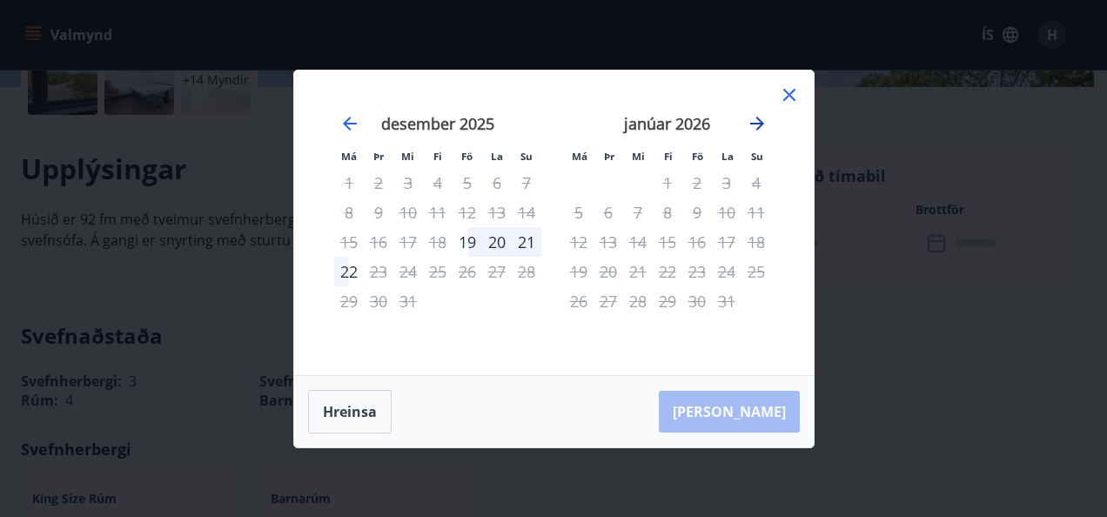
click at [755, 123] on icon "Move forward to switch to the next month." at bounding box center [757, 124] width 14 height 14
click at [786, 90] on icon at bounding box center [789, 94] width 21 height 21
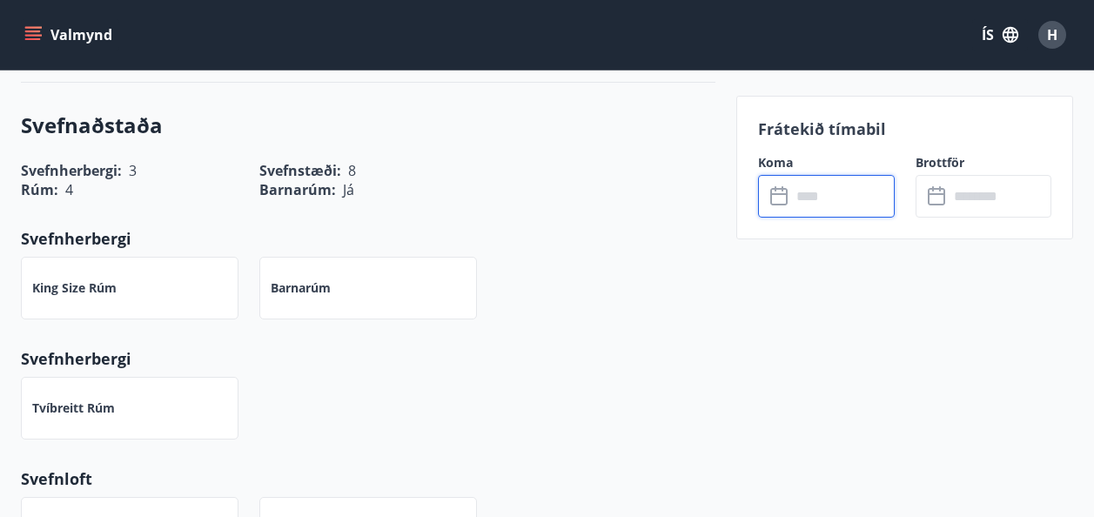
scroll to position [766, 0]
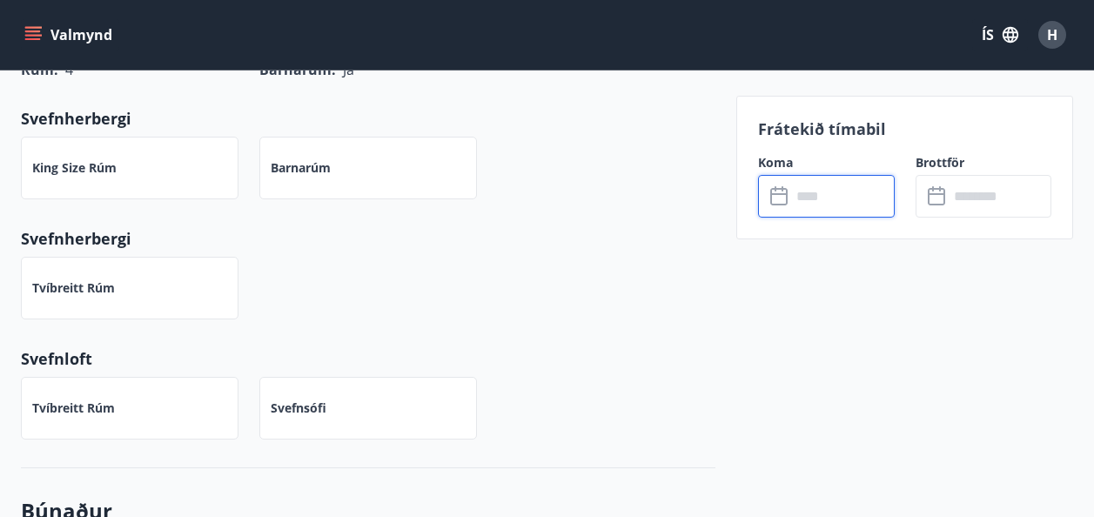
click at [804, 192] on input "text" at bounding box center [843, 196] width 104 height 43
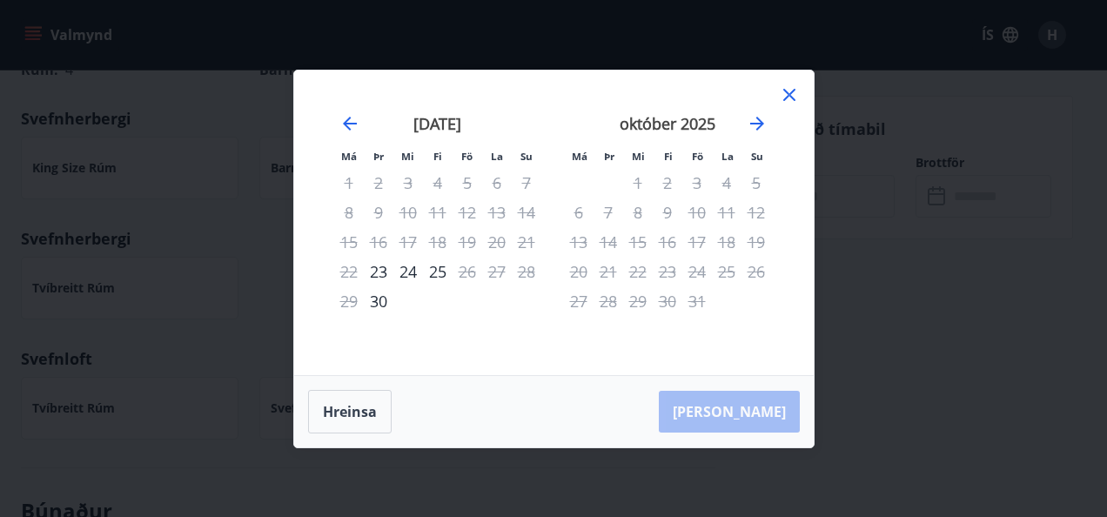
click at [768, 124] on div "október 2025" at bounding box center [667, 129] width 207 height 77
click at [758, 124] on icon "Move forward to switch to the next month." at bounding box center [757, 123] width 21 height 21
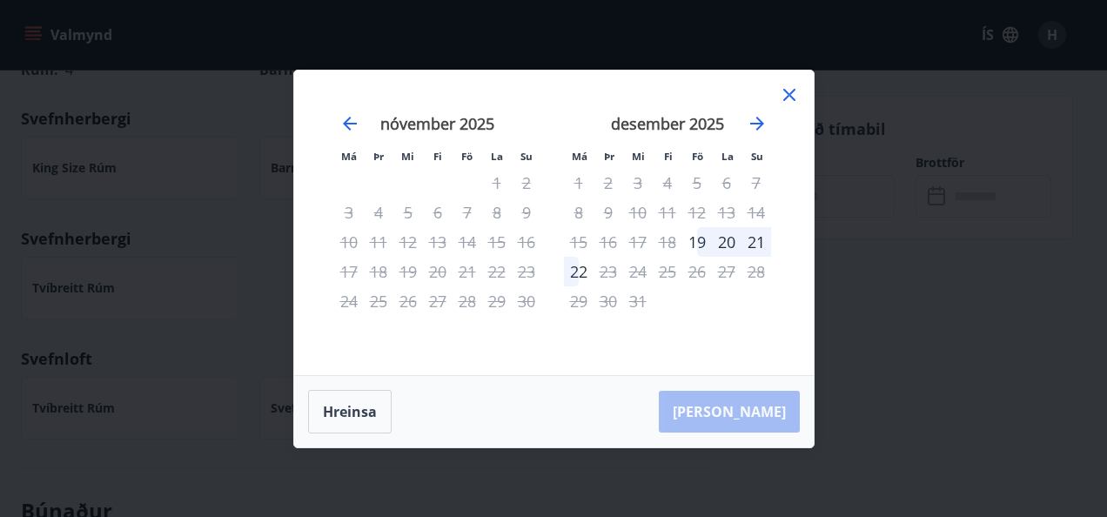
click at [784, 84] on icon at bounding box center [789, 94] width 21 height 21
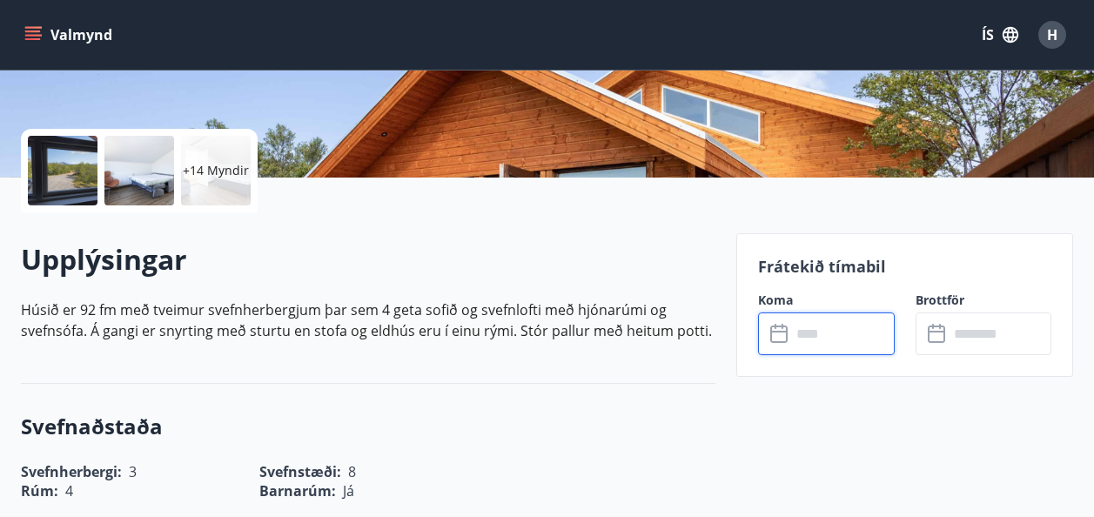
scroll to position [0, 0]
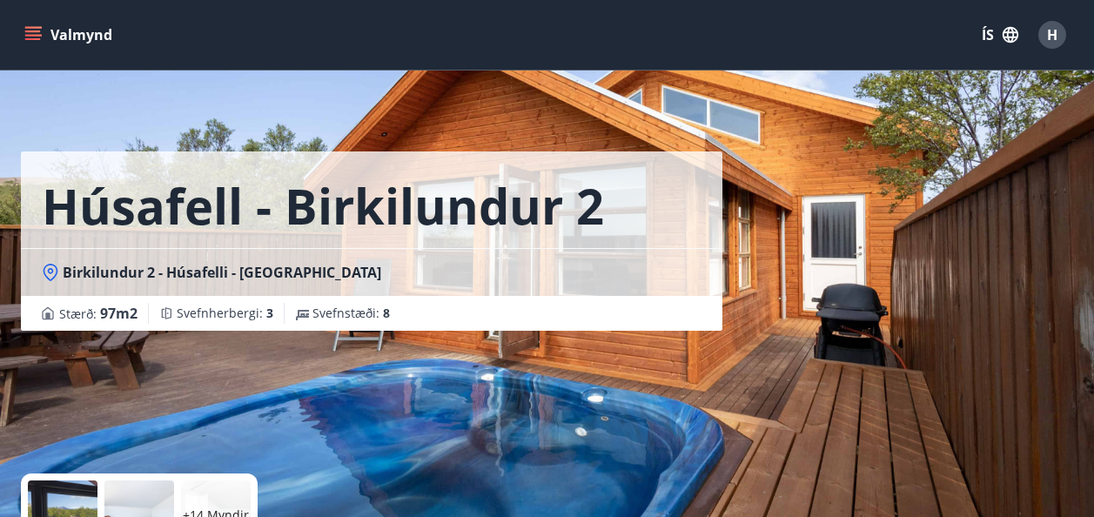
click at [37, 39] on icon "menu" at bounding box center [33, 39] width 16 height 2
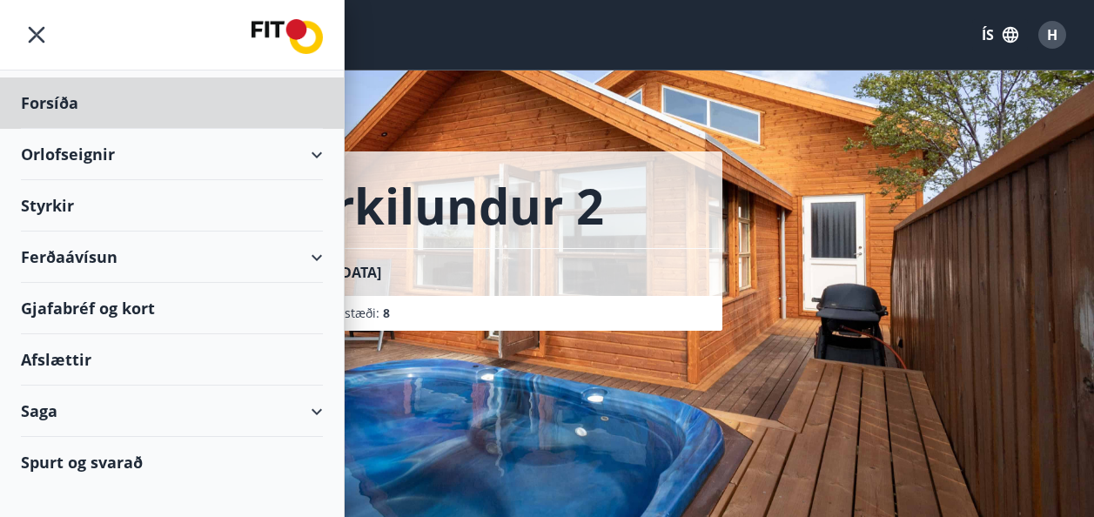
click at [44, 203] on div "Styrkir" at bounding box center [172, 205] width 302 height 51
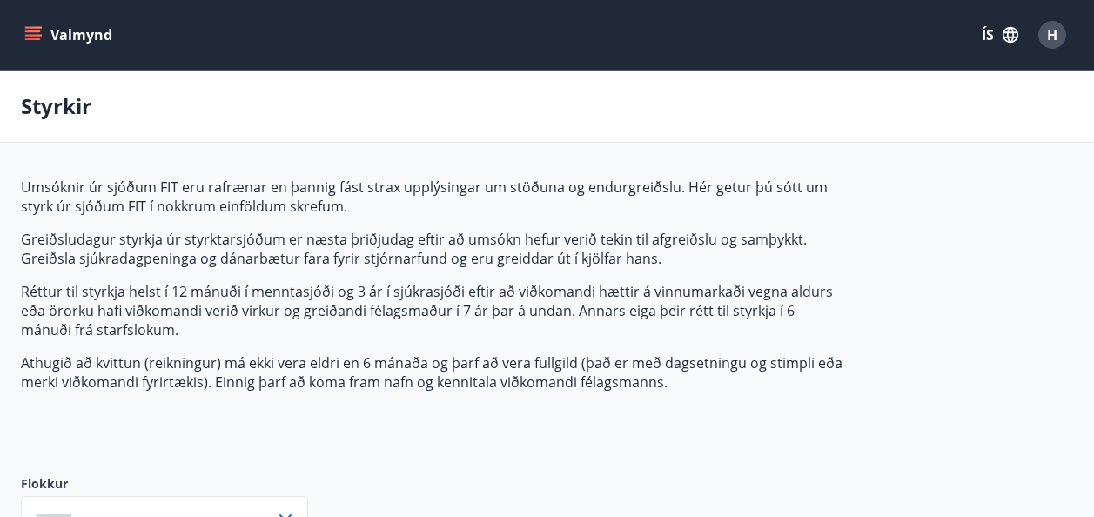
type input "***"
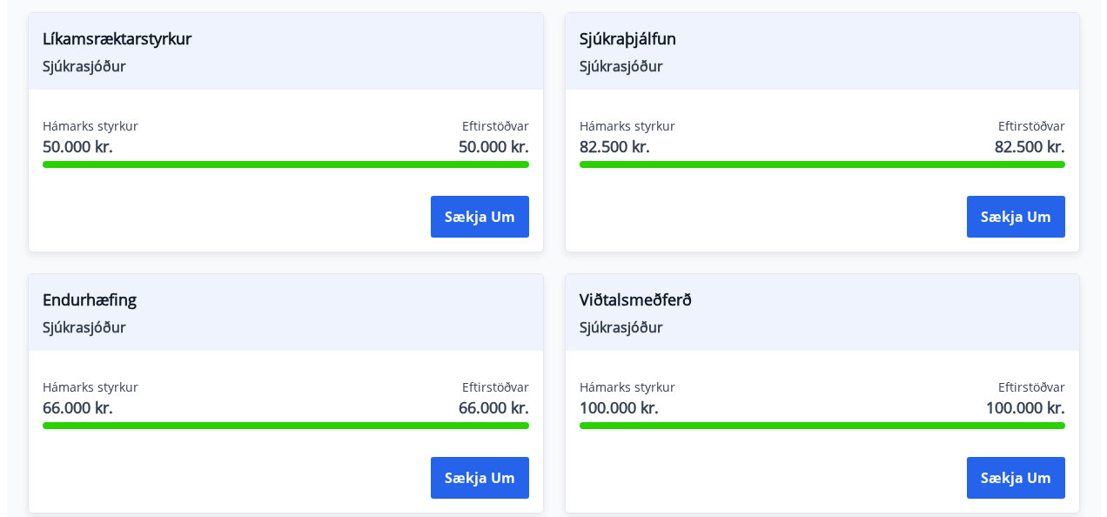
scroll to position [609, 0]
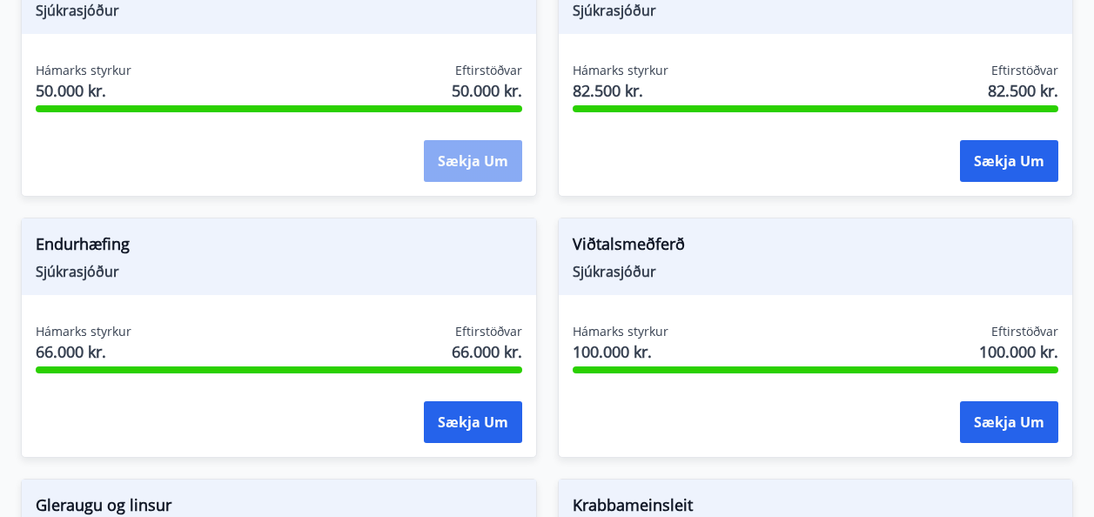
click at [464, 164] on button "Sækja um" at bounding box center [473, 161] width 98 height 42
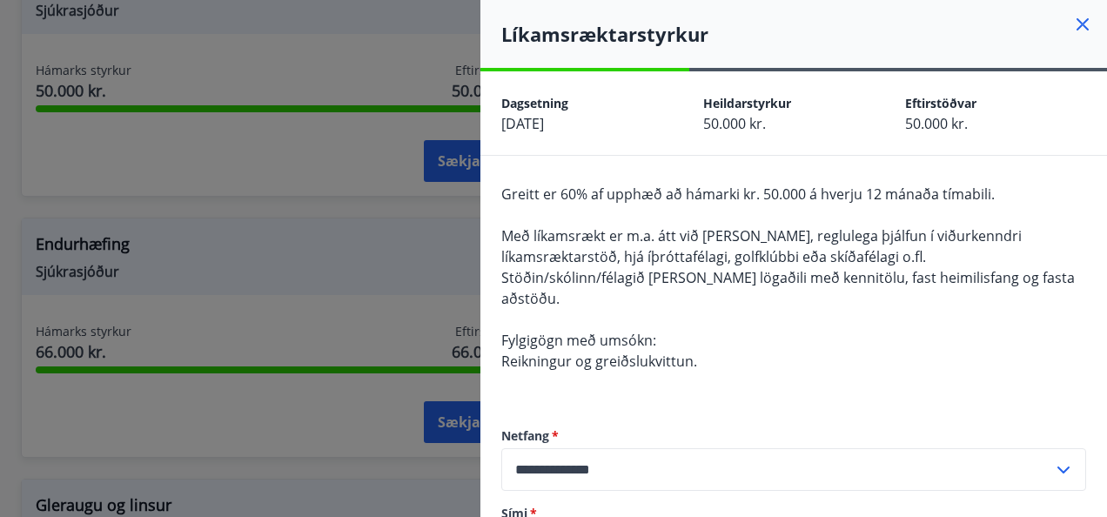
click at [814, 344] on div "Greitt er 60% af upphæð að hámarki kr. 50.000 á hverju 12 mánaða tímabili. Með …" at bounding box center [793, 288] width 585 height 209
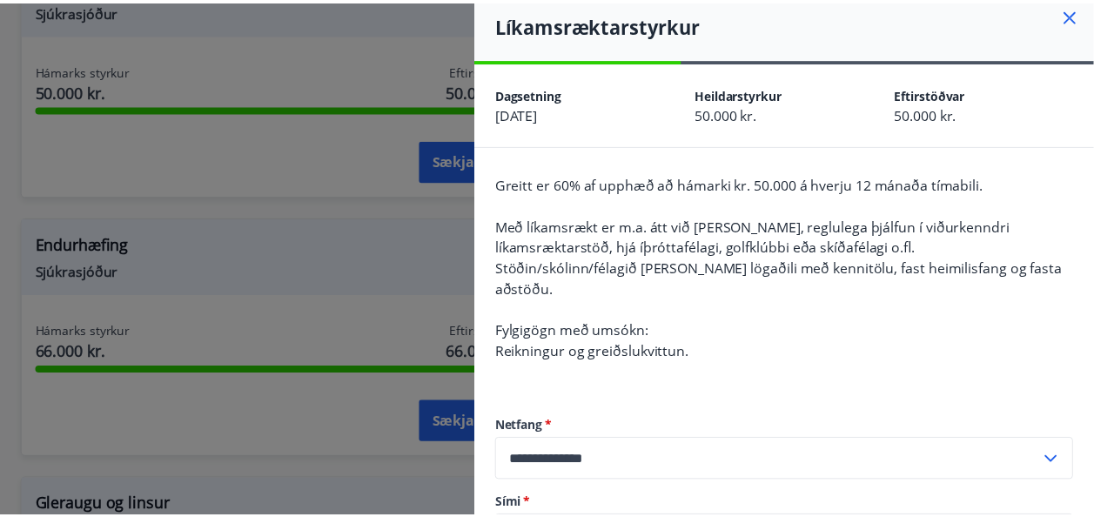
scroll to position [0, 0]
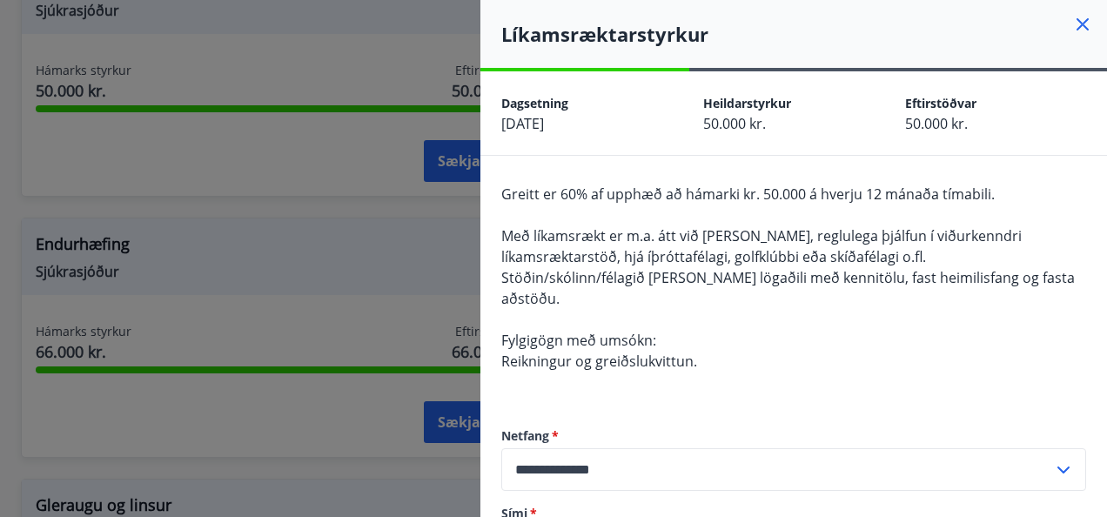
click at [1072, 22] on icon at bounding box center [1082, 24] width 21 height 21
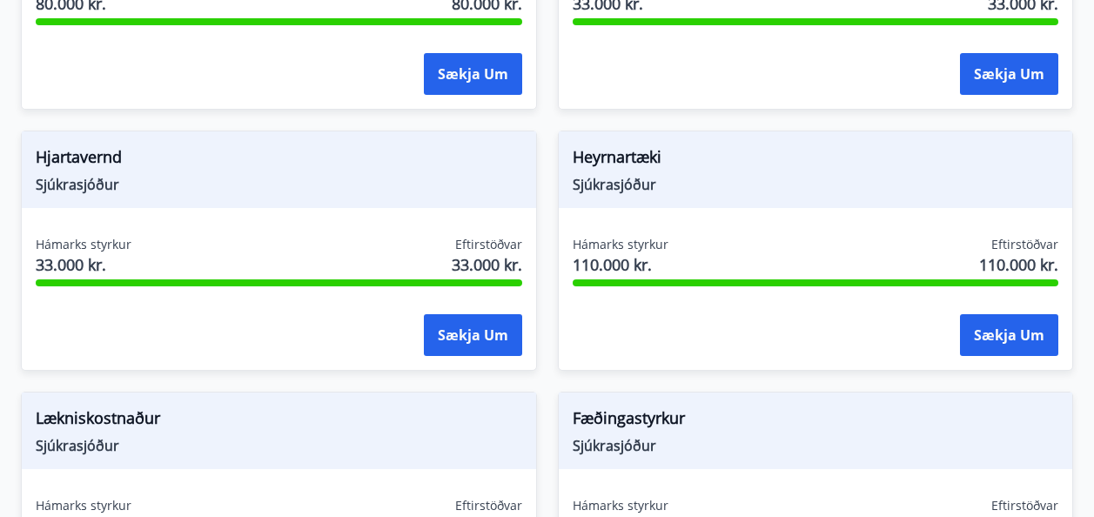
scroll to position [1392, 0]
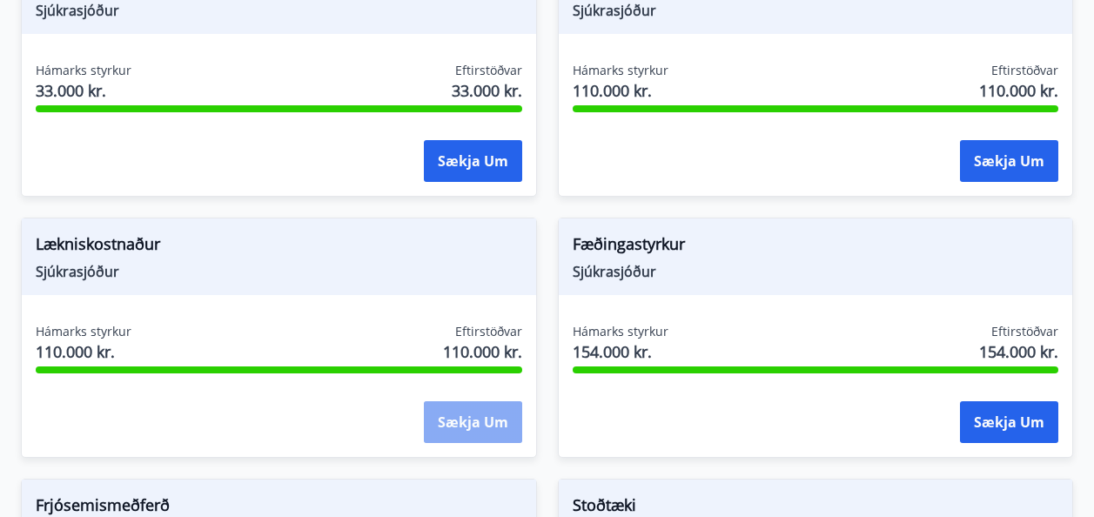
click at [491, 430] on button "Sækja um" at bounding box center [473, 422] width 98 height 42
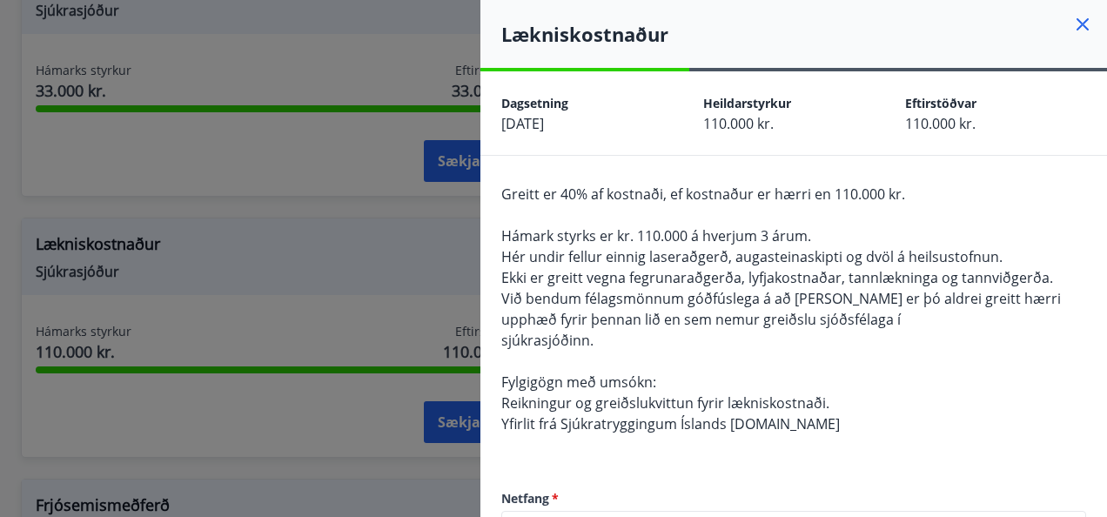
click at [878, 381] on div "Greitt er 40% af kostnaði, ef kostnaður er hærri en 110.000 kr. Hámark styrks e…" at bounding box center [793, 319] width 585 height 271
click at [1067, 10] on div "Lækniskostnaður" at bounding box center [793, 34] width 627 height 68
click at [1076, 23] on icon at bounding box center [1082, 24] width 12 height 12
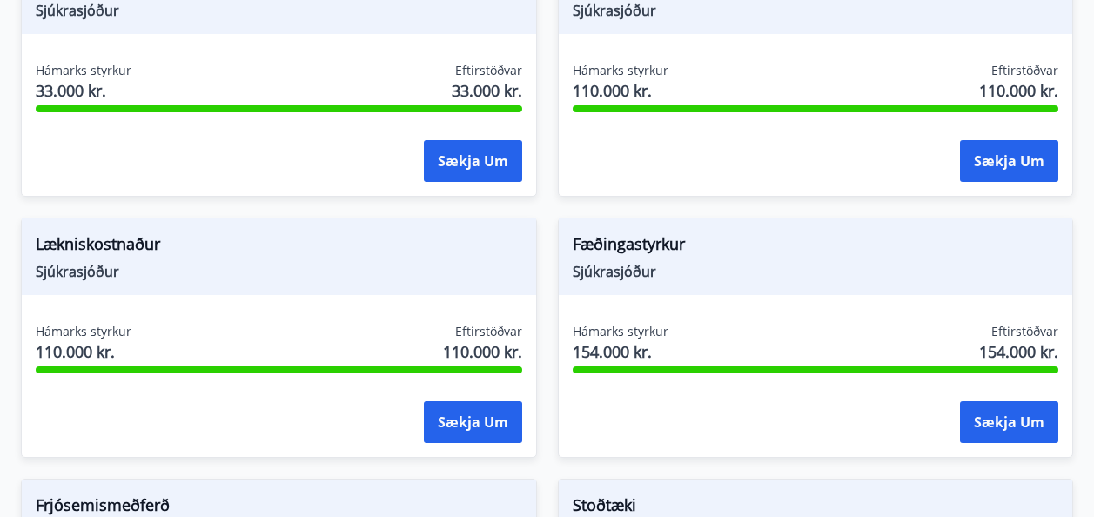
click at [774, 203] on div "Fæðingastyrkur Sjúkrasjóður Hámarks styrkur 154.000 kr. Eftirstöðvar 154.000 kr…" at bounding box center [805, 327] width 537 height 261
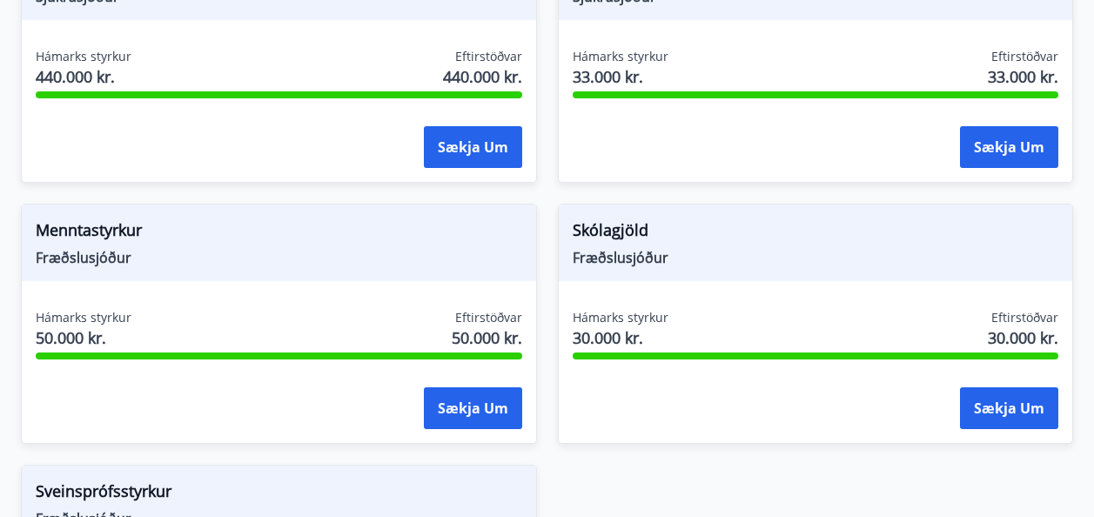
scroll to position [2001, 0]
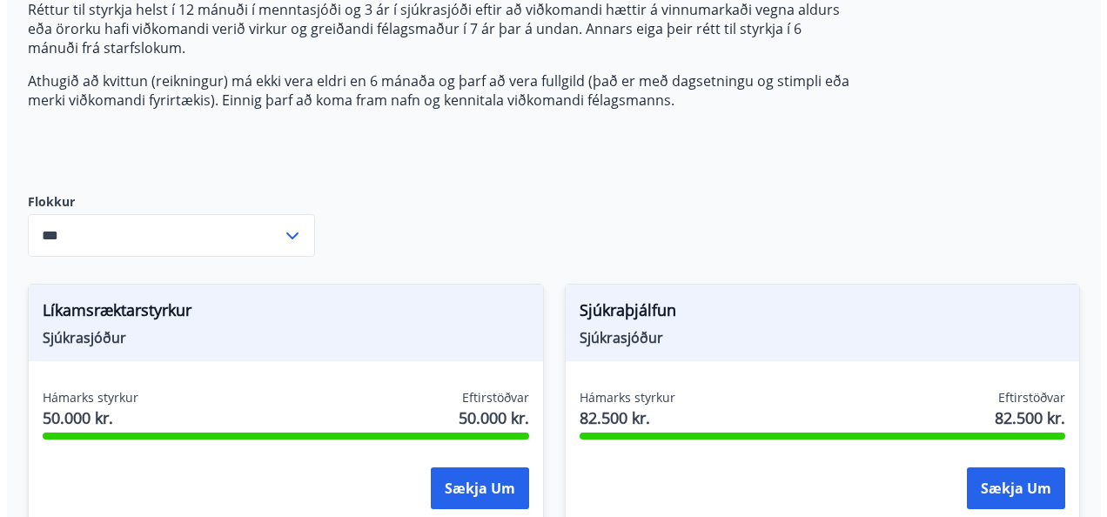
scroll to position [456, 0]
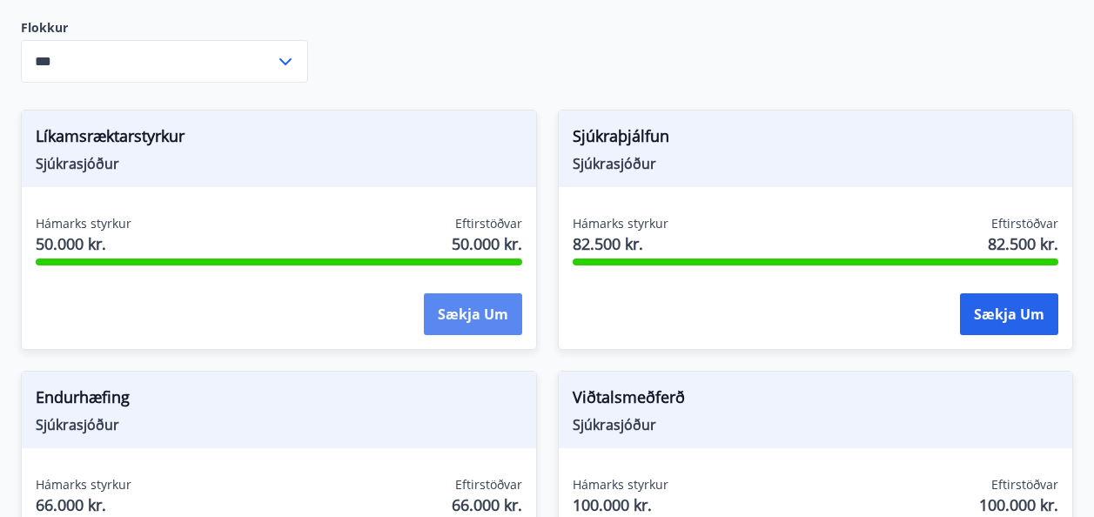
click at [452, 323] on button "Sækja um" at bounding box center [473, 314] width 98 height 42
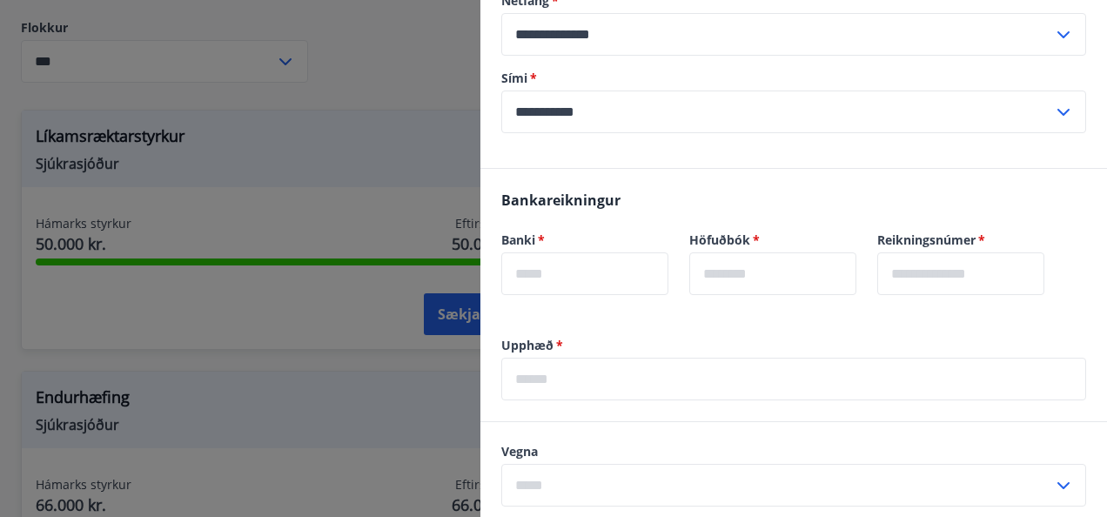
scroll to position [609, 0]
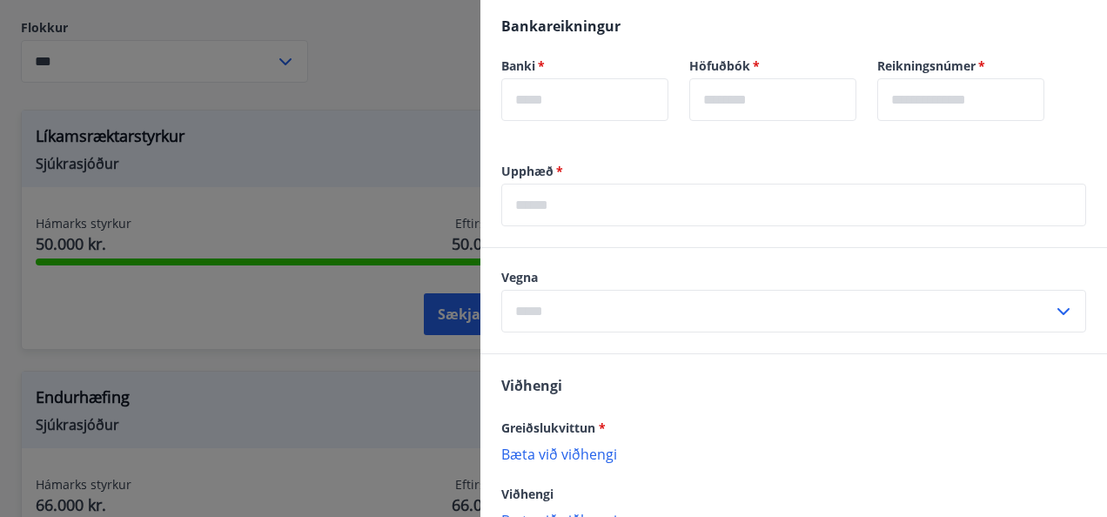
click at [1048, 300] on div "​" at bounding box center [793, 311] width 585 height 43
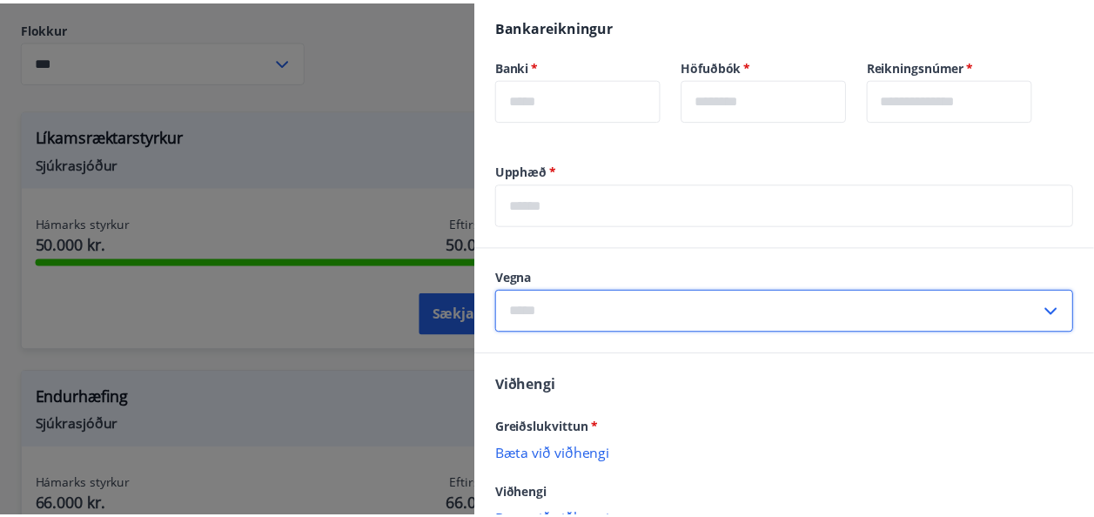
scroll to position [728, 0]
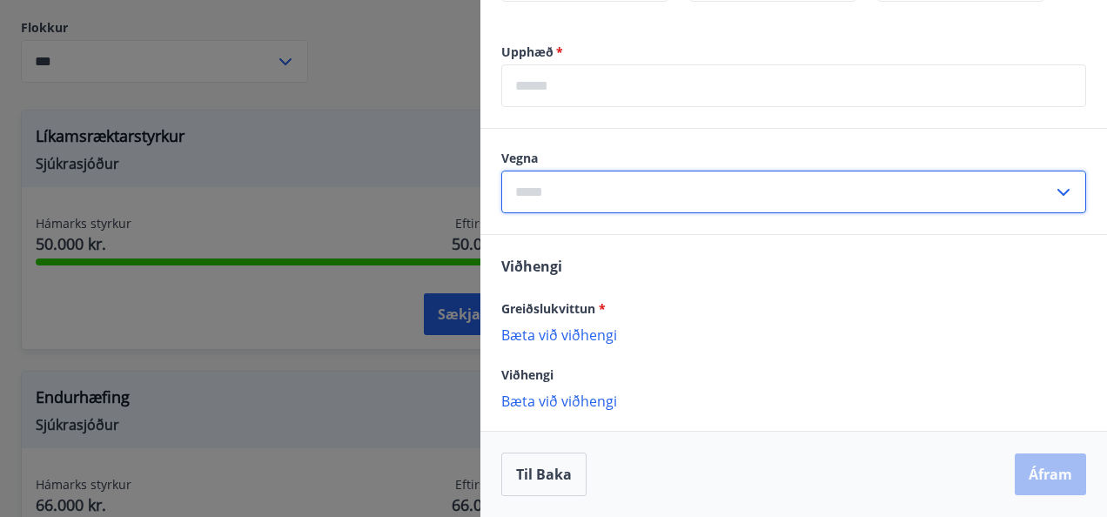
click at [430, 44] on div at bounding box center [553, 258] width 1107 height 517
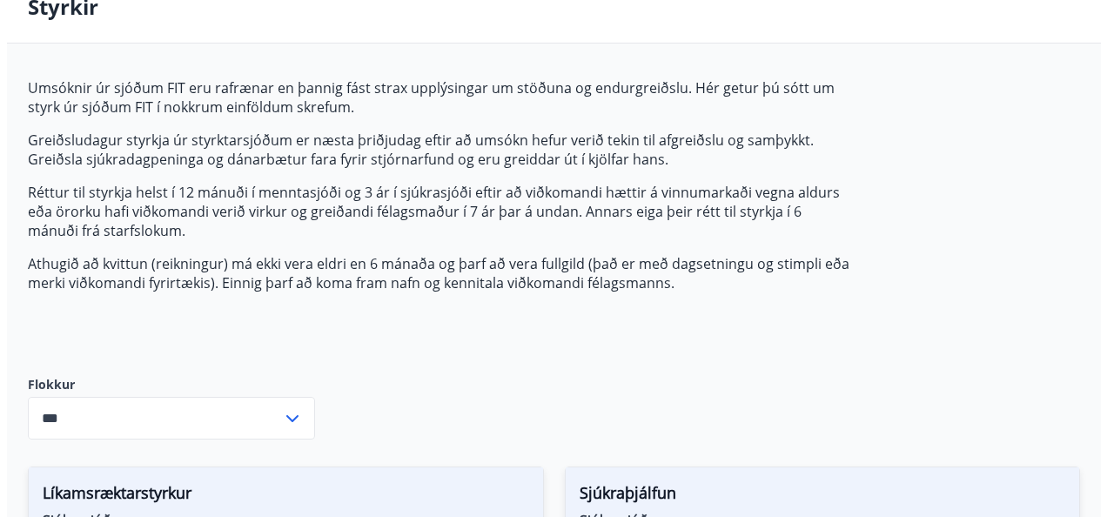
scroll to position [0, 0]
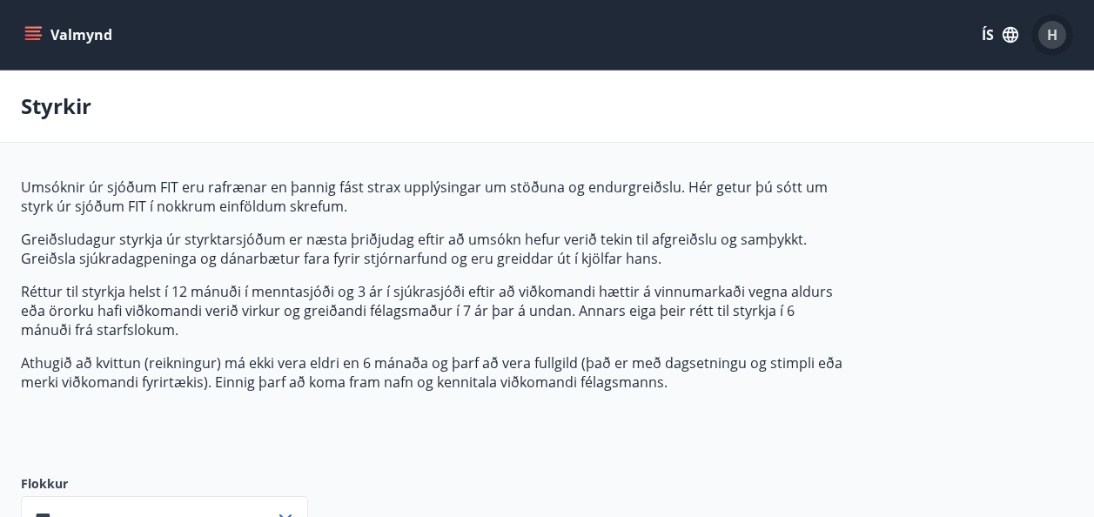
click at [1045, 43] on div "H" at bounding box center [1052, 35] width 28 height 28
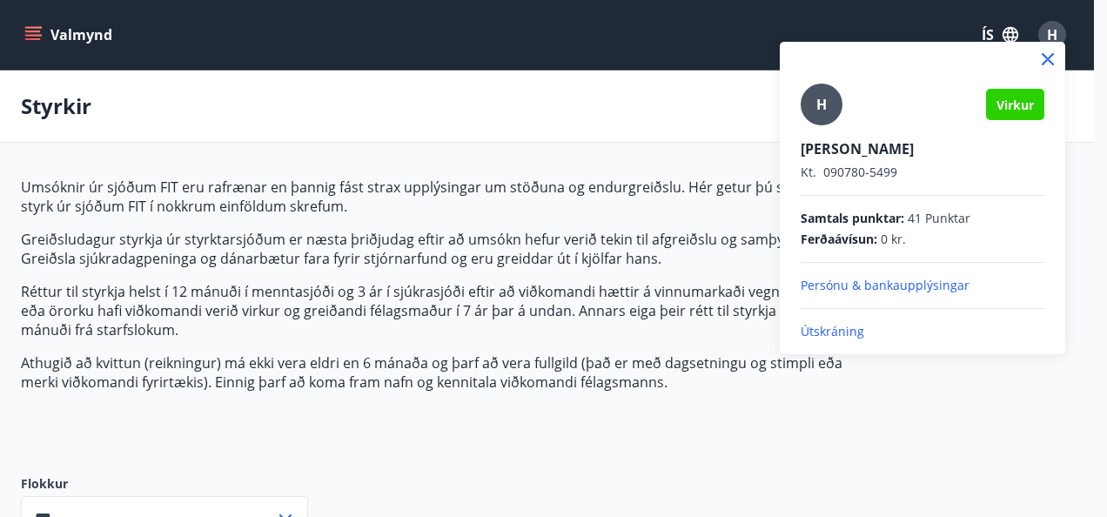
click at [949, 390] on div at bounding box center [553, 258] width 1107 height 517
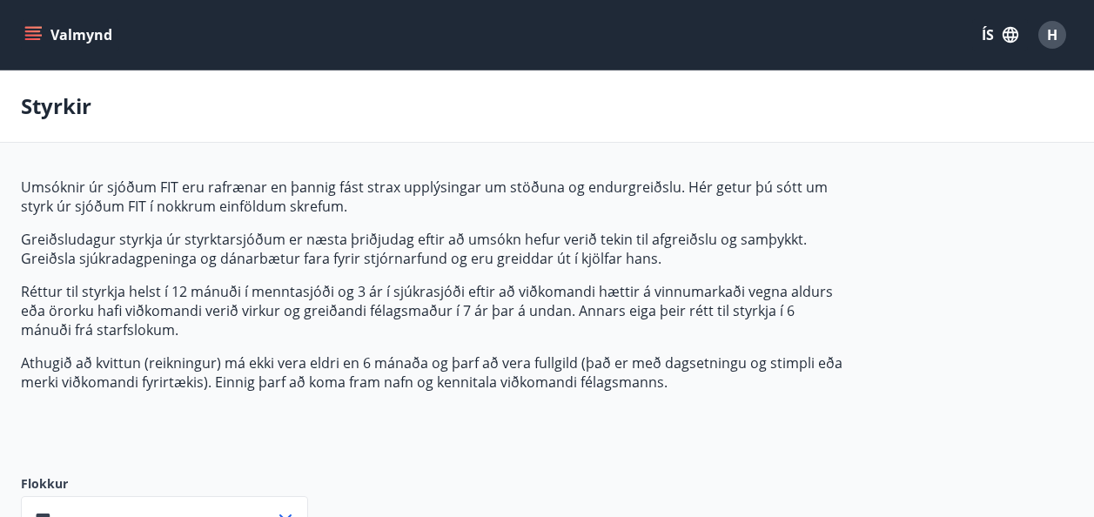
click at [1061, 34] on div "H" at bounding box center [1052, 35] width 28 height 28
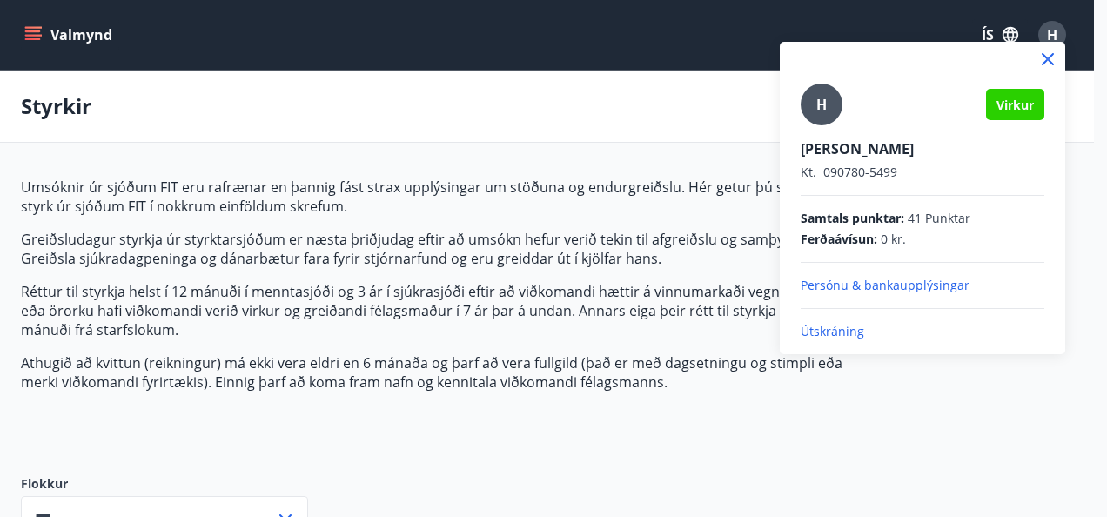
click at [850, 341] on div "H Virkur [PERSON_NAME] [PERSON_NAME]. 090780-5499 Samtals punktar : 41 Punktar …" at bounding box center [922, 198] width 285 height 312
click at [852, 334] on p "Útskráning" at bounding box center [923, 331] width 244 height 17
click at [848, 334] on p "Útskráning" at bounding box center [923, 331] width 244 height 17
